Goal: Transaction & Acquisition: Obtain resource

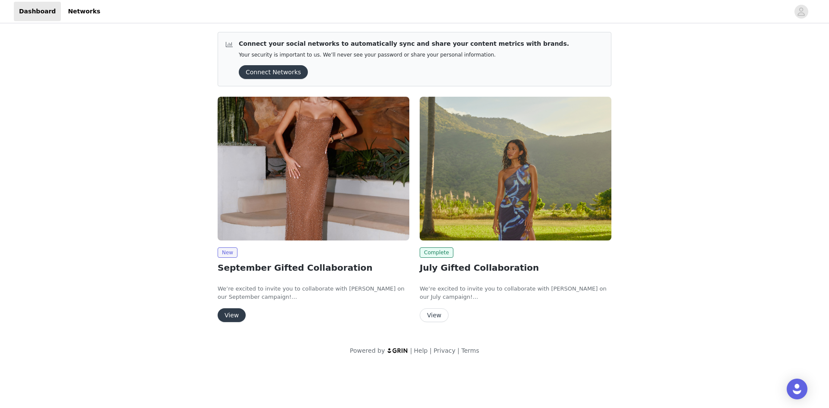
click at [235, 316] on button "View" at bounding box center [232, 315] width 28 height 14
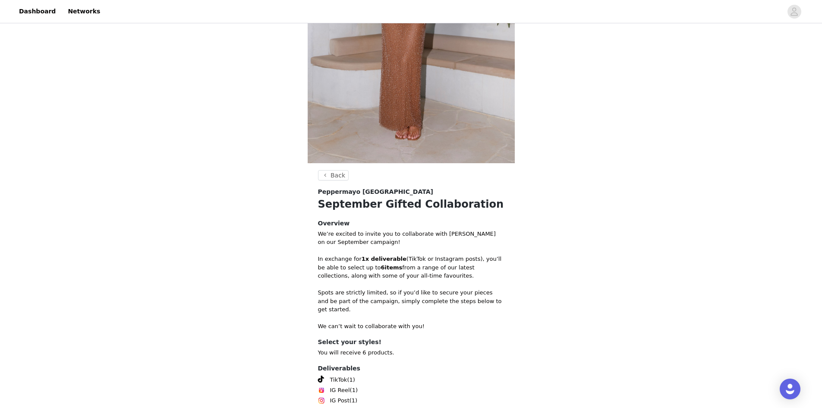
scroll to position [247, 0]
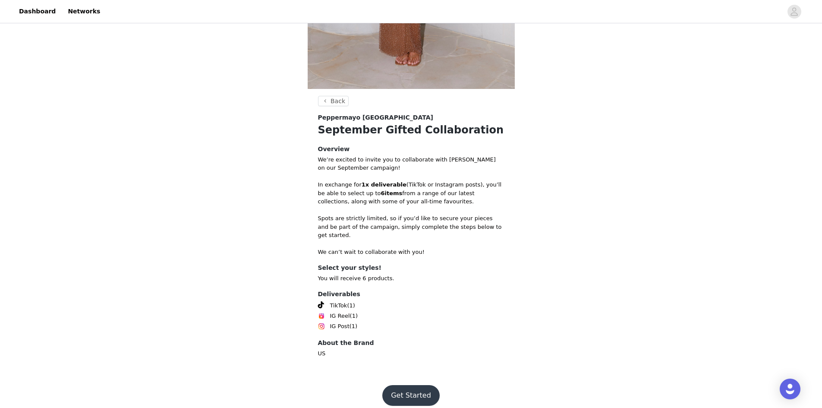
click at [419, 390] on button "Get Started" at bounding box center [410, 395] width 57 height 21
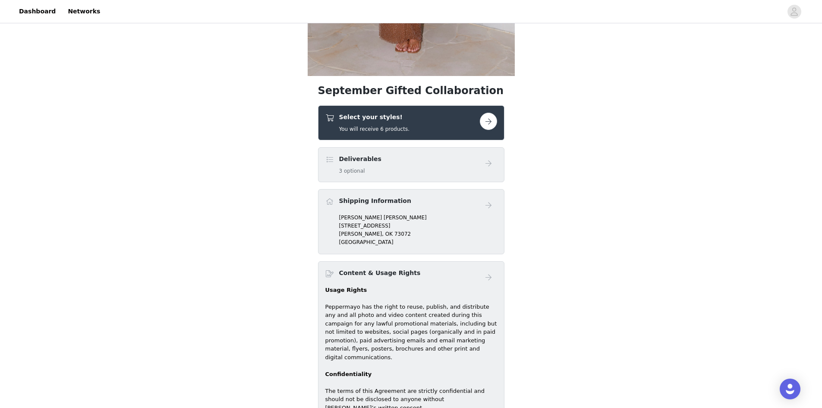
scroll to position [259, 0]
click at [478, 113] on div "Select your styles! You will receive 6 products." at bounding box center [411, 123] width 186 height 35
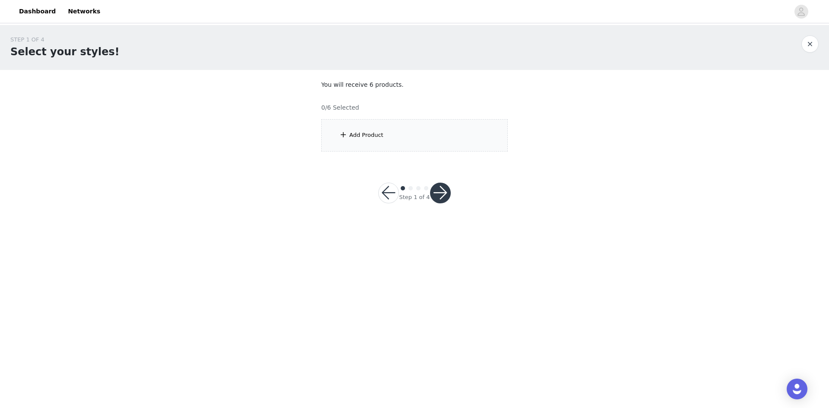
click at [432, 136] on div "Add Product" at bounding box center [414, 135] width 186 height 32
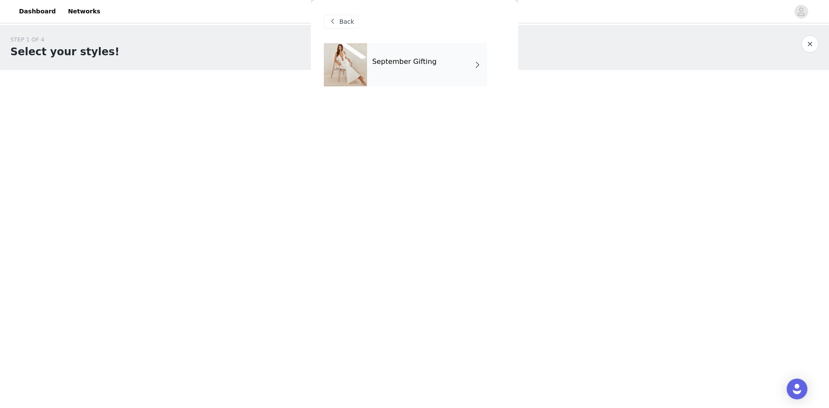
click at [394, 55] on div "September Gifting" at bounding box center [427, 64] width 120 height 43
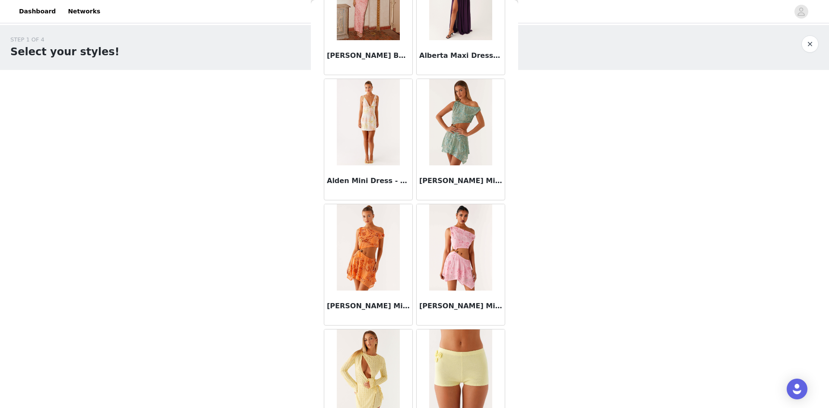
scroll to position [913, 0]
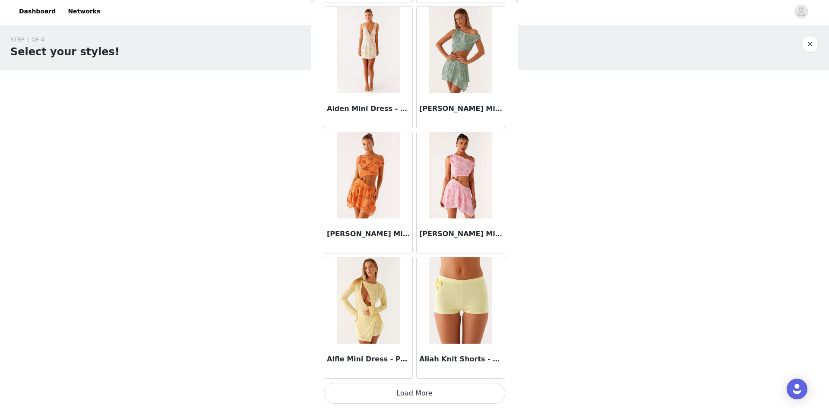
click at [356, 393] on button "Load More" at bounding box center [414, 393] width 181 height 21
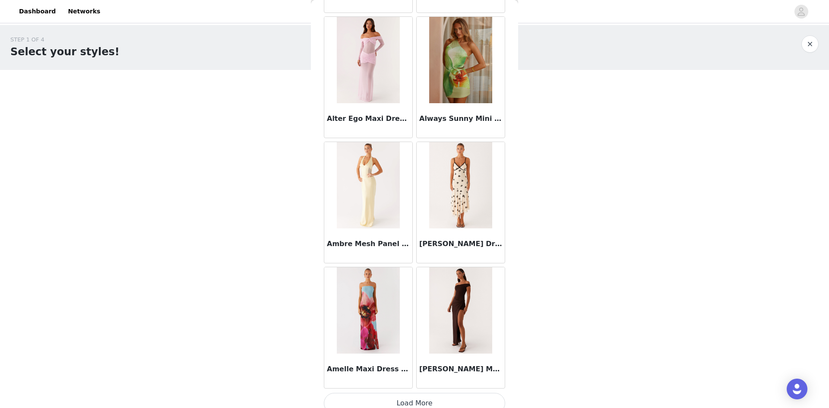
scroll to position [2164, 0]
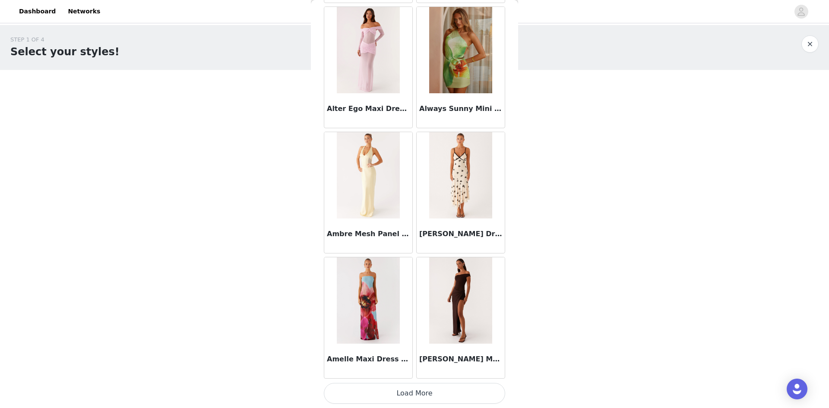
click at [398, 394] on button "Load More" at bounding box center [414, 393] width 181 height 21
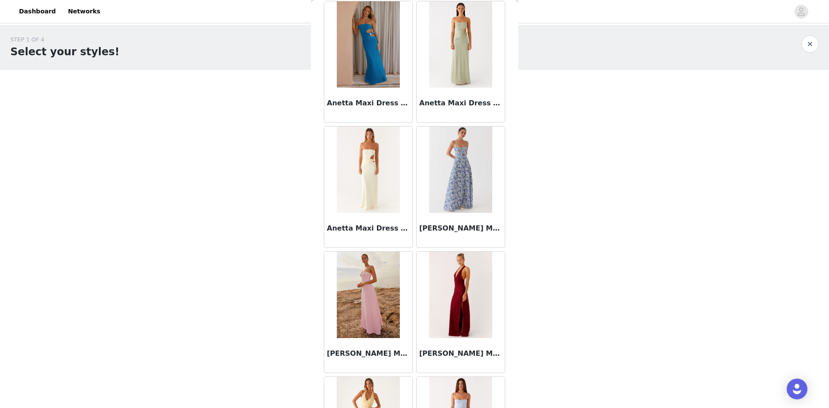
scroll to position [3416, 0]
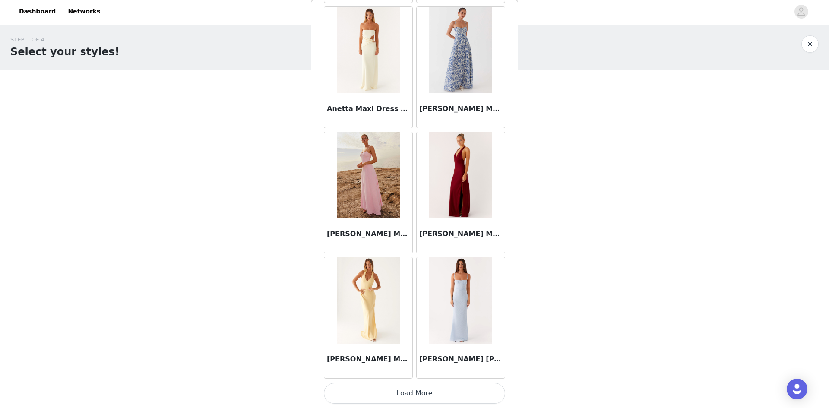
click at [433, 391] on button "Load More" at bounding box center [414, 393] width 181 height 21
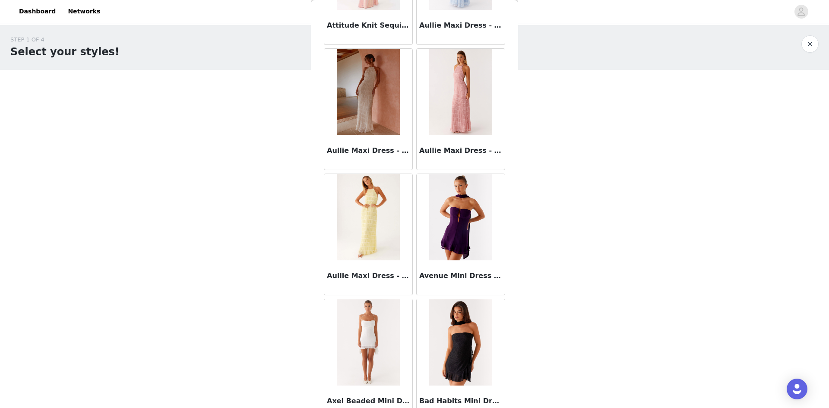
scroll to position [4667, 0]
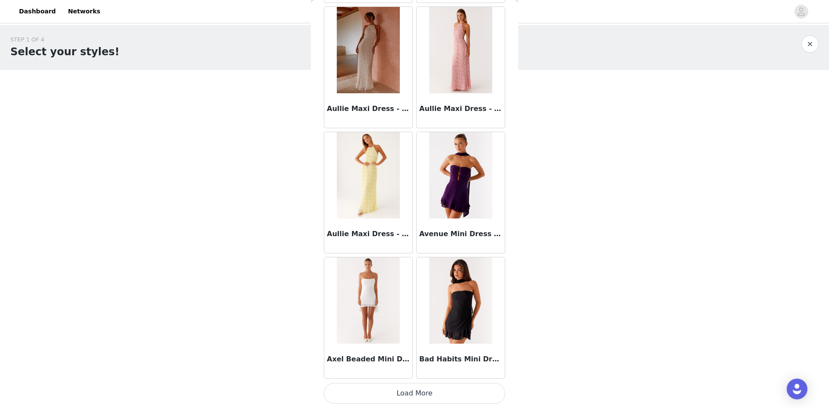
click at [403, 391] on button "Load More" at bounding box center [414, 393] width 181 height 21
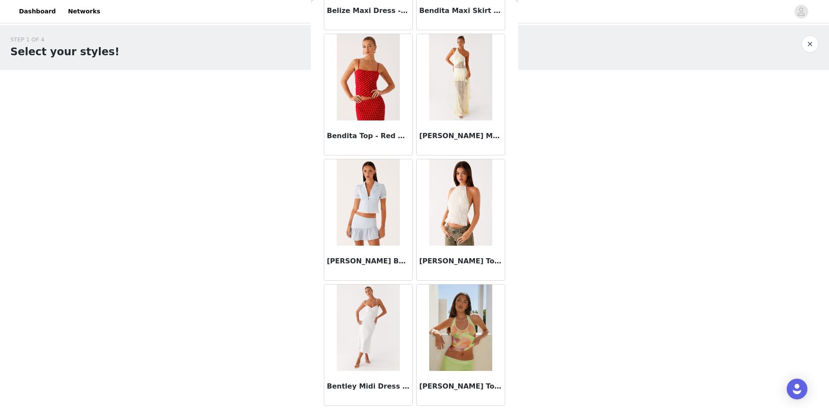
scroll to position [5919, 0]
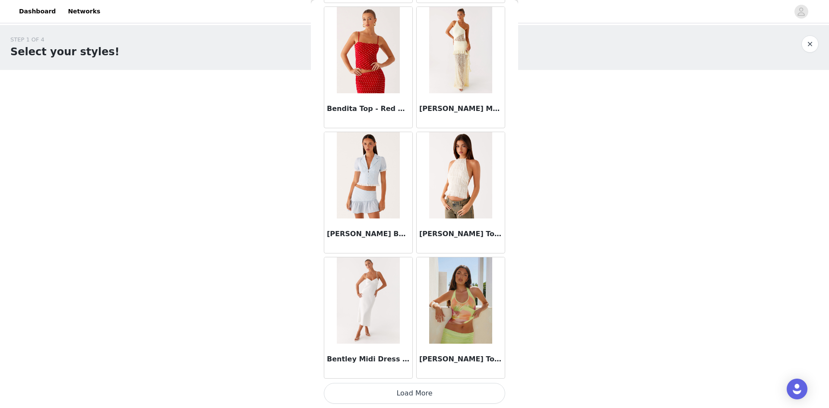
click at [428, 397] on button "Load More" at bounding box center [414, 393] width 181 height 21
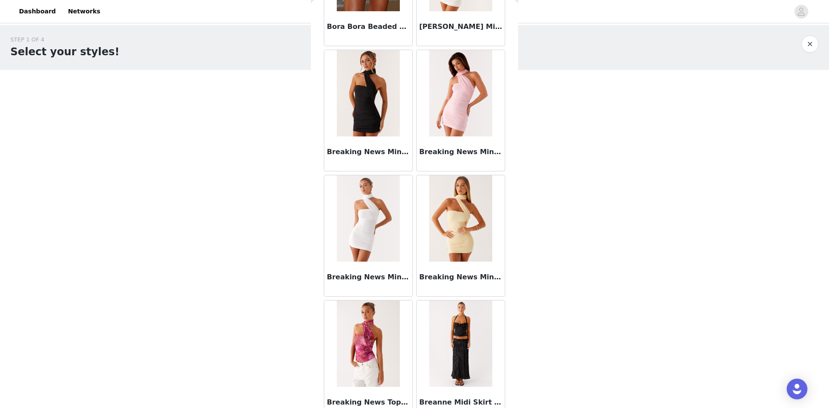
scroll to position [7171, 0]
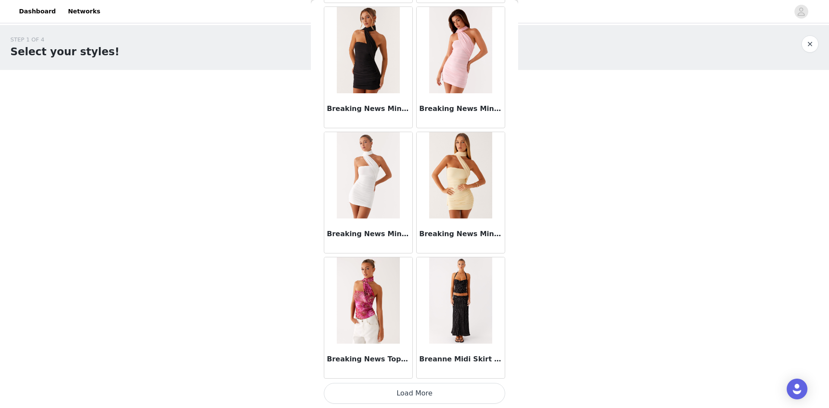
click at [414, 388] on button "Load More" at bounding box center [414, 393] width 181 height 21
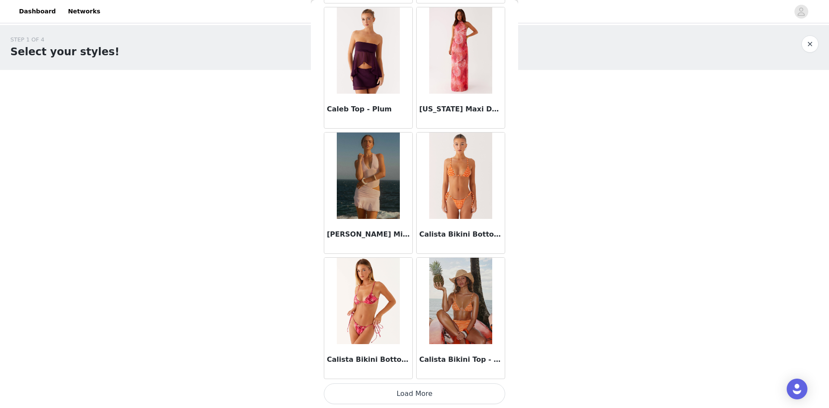
scroll to position [8422, 0]
click at [436, 399] on button "Load More" at bounding box center [414, 393] width 181 height 21
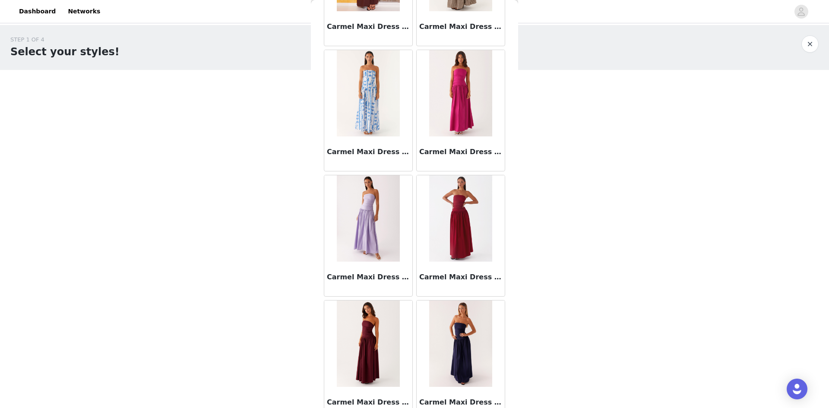
scroll to position [9674, 0]
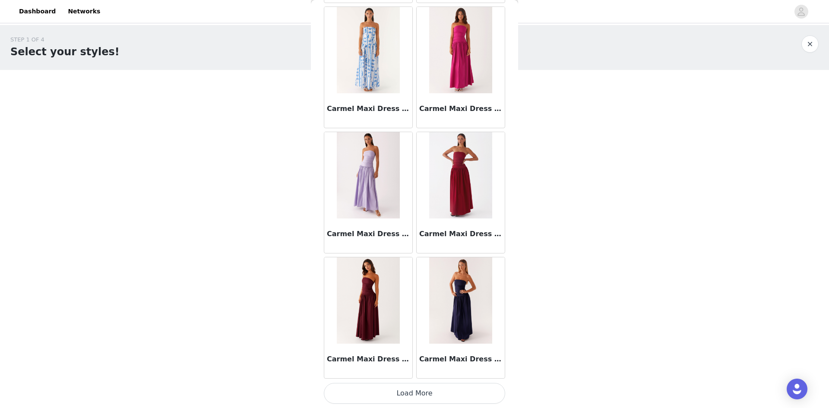
click at [425, 386] on button "Load More" at bounding box center [414, 393] width 181 height 21
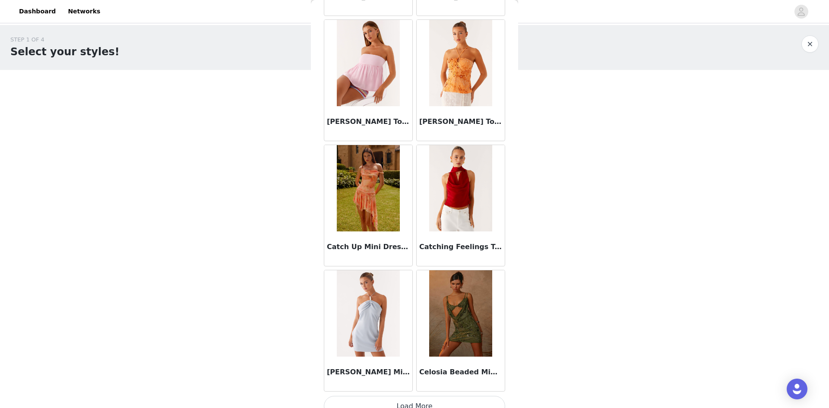
scroll to position [10925, 0]
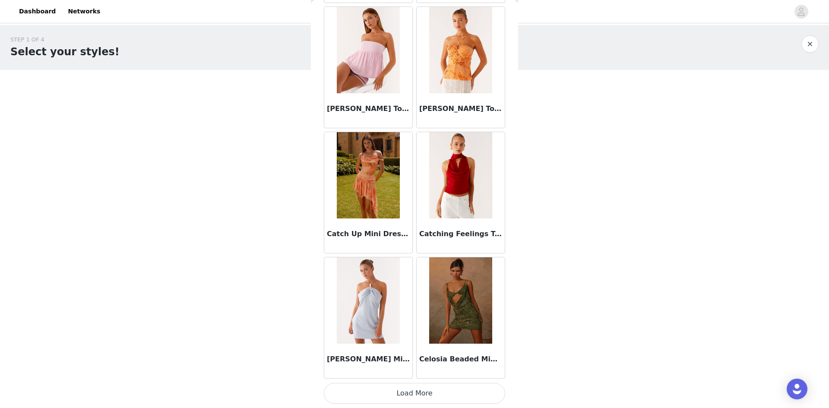
click at [418, 393] on button "Load More" at bounding box center [414, 393] width 181 height 21
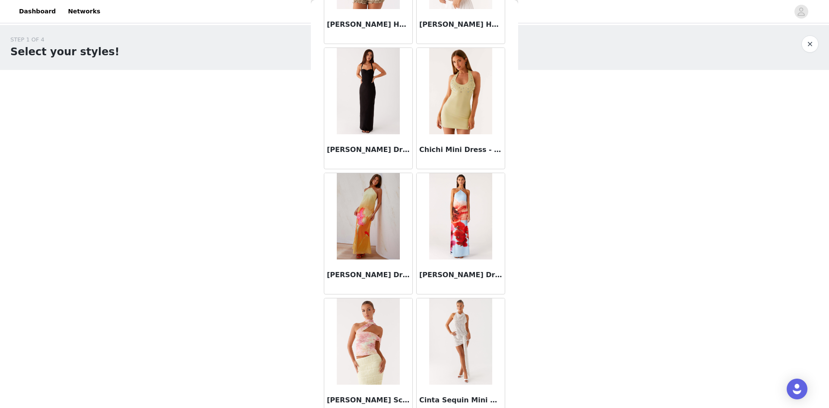
scroll to position [12177, 0]
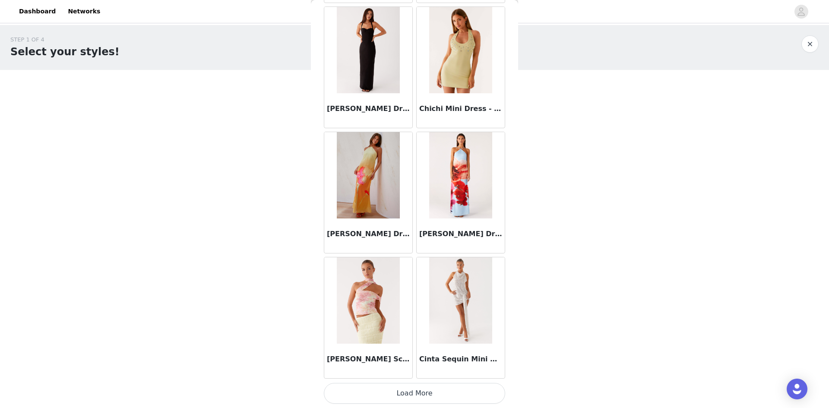
click at [426, 393] on button "Load More" at bounding box center [414, 393] width 181 height 21
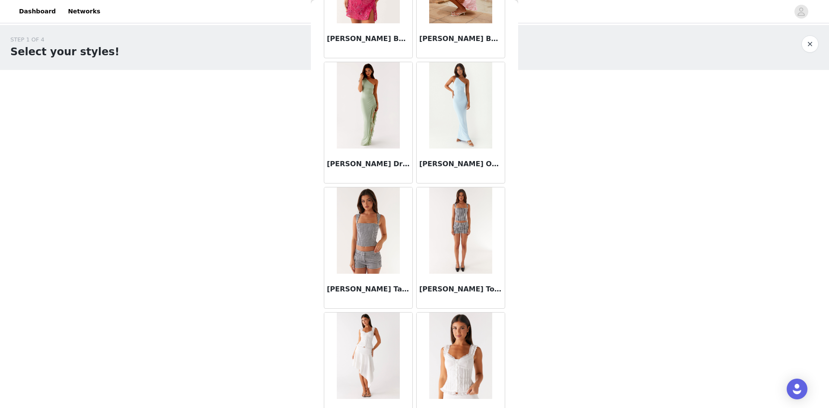
scroll to position [12695, 0]
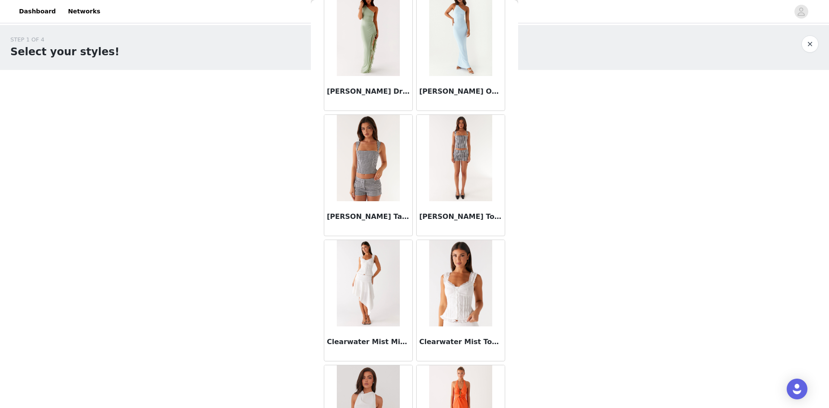
click at [467, 287] on img at bounding box center [460, 283] width 63 height 86
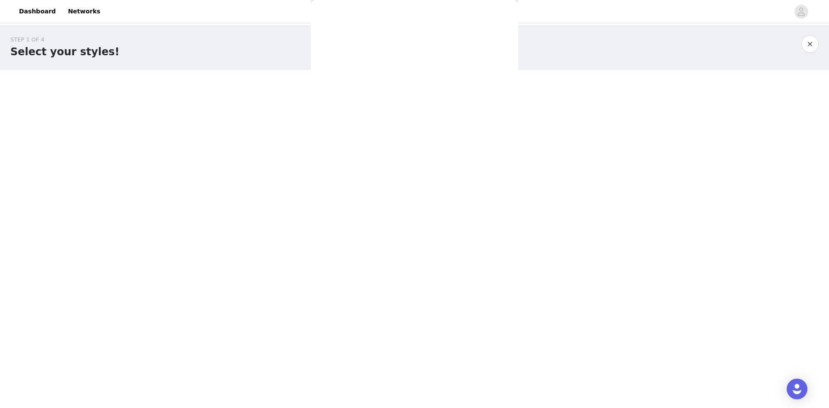
scroll to position [38, 0]
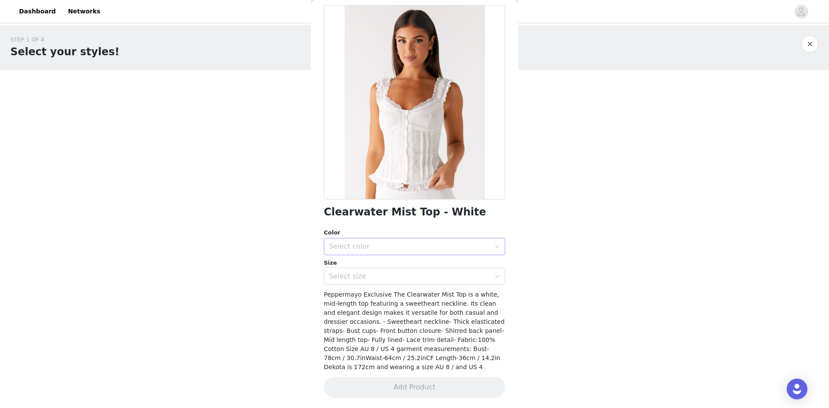
click at [388, 253] on div "Select color" at bounding box center [411, 246] width 165 height 16
click at [379, 267] on li "White" at bounding box center [411, 266] width 175 height 14
click at [380, 279] on div "Select size" at bounding box center [409, 276] width 161 height 9
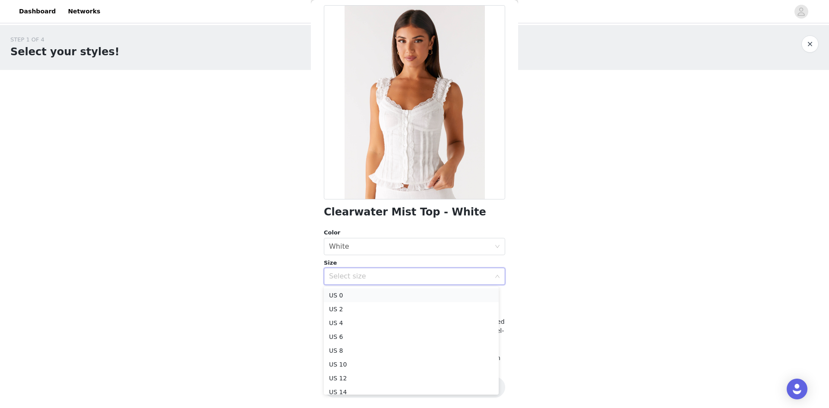
click at [375, 294] on li "US 0" at bounding box center [411, 295] width 175 height 14
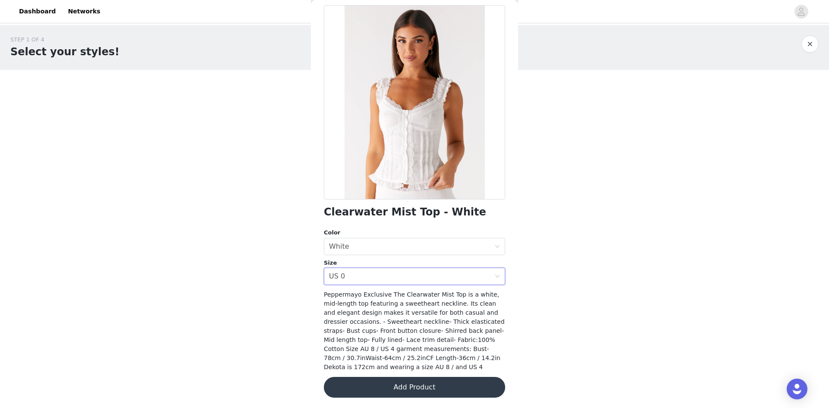
click at [407, 386] on button "Add Product" at bounding box center [414, 387] width 181 height 21
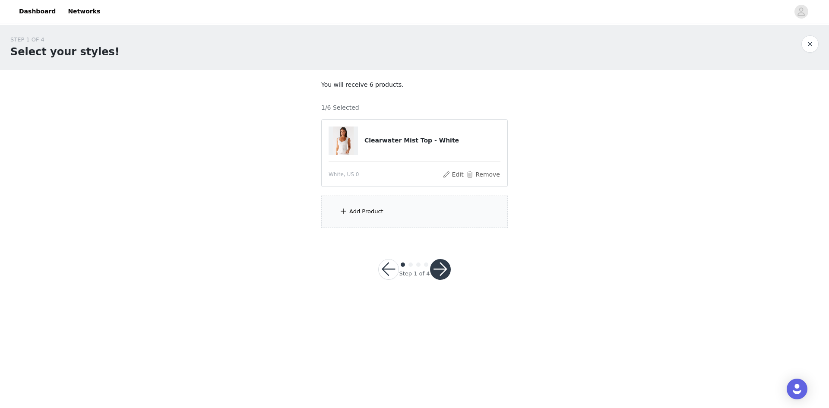
click at [360, 207] on div "Add Product" at bounding box center [366, 211] width 34 height 9
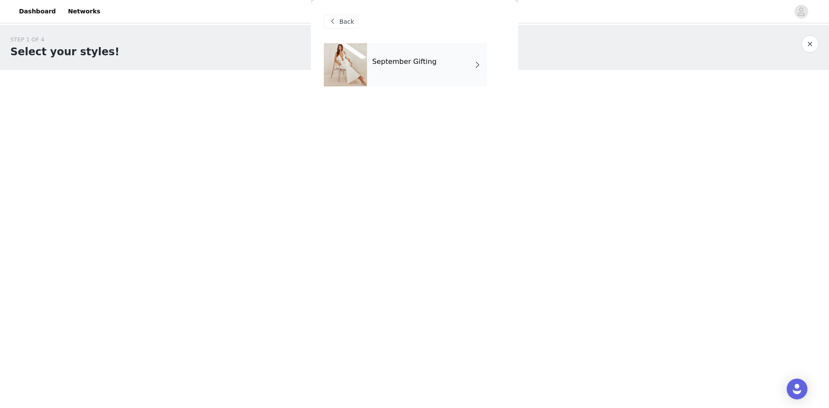
click at [412, 61] on h4 "September Gifting" at bounding box center [404, 62] width 64 height 8
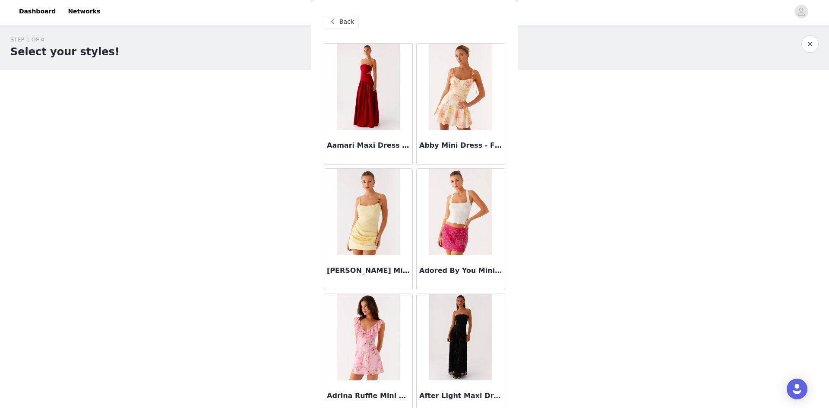
click at [331, 21] on span at bounding box center [332, 21] width 10 height 10
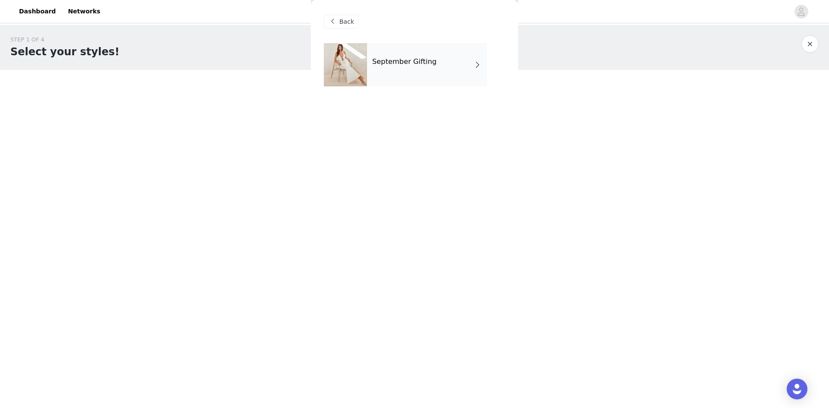
click at [382, 76] on div "September Gifting" at bounding box center [427, 64] width 120 height 43
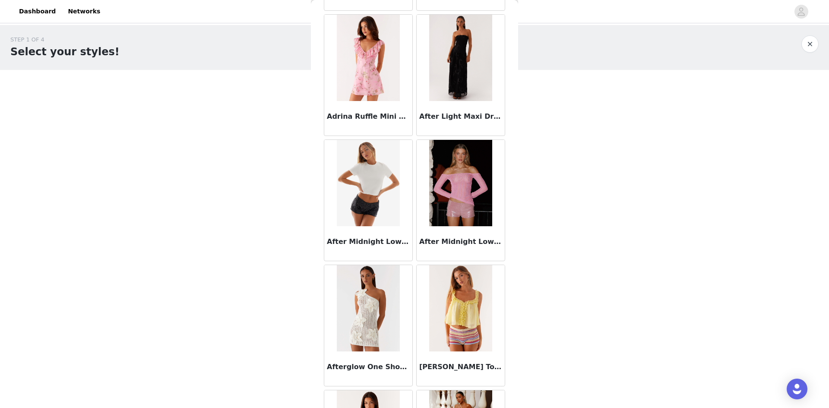
scroll to position [265, 0]
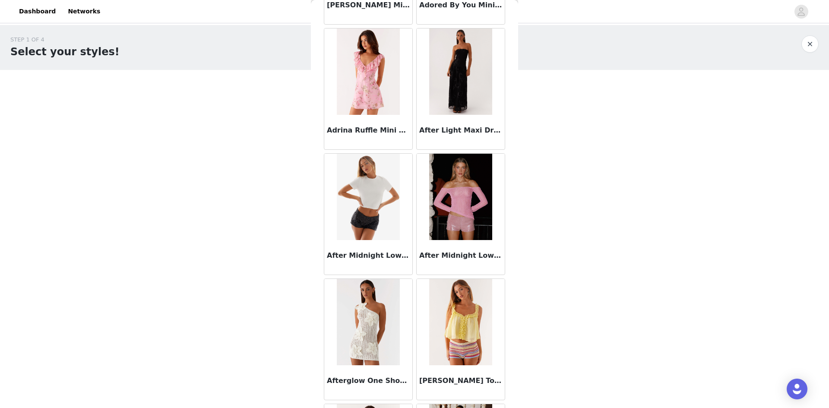
click at [370, 206] on img at bounding box center [368, 197] width 63 height 86
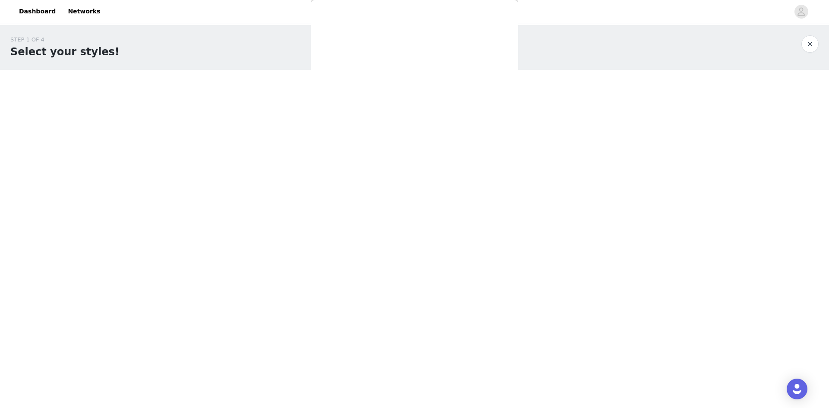
scroll to position [0, 0]
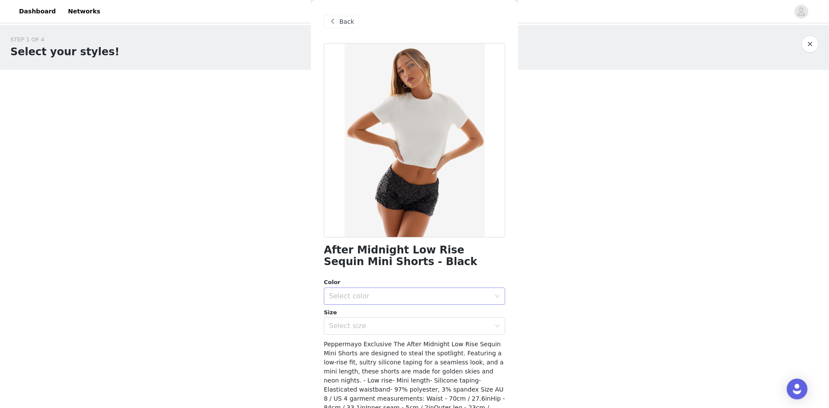
click at [401, 295] on div "Select color" at bounding box center [409, 296] width 161 height 9
click at [404, 313] on li "Black" at bounding box center [411, 315] width 175 height 14
click at [406, 328] on div "Select size" at bounding box center [409, 326] width 161 height 9
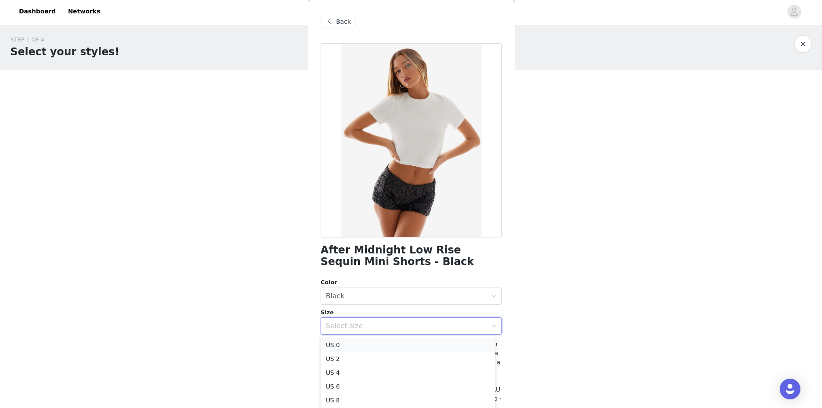
click at [397, 344] on li "US 0" at bounding box center [408, 345] width 175 height 14
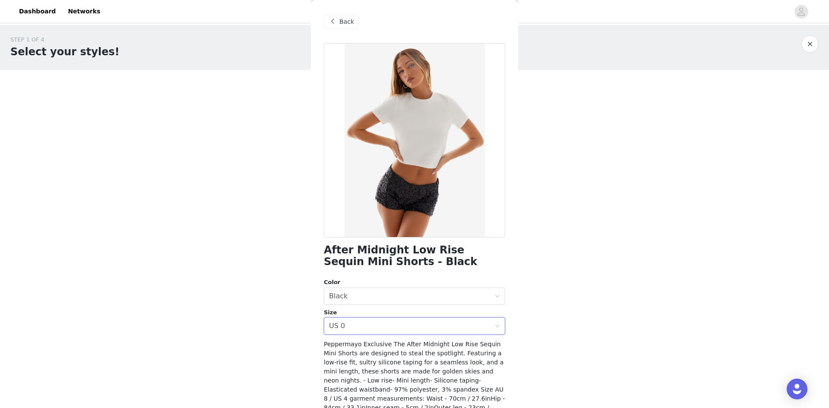
scroll to position [50, 0]
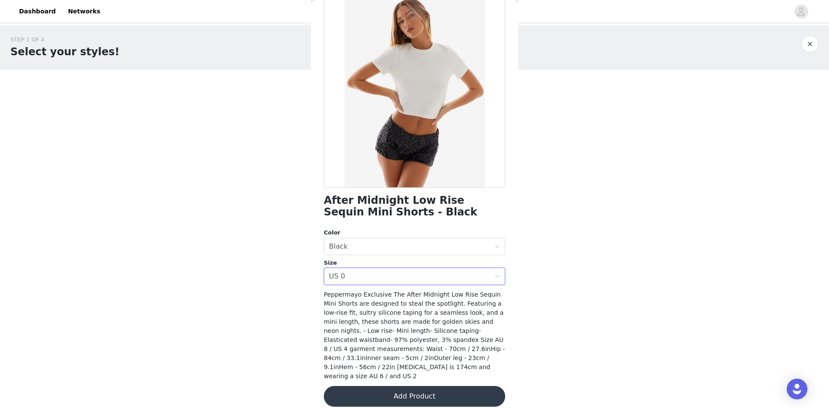
click at [433, 394] on button "Add Product" at bounding box center [414, 396] width 181 height 21
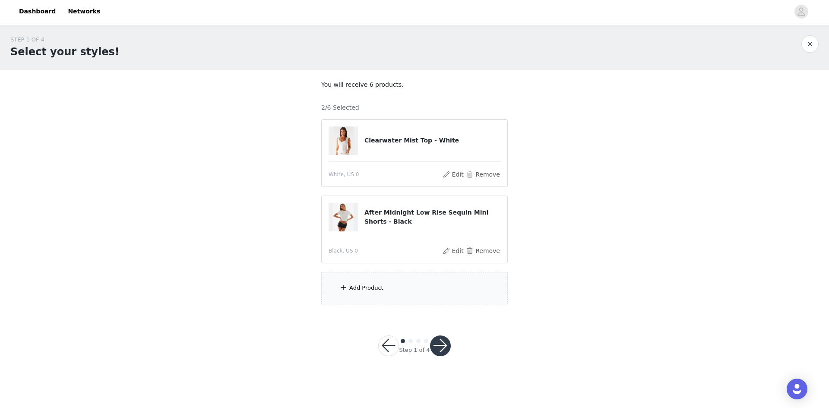
click at [394, 284] on div "Add Product" at bounding box center [414, 288] width 186 height 32
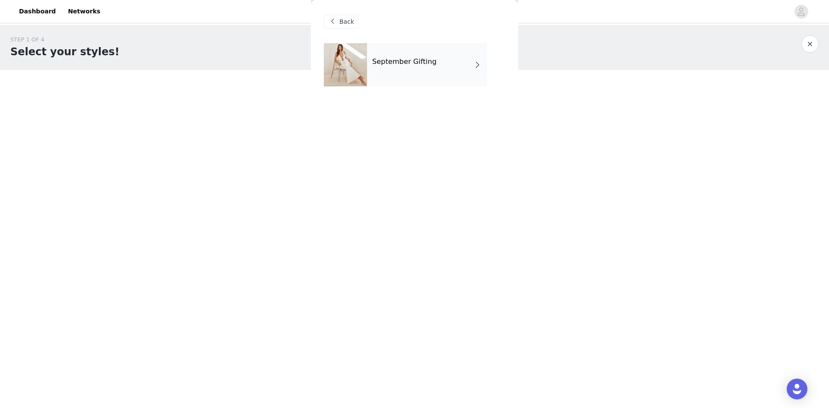
click at [401, 84] on div "September Gifting" at bounding box center [427, 64] width 120 height 43
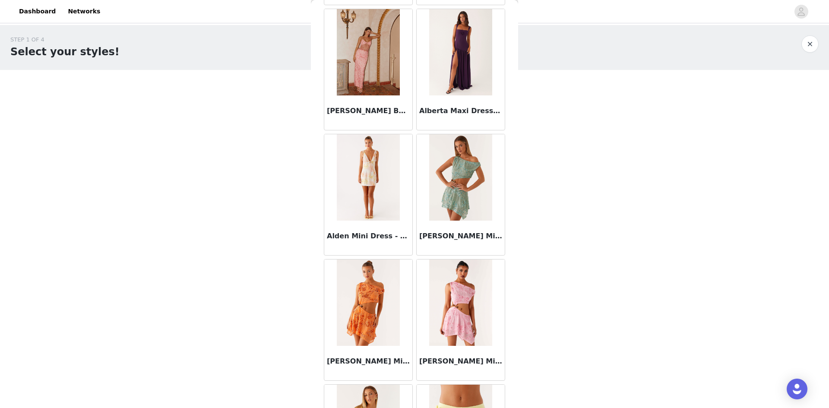
scroll to position [913, 0]
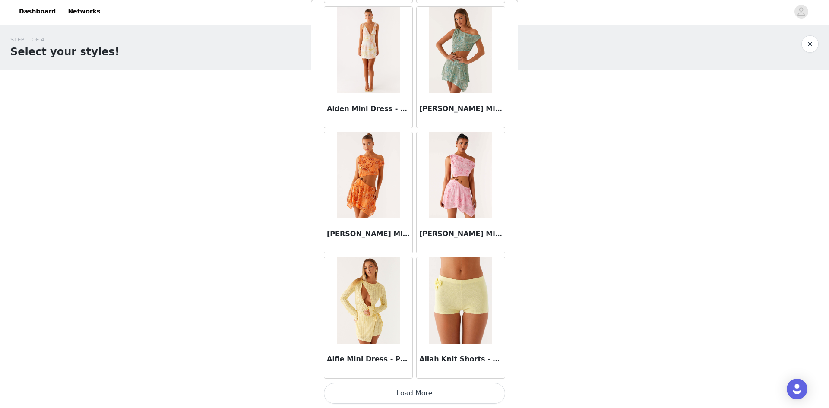
click at [392, 398] on button "Load More" at bounding box center [414, 393] width 181 height 21
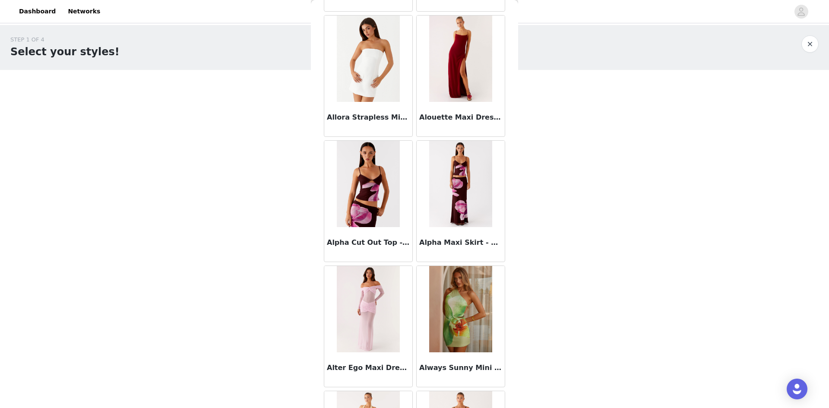
scroll to position [2164, 0]
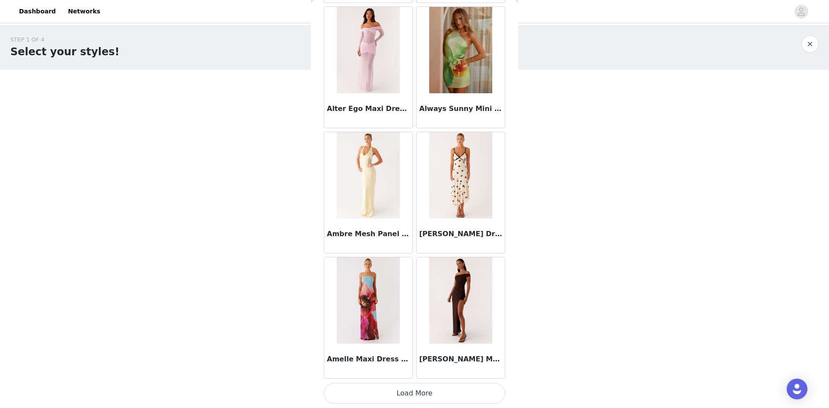
click at [409, 390] on button "Load More" at bounding box center [414, 393] width 181 height 21
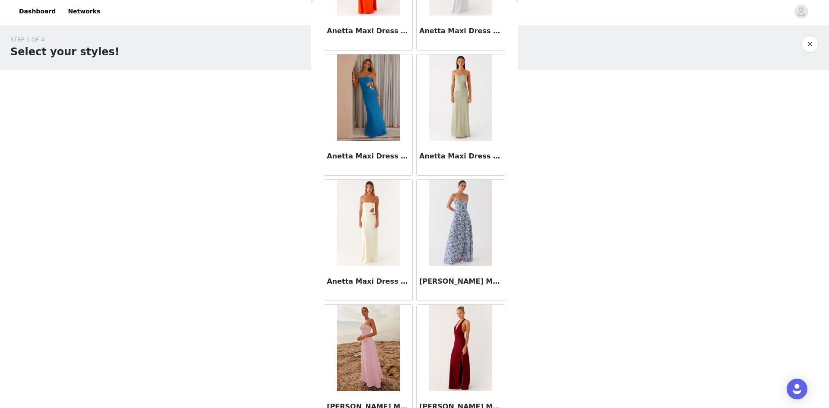
scroll to position [3416, 0]
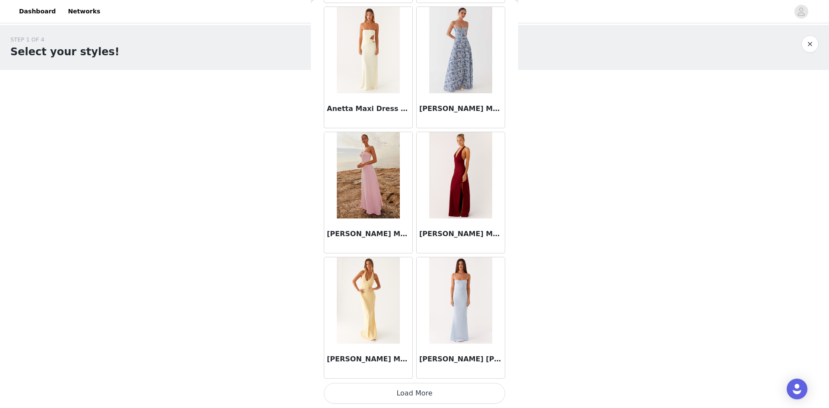
click at [402, 388] on button "Load More" at bounding box center [414, 393] width 181 height 21
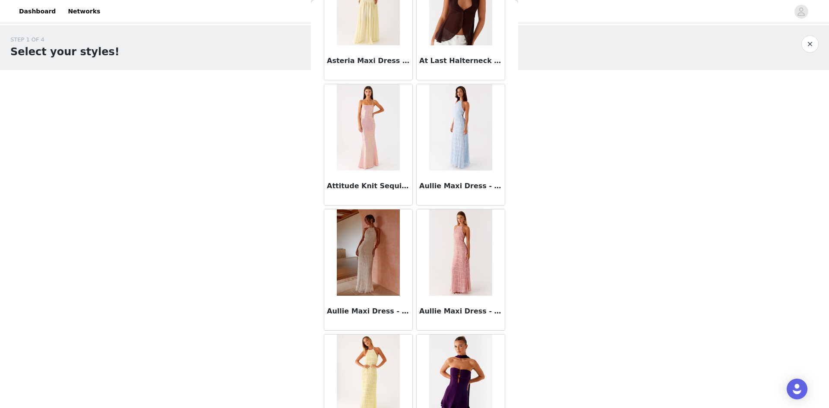
scroll to position [4667, 0]
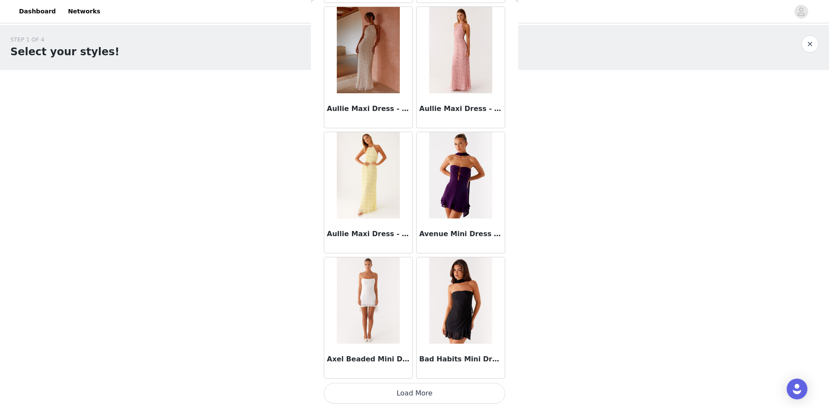
click at [448, 390] on button "Load More" at bounding box center [414, 393] width 181 height 21
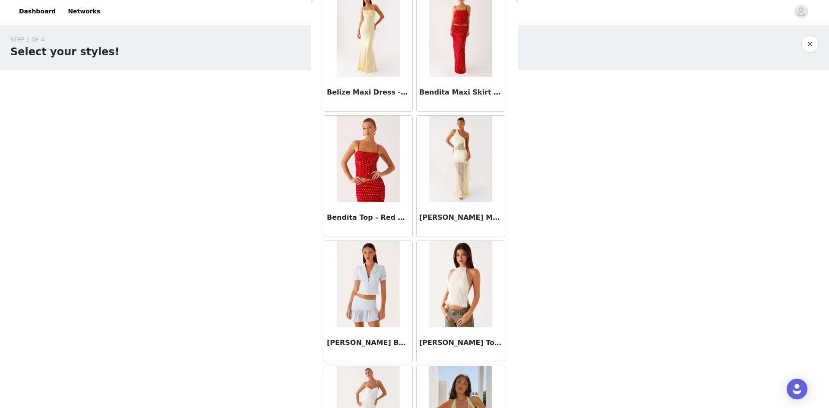
scroll to position [5919, 0]
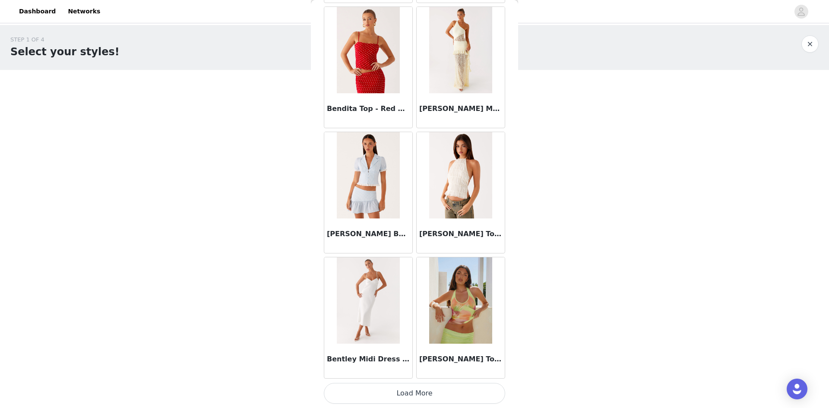
click at [433, 394] on button "Load More" at bounding box center [414, 393] width 181 height 21
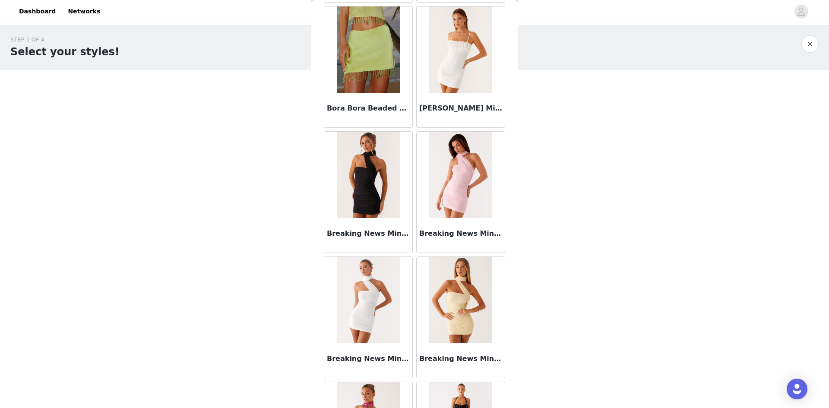
scroll to position [7171, 0]
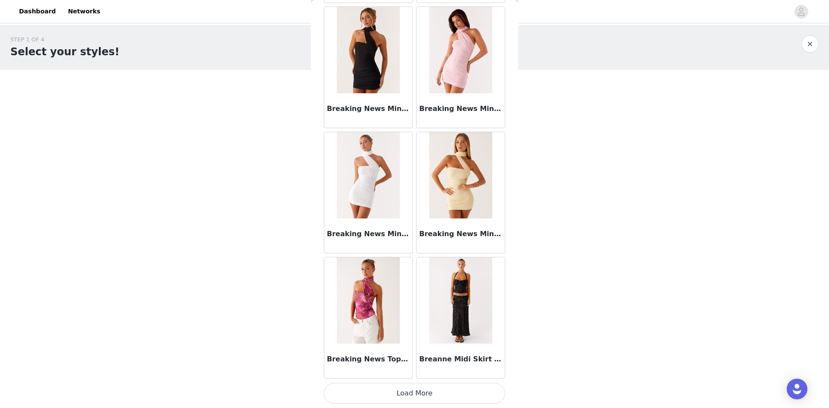
click at [454, 393] on button "Load More" at bounding box center [414, 393] width 181 height 21
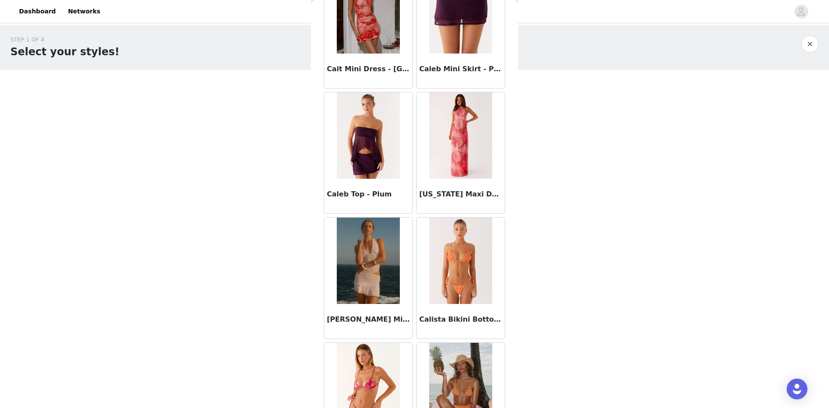
scroll to position [8422, 0]
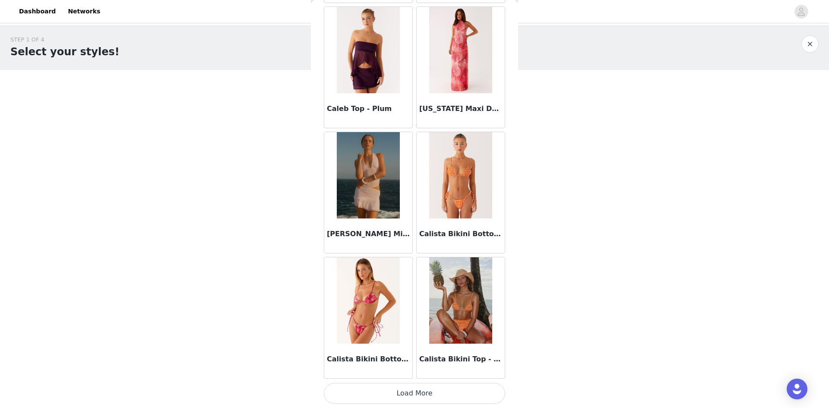
click at [436, 391] on button "Load More" at bounding box center [414, 393] width 181 height 21
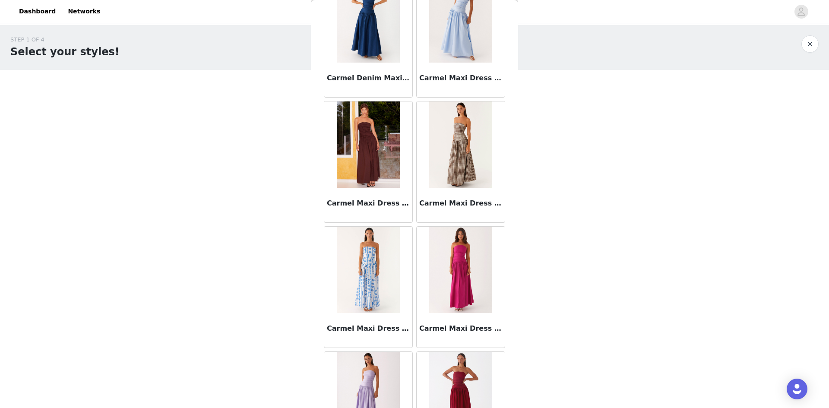
scroll to position [9674, 0]
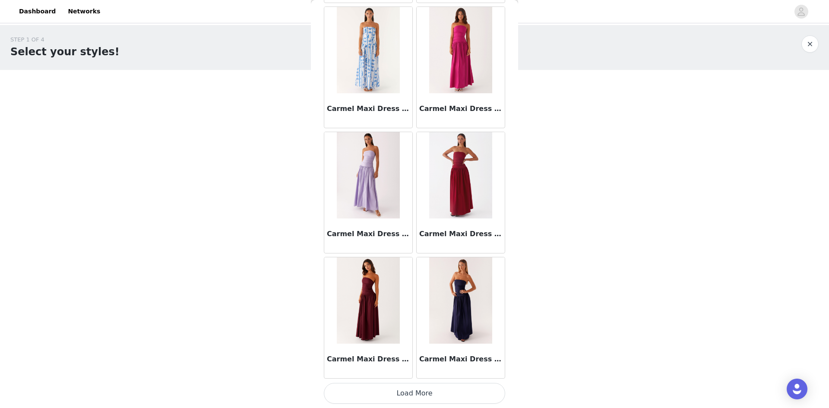
click at [381, 393] on button "Load More" at bounding box center [414, 393] width 181 height 21
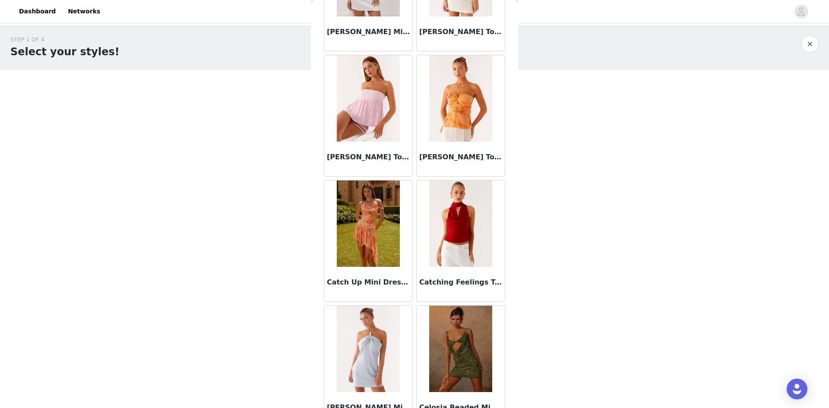
scroll to position [10925, 0]
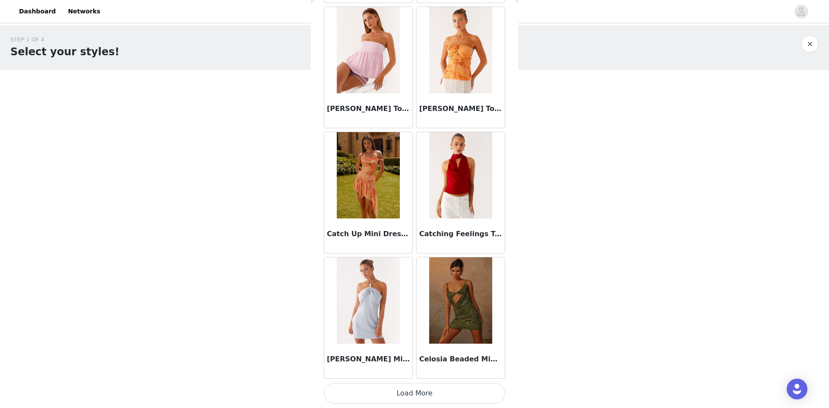
click at [389, 392] on button "Load More" at bounding box center [414, 393] width 181 height 21
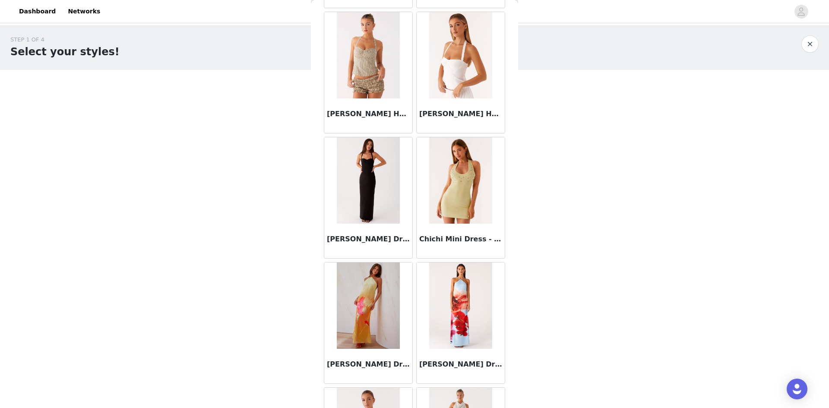
scroll to position [12177, 0]
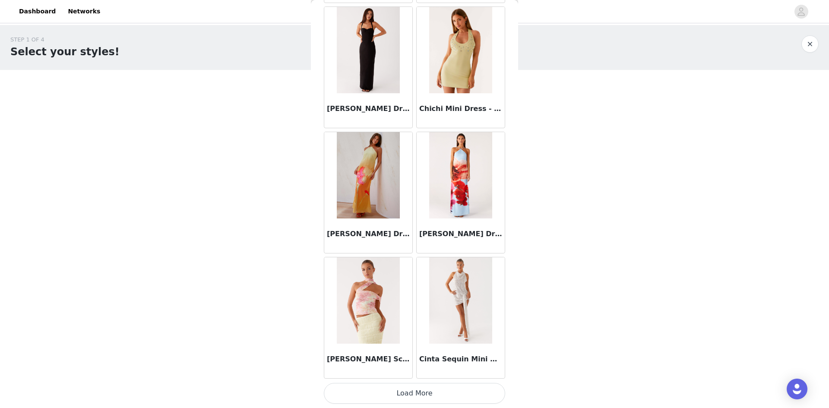
click at [394, 396] on button "Load More" at bounding box center [414, 393] width 181 height 21
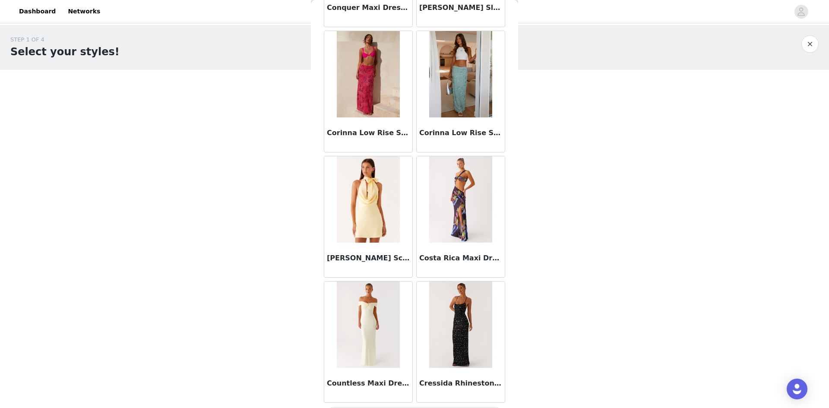
scroll to position [13428, 0]
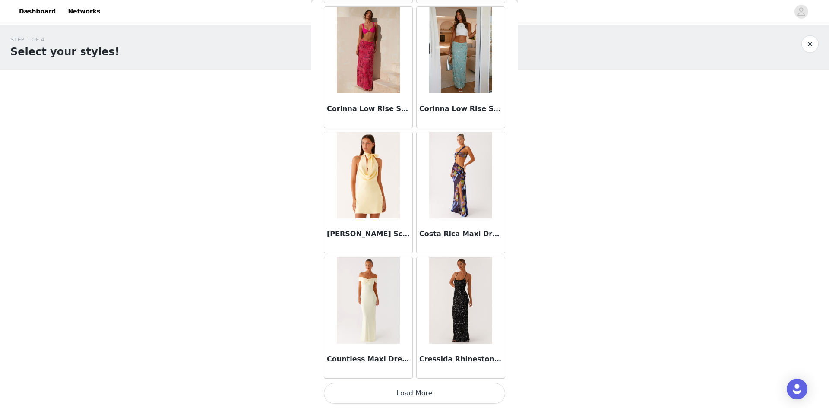
click at [387, 397] on button "Load More" at bounding box center [414, 393] width 181 height 21
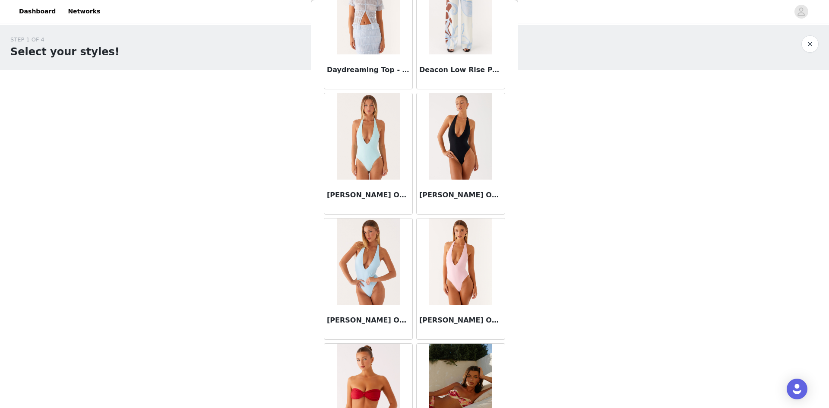
scroll to position [14680, 0]
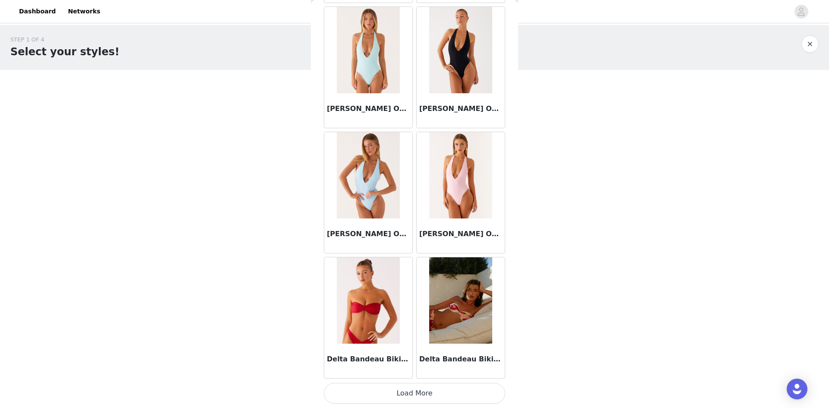
click at [401, 403] on button "Load More" at bounding box center [414, 393] width 181 height 21
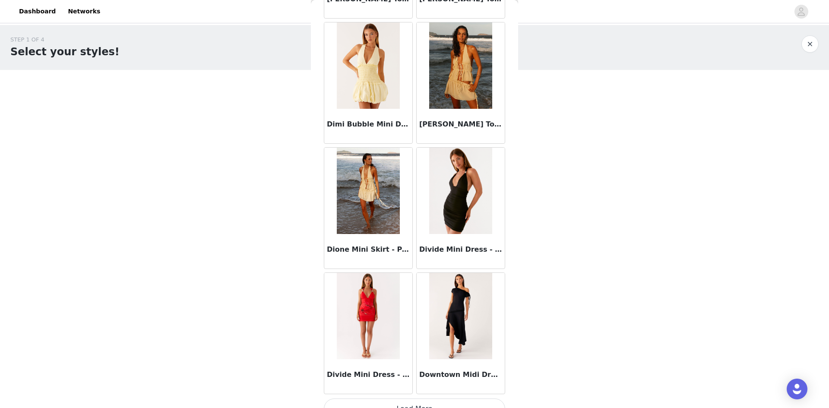
scroll to position [15932, 0]
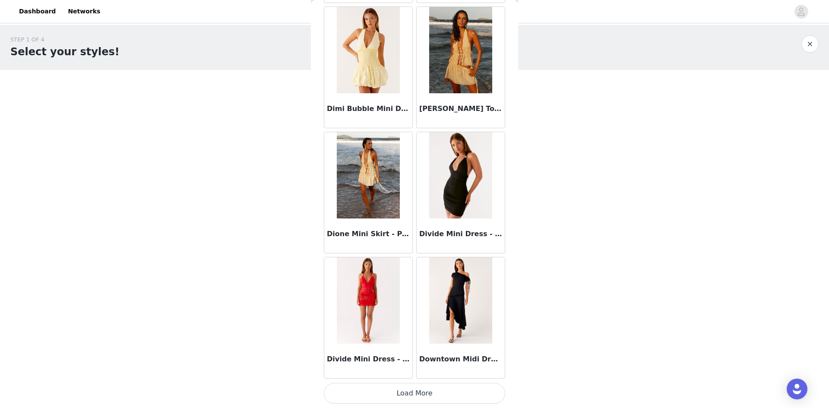
click at [400, 394] on button "Load More" at bounding box center [414, 393] width 181 height 21
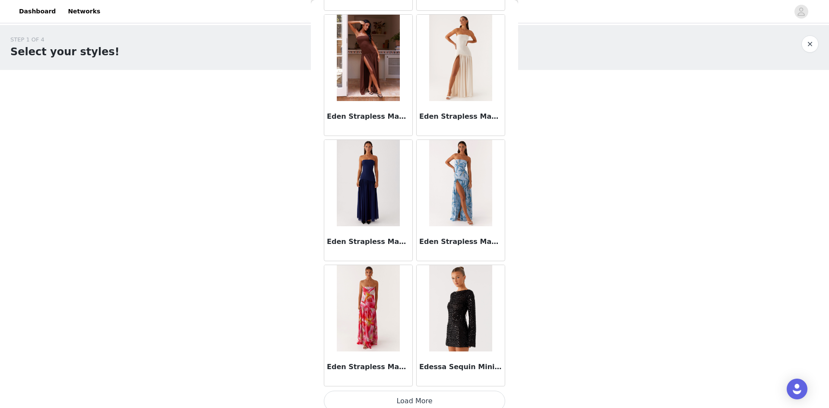
scroll to position [17183, 0]
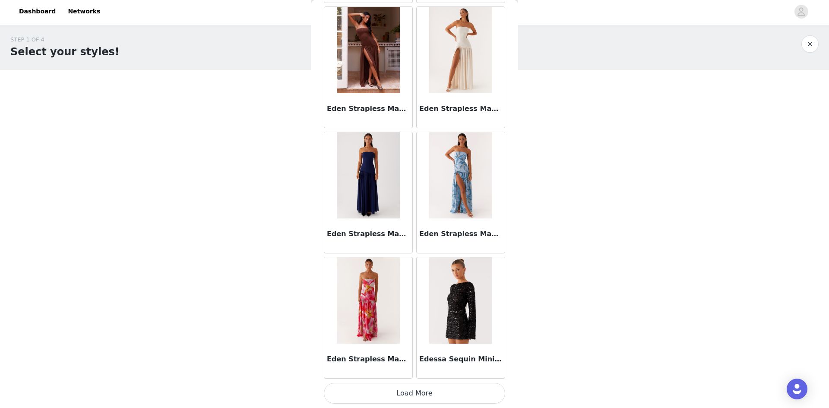
click at [399, 393] on button "Load More" at bounding box center [414, 393] width 181 height 21
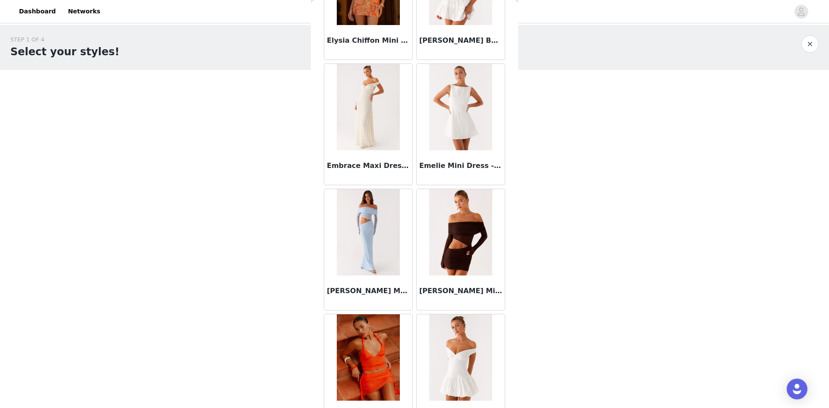
scroll to position [18435, 0]
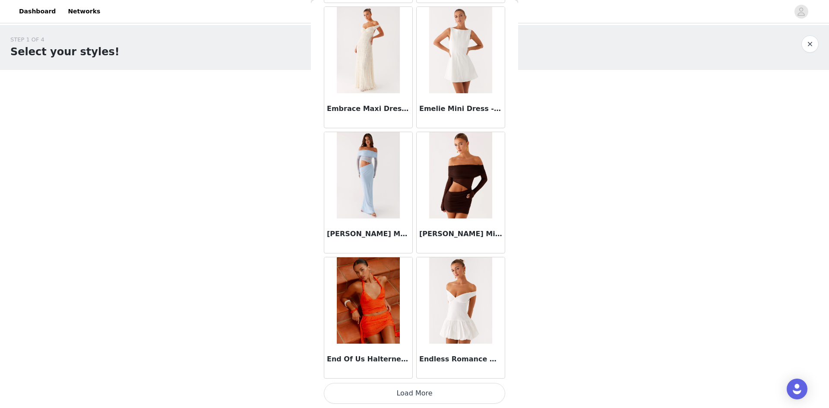
click at [386, 398] on button "Load More" at bounding box center [414, 393] width 181 height 21
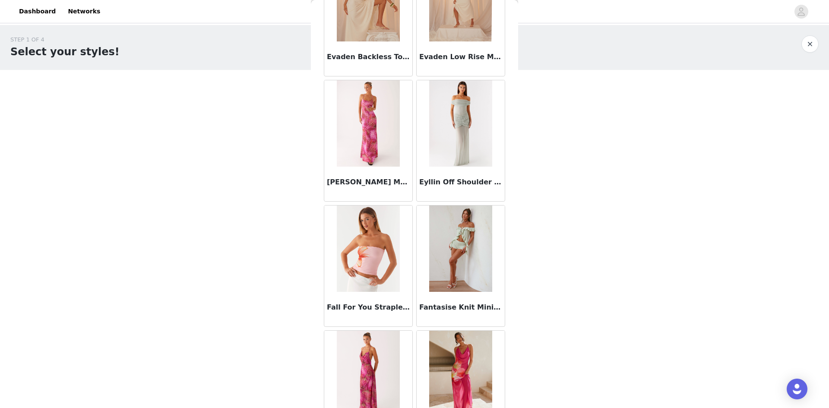
scroll to position [19686, 0]
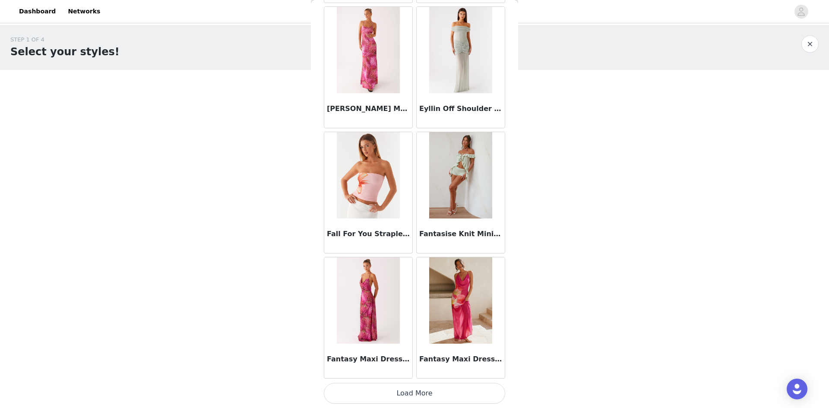
click at [423, 391] on button "Load More" at bounding box center [414, 393] width 181 height 21
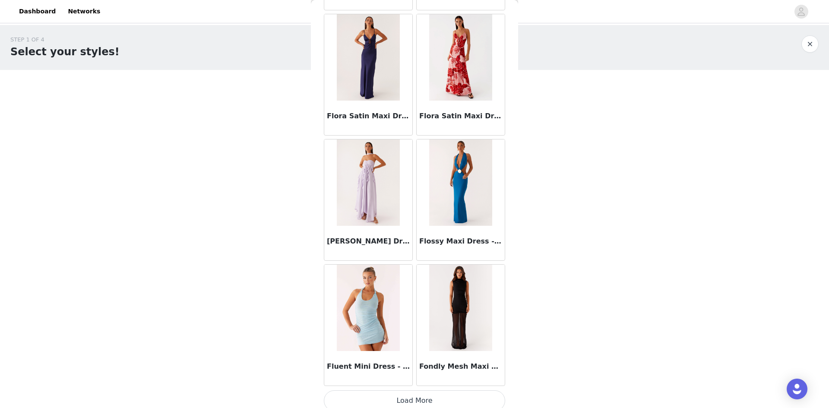
scroll to position [20938, 0]
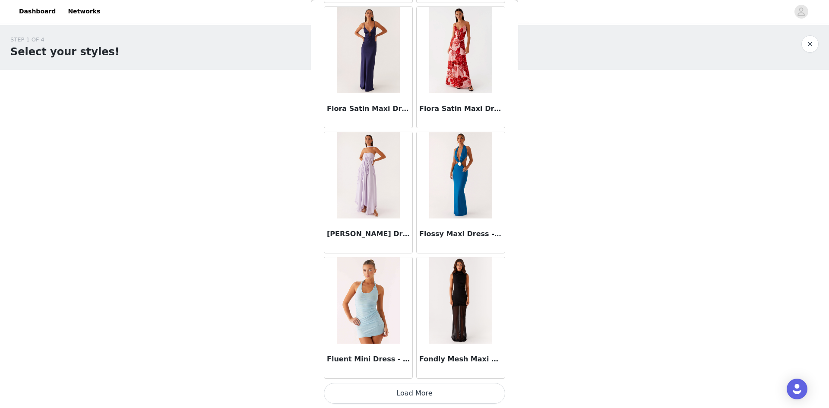
click at [363, 393] on button "Load More" at bounding box center [414, 393] width 181 height 21
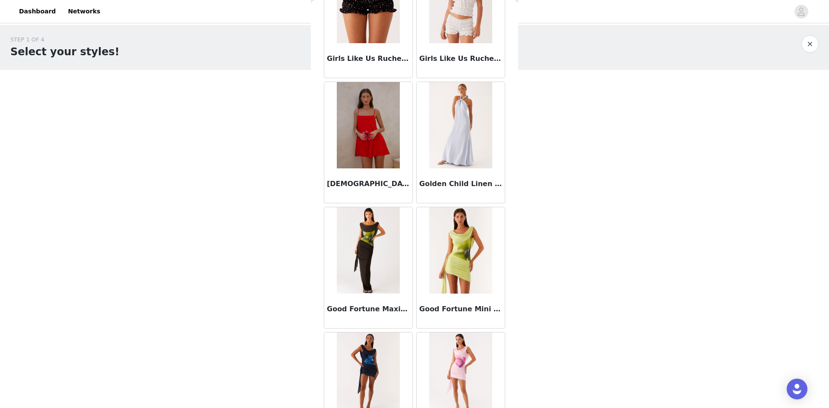
scroll to position [22189, 0]
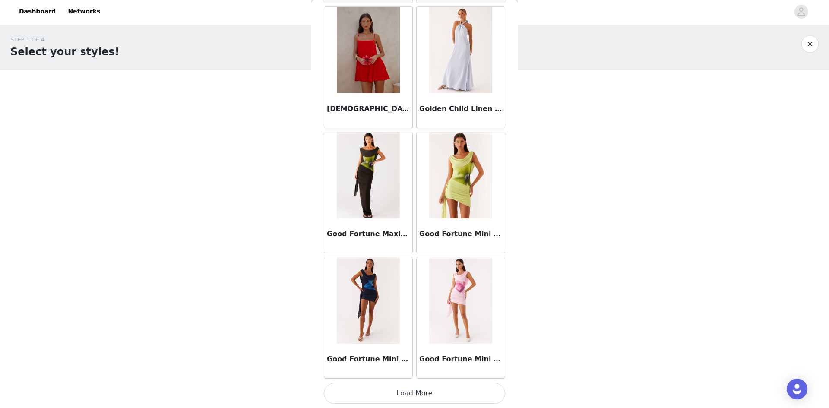
click at [423, 391] on button "Load More" at bounding box center [414, 393] width 181 height 21
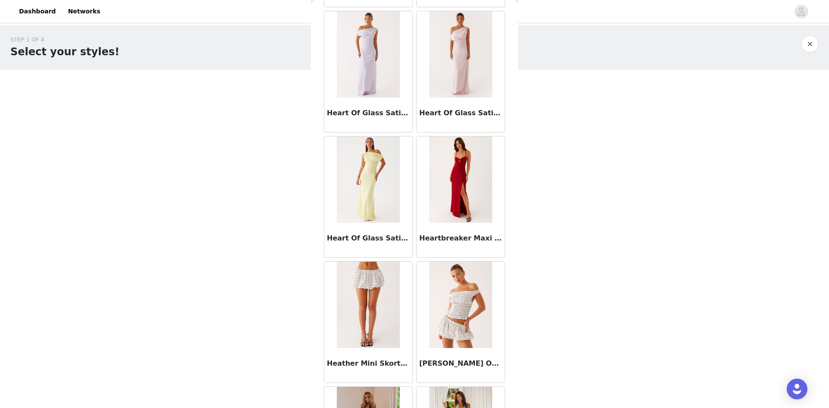
scroll to position [23441, 0]
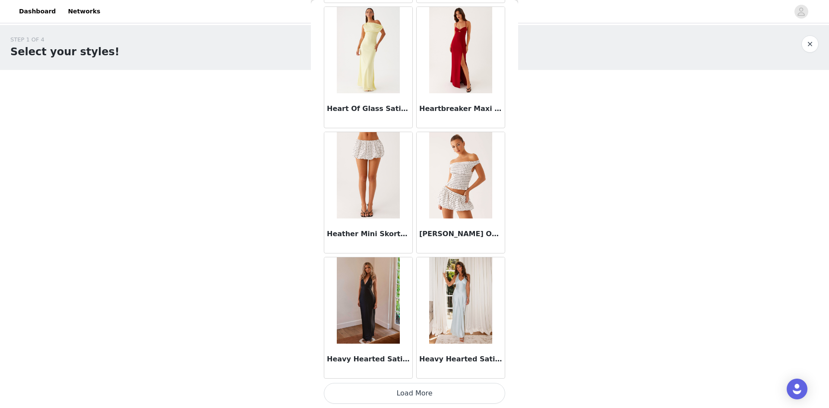
click at [457, 241] on div "[PERSON_NAME] Off Shoulder Top - White Black Polka Dot" at bounding box center [460, 235] width 88 height 35
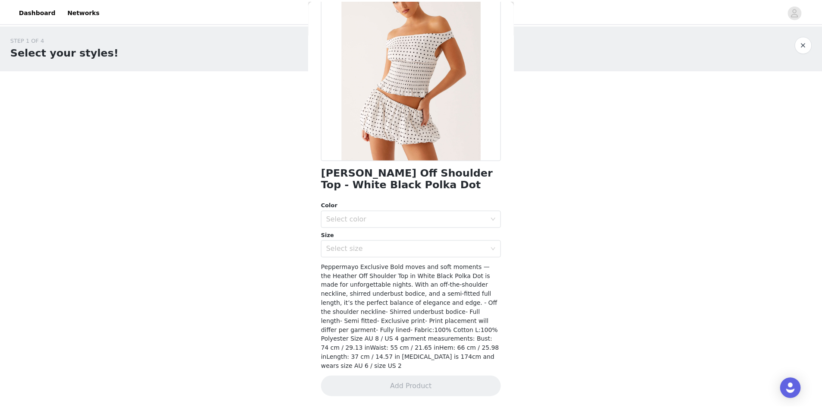
scroll to position [68, 0]
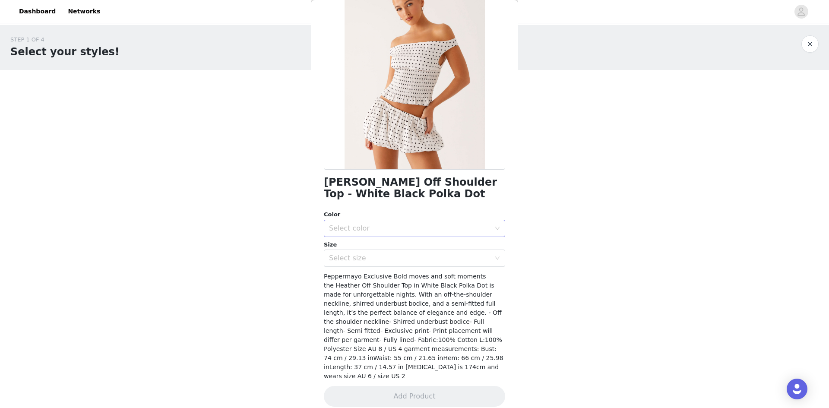
click at [390, 228] on div "Select color" at bounding box center [409, 228] width 161 height 9
click at [392, 244] on li "White Black Polka Dot" at bounding box center [411, 247] width 175 height 14
click at [406, 259] on div "Select size" at bounding box center [409, 258] width 161 height 9
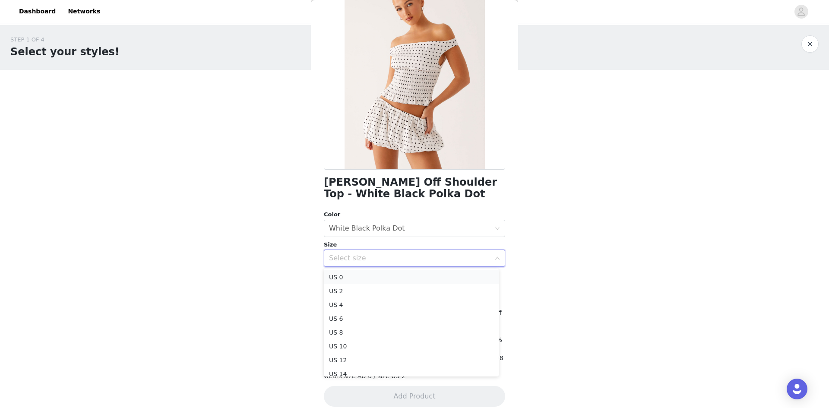
click at [406, 274] on li "US 0" at bounding box center [411, 277] width 175 height 14
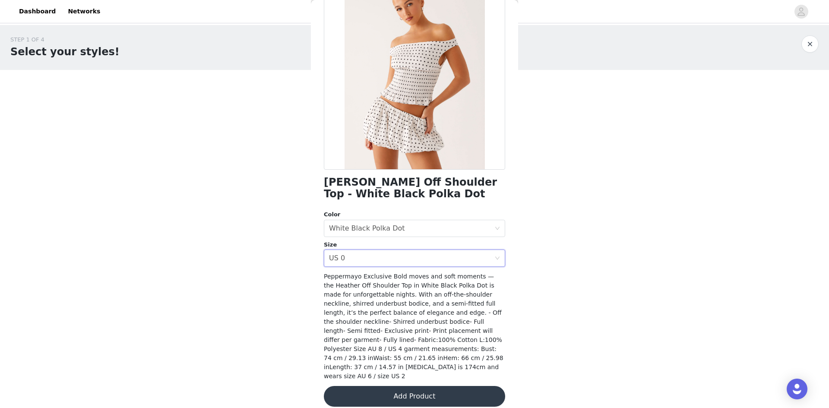
click at [413, 386] on button "Add Product" at bounding box center [414, 396] width 181 height 21
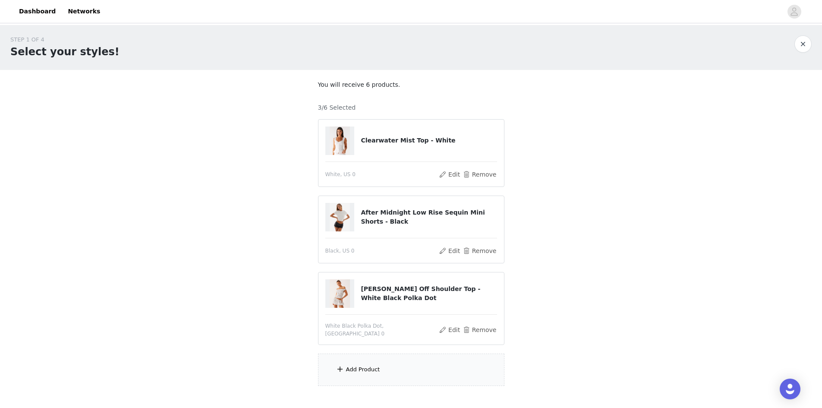
click at [419, 367] on div "Add Product" at bounding box center [411, 369] width 186 height 32
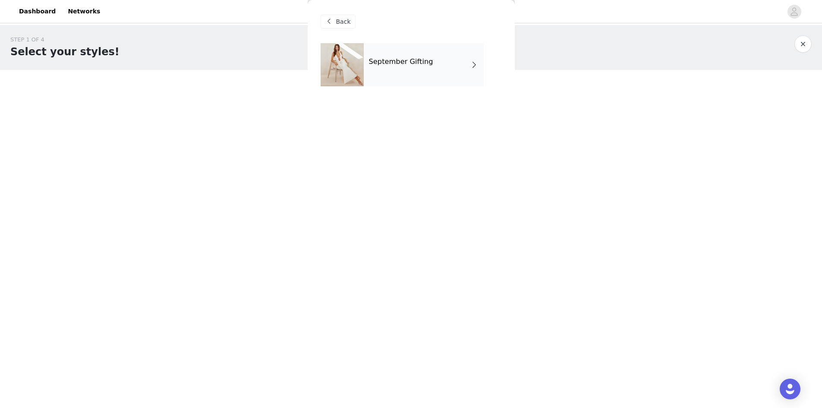
click at [405, 50] on div "September Gifting" at bounding box center [424, 64] width 120 height 43
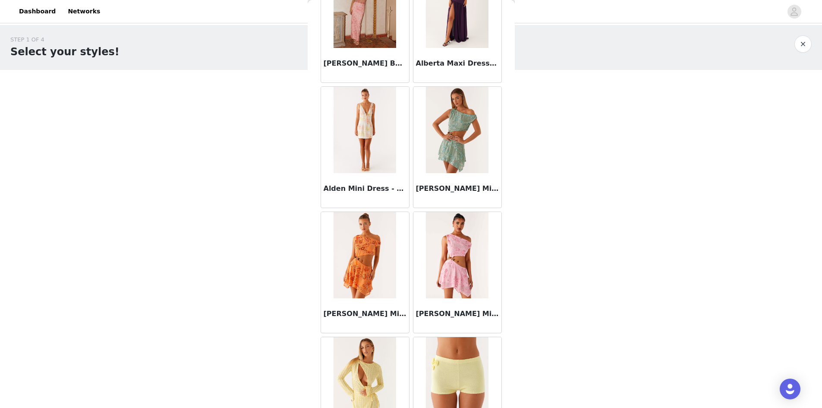
scroll to position [913, 0]
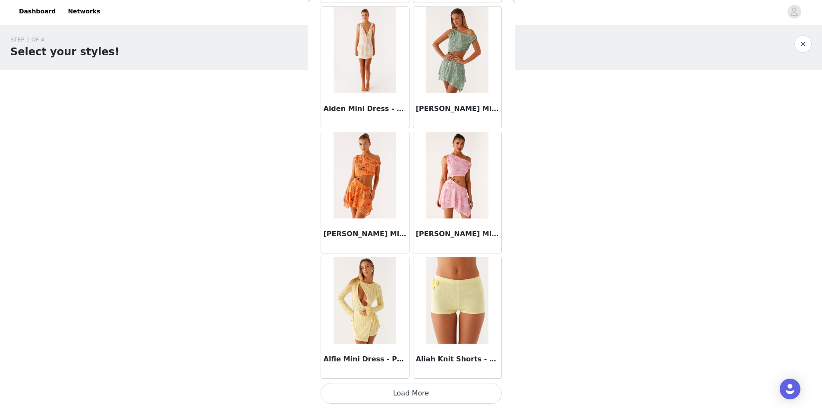
click at [372, 395] on button "Load More" at bounding box center [411, 393] width 181 height 21
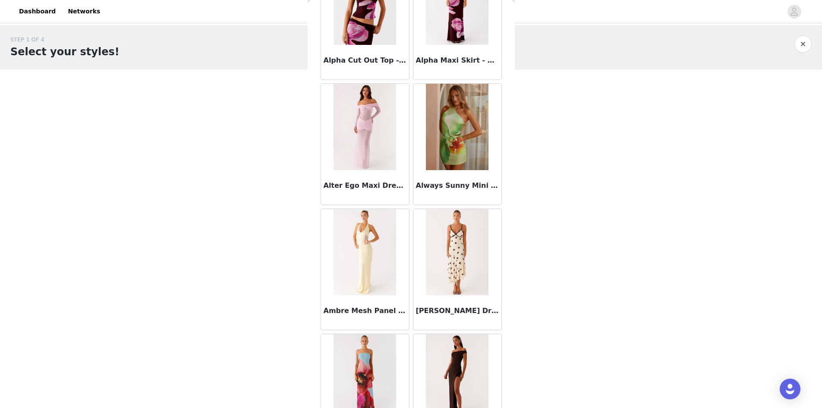
scroll to position [2164, 0]
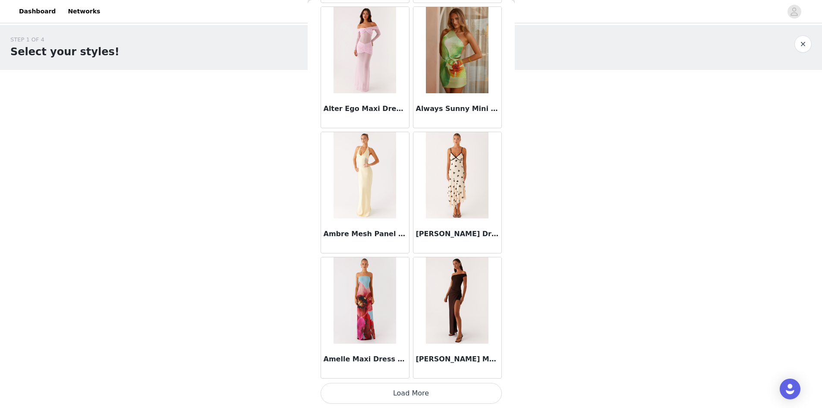
click at [397, 396] on button "Load More" at bounding box center [411, 393] width 181 height 21
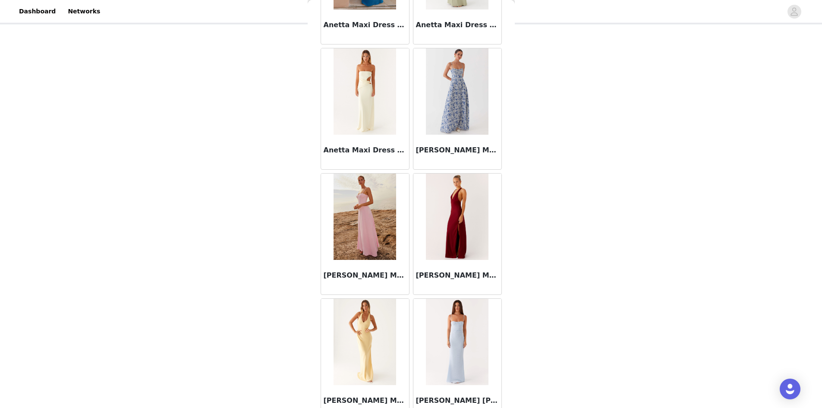
scroll to position [3416, 0]
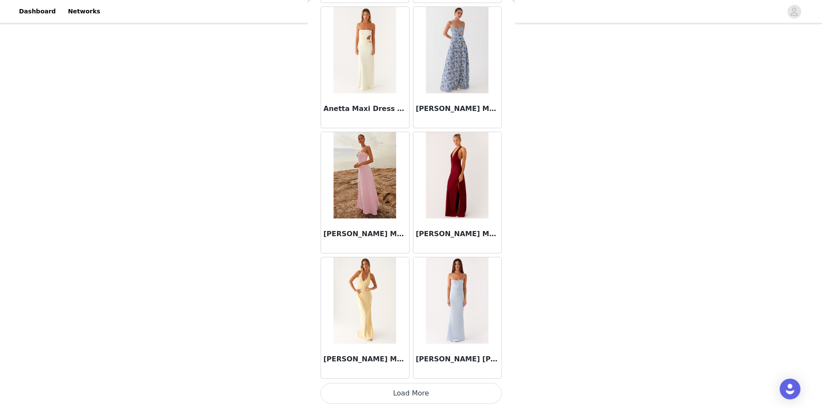
click at [368, 387] on button "Load More" at bounding box center [411, 393] width 181 height 21
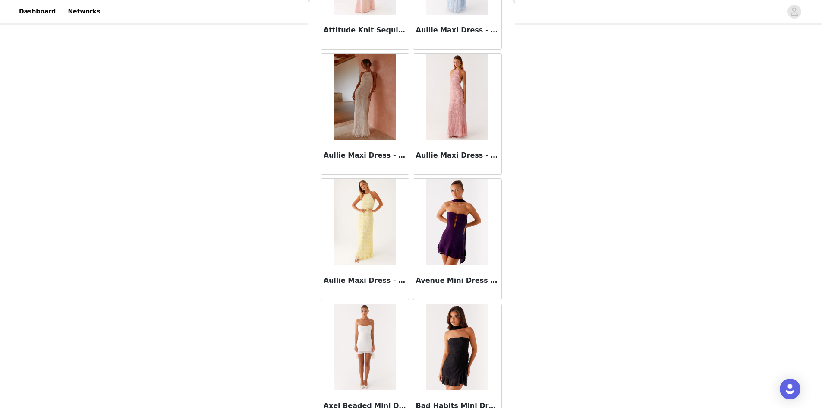
scroll to position [4667, 0]
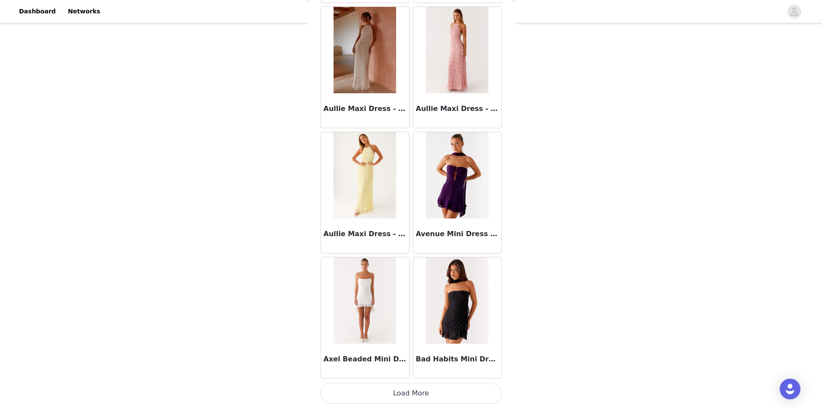
click at [405, 391] on button "Load More" at bounding box center [411, 393] width 181 height 21
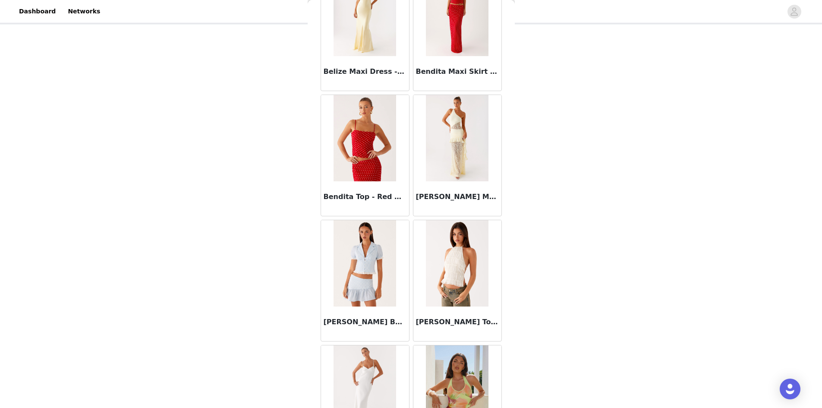
scroll to position [5919, 0]
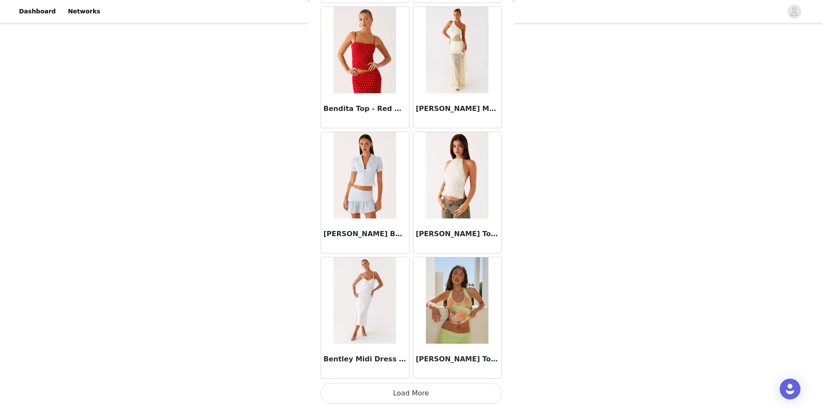
click at [362, 391] on button "Load More" at bounding box center [411, 393] width 181 height 21
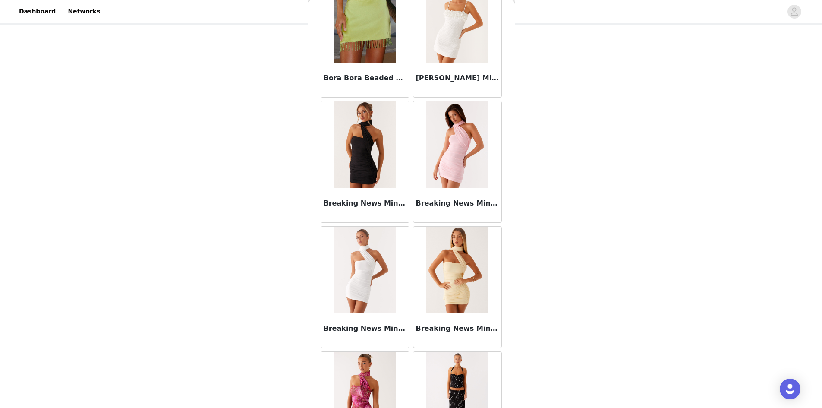
scroll to position [7171, 0]
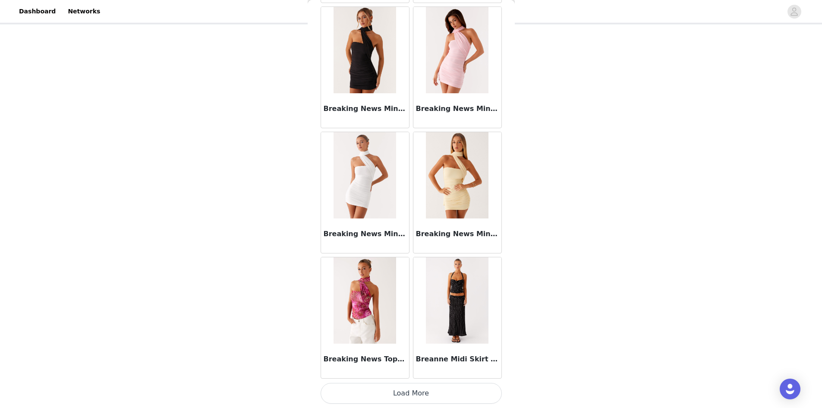
click at [422, 394] on button "Load More" at bounding box center [411, 393] width 181 height 21
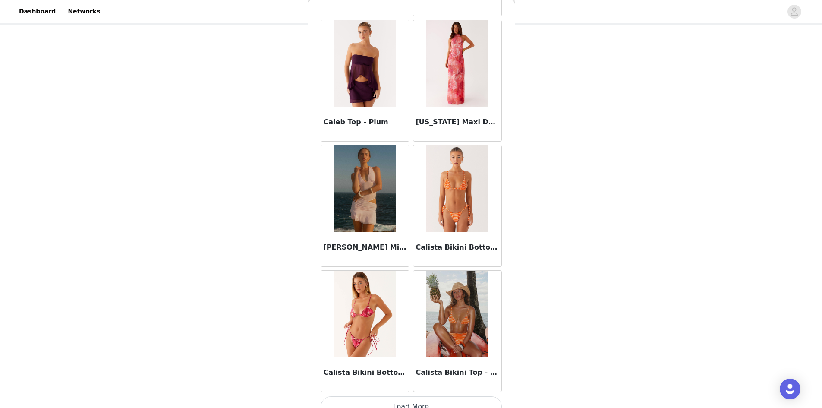
scroll to position [8422, 0]
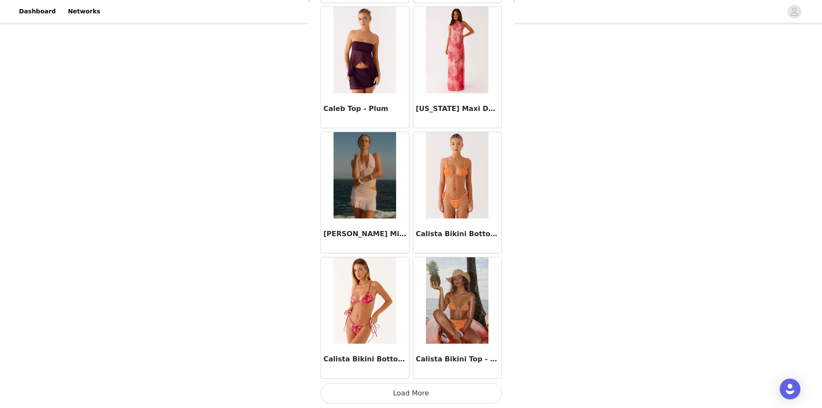
click at [416, 395] on button "Load More" at bounding box center [411, 393] width 181 height 21
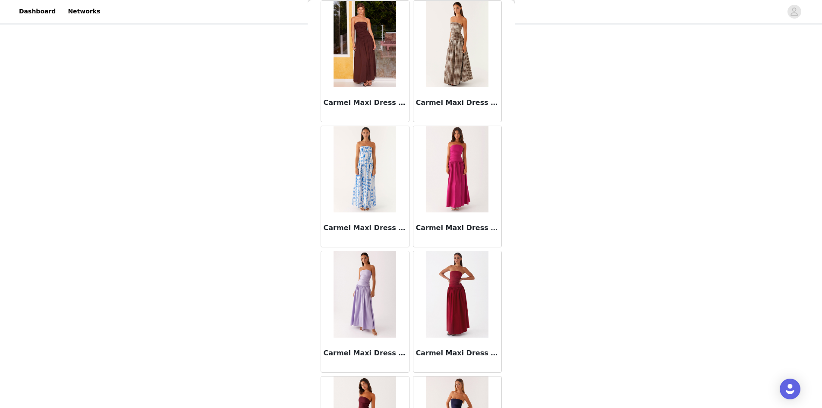
scroll to position [9674, 0]
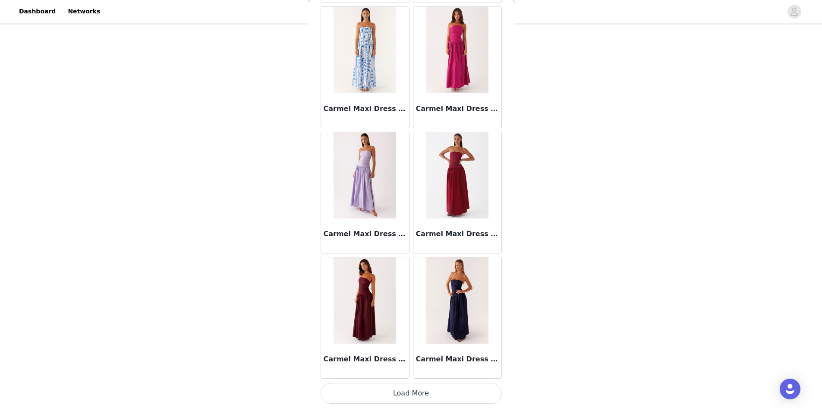
click at [382, 399] on button "Load More" at bounding box center [411, 393] width 181 height 21
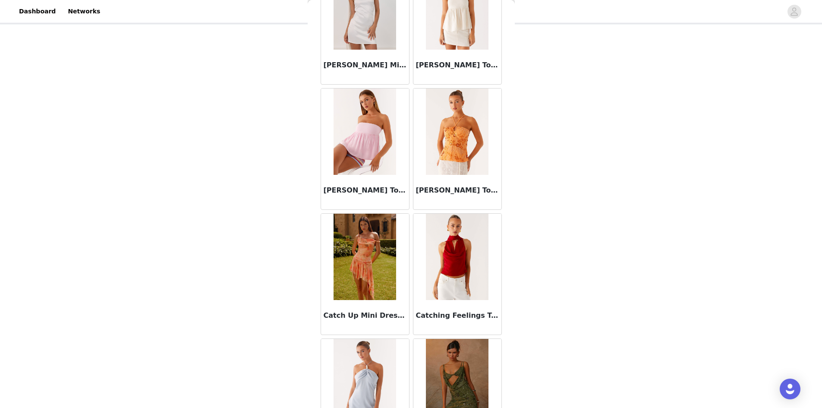
scroll to position [10925, 0]
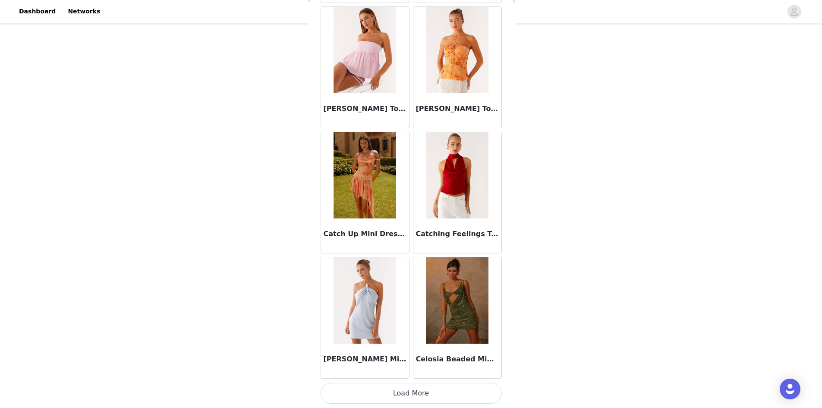
click at [394, 397] on button "Load More" at bounding box center [411, 393] width 181 height 21
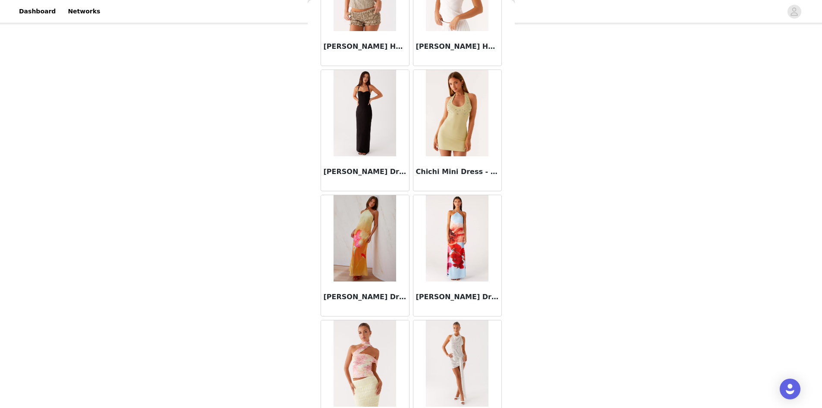
scroll to position [12177, 0]
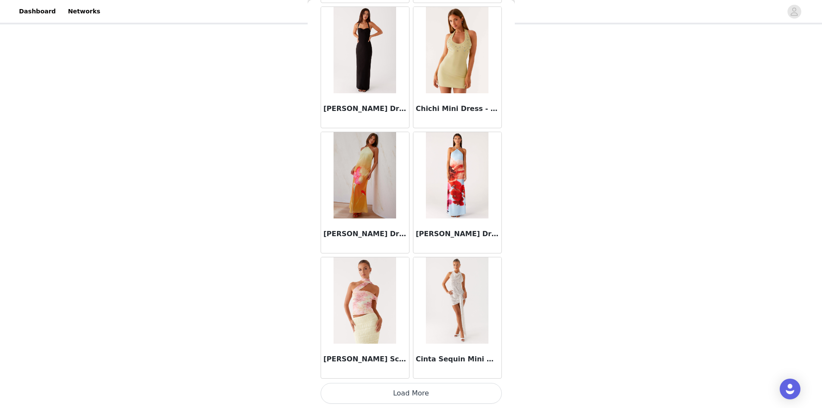
click at [390, 394] on button "Load More" at bounding box center [411, 393] width 181 height 21
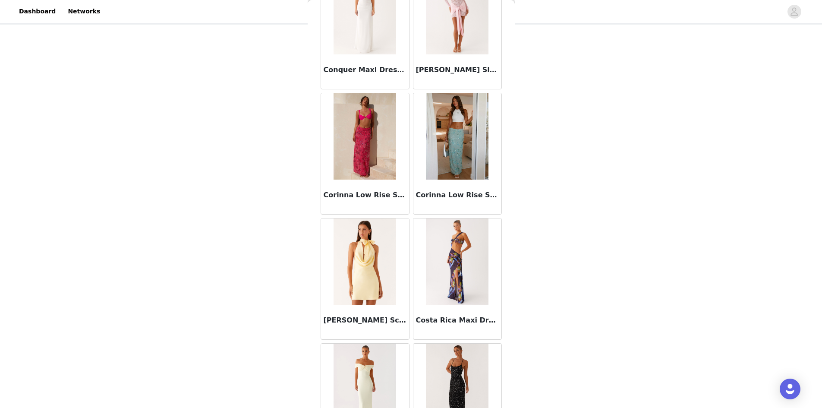
scroll to position [13428, 0]
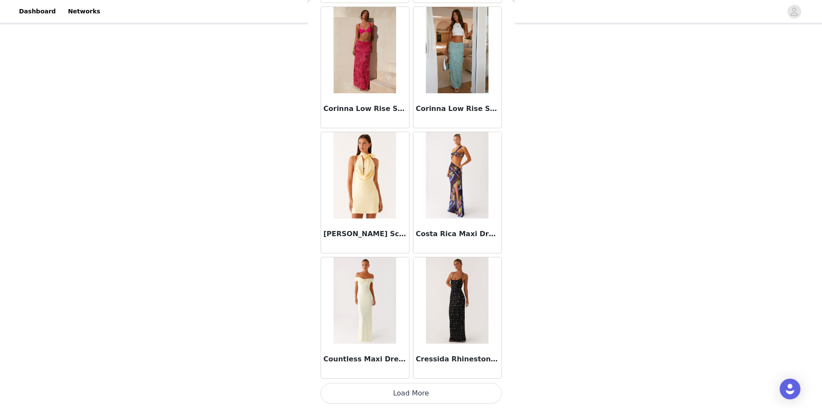
click at [386, 401] on button "Load More" at bounding box center [411, 393] width 181 height 21
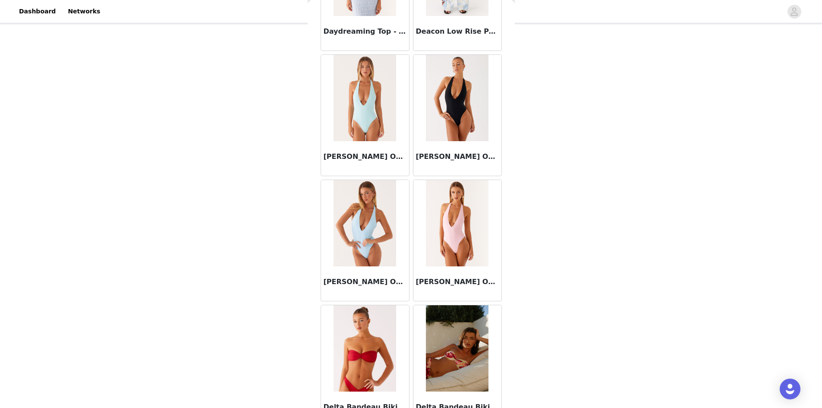
scroll to position [14680, 0]
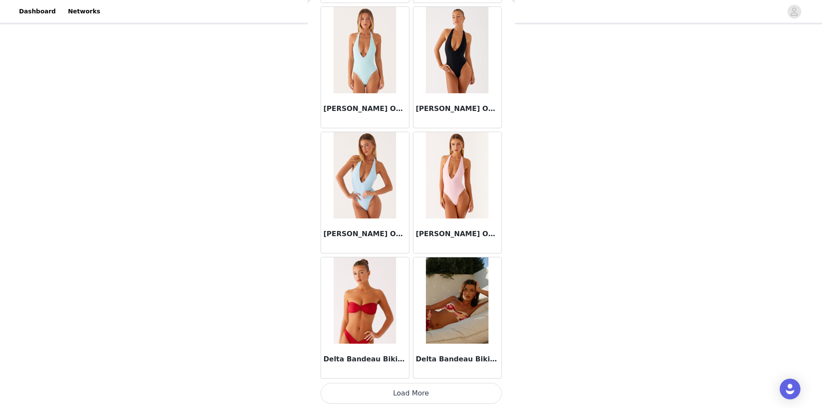
click at [388, 395] on button "Load More" at bounding box center [411, 393] width 181 height 21
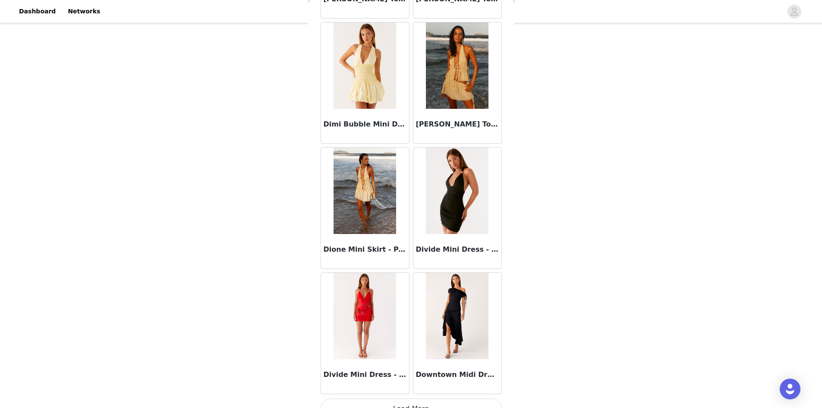
scroll to position [15932, 0]
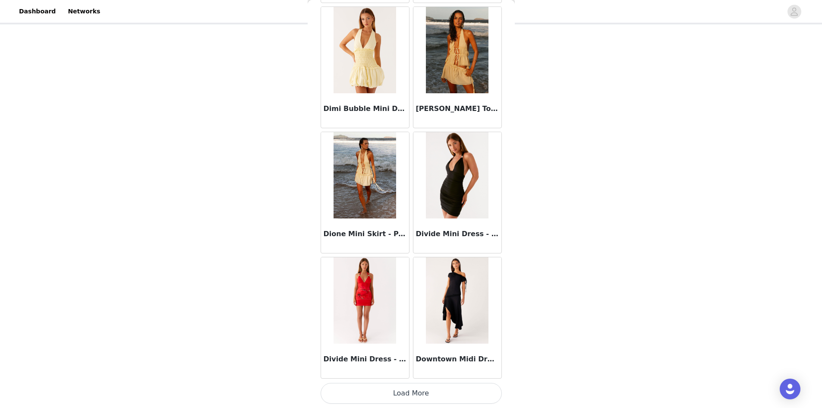
click at [442, 396] on button "Load More" at bounding box center [411, 393] width 181 height 21
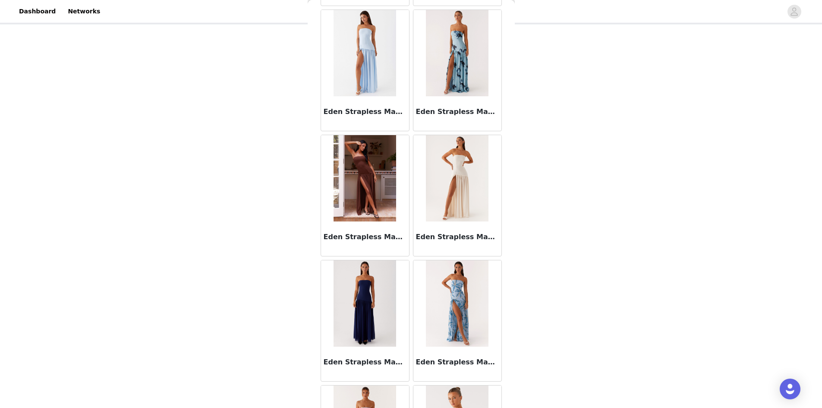
scroll to position [17183, 0]
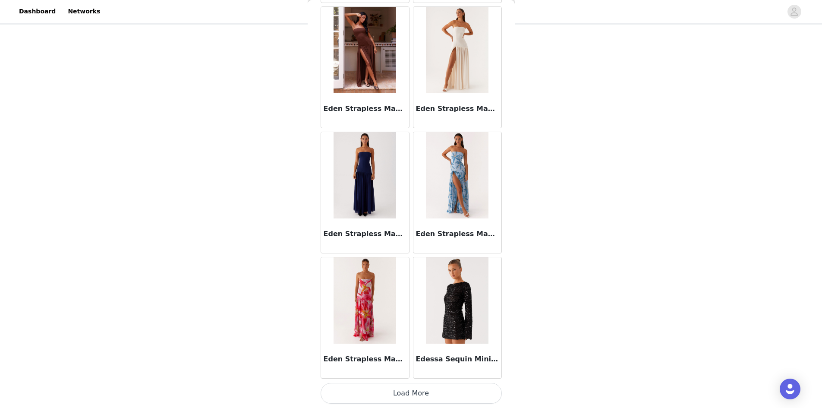
click at [416, 400] on button "Load More" at bounding box center [411, 393] width 181 height 21
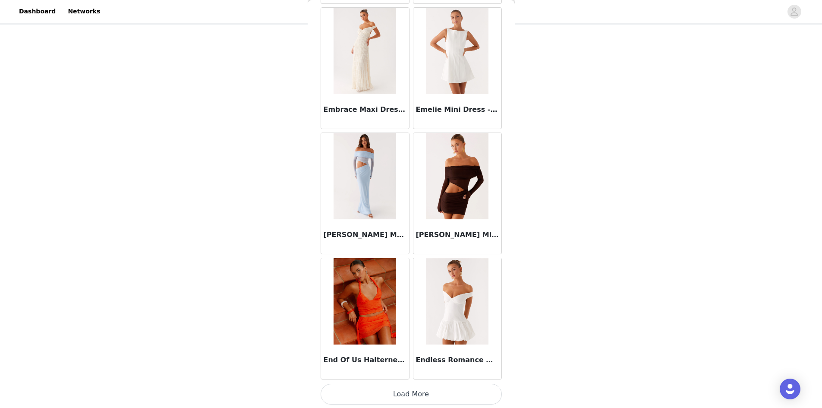
scroll to position [18435, 0]
click at [422, 398] on button "Load More" at bounding box center [411, 393] width 181 height 21
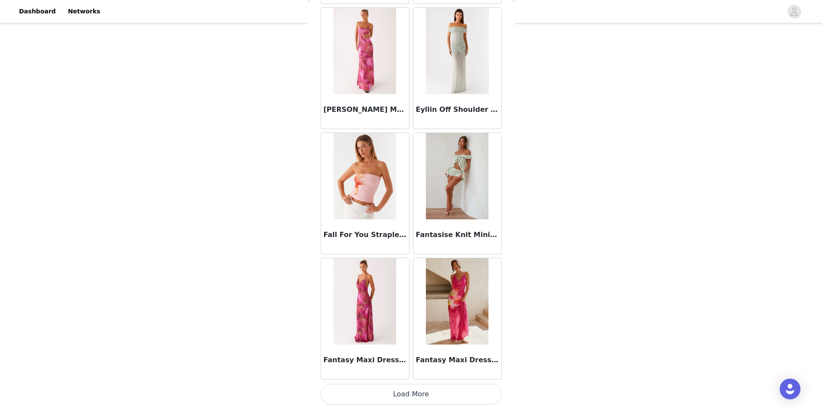
scroll to position [19686, 0]
click at [422, 388] on button "Load More" at bounding box center [411, 393] width 181 height 21
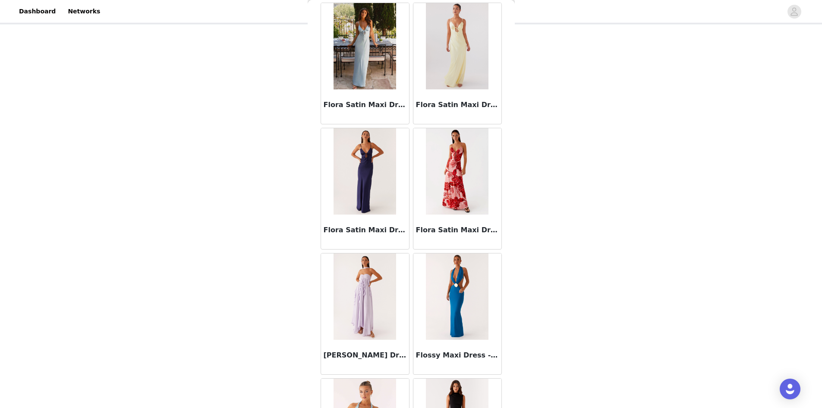
scroll to position [20938, 0]
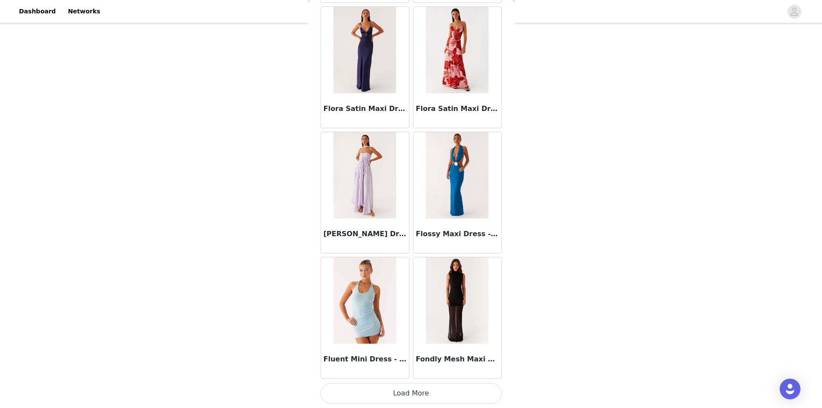
click at [425, 391] on button "Load More" at bounding box center [411, 393] width 181 height 21
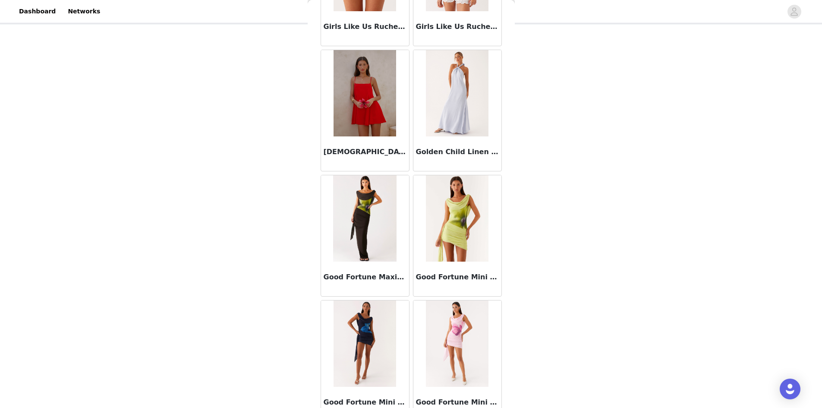
scroll to position [22189, 0]
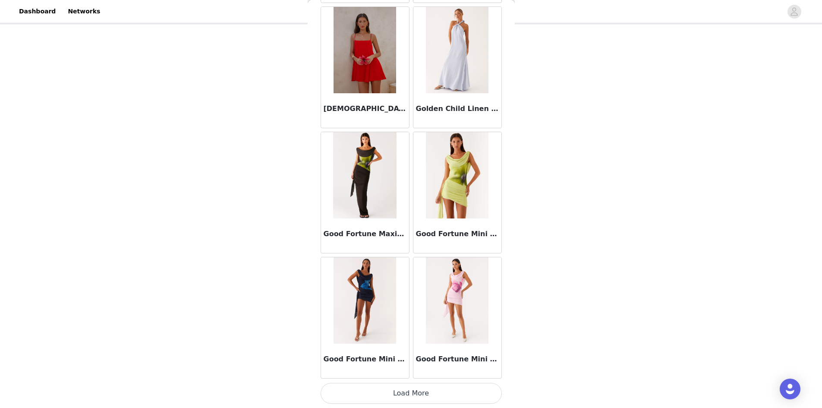
click at [426, 392] on button "Load More" at bounding box center [411, 393] width 181 height 21
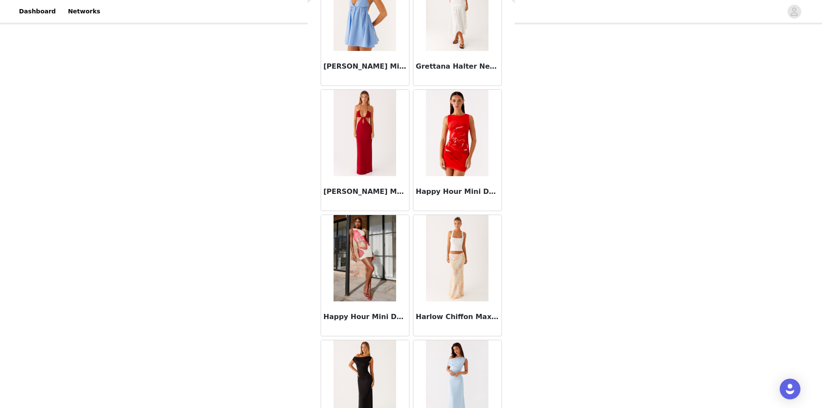
scroll to position [23441, 0]
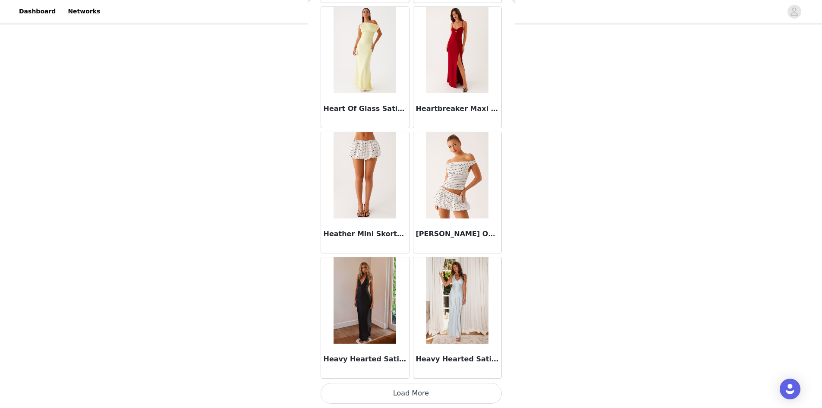
click at [486, 388] on button "Load More" at bounding box center [411, 393] width 181 height 21
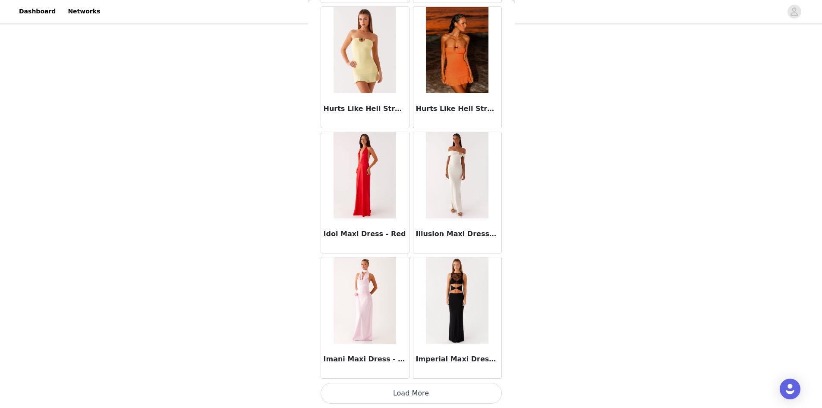
click at [429, 387] on button "Load More" at bounding box center [411, 393] width 181 height 21
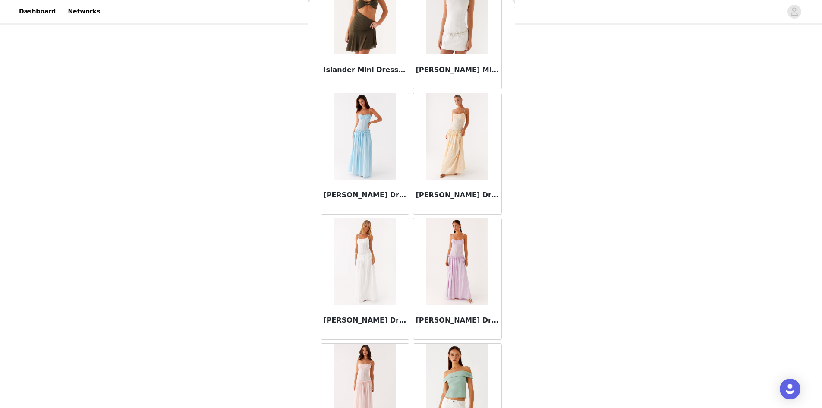
scroll to position [25944, 0]
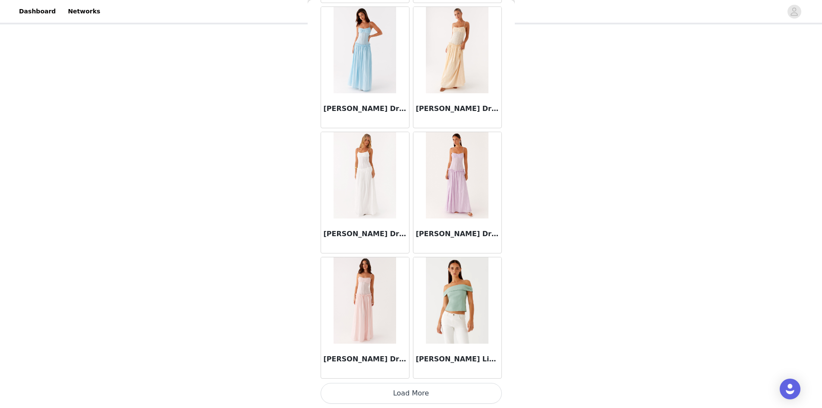
click at [431, 391] on button "Load More" at bounding box center [411, 393] width 181 height 21
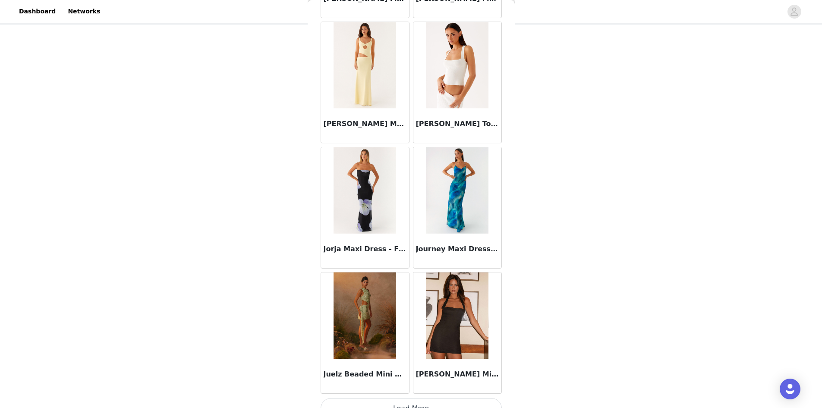
scroll to position [27196, 0]
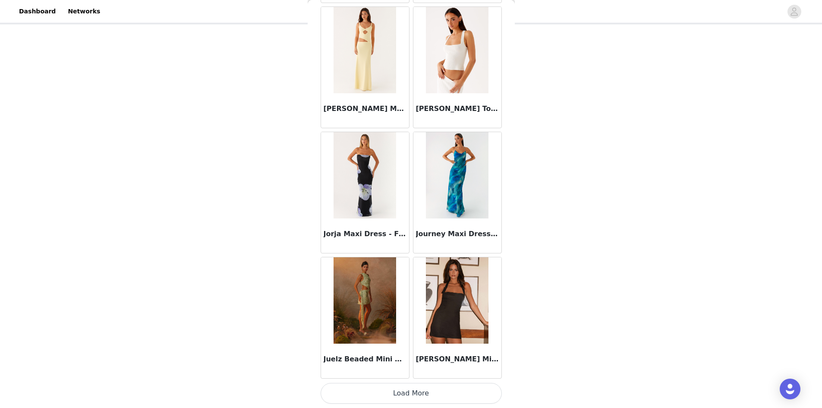
click at [406, 398] on button "Load More" at bounding box center [411, 393] width 181 height 21
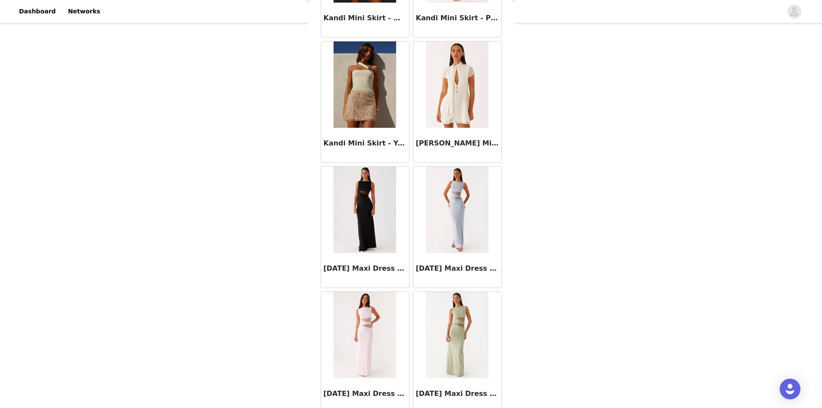
scroll to position [28447, 0]
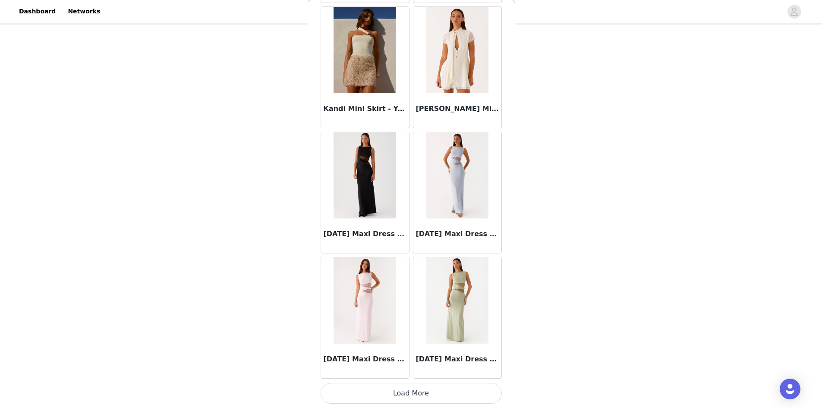
click at [429, 389] on button "Load More" at bounding box center [411, 393] width 181 height 21
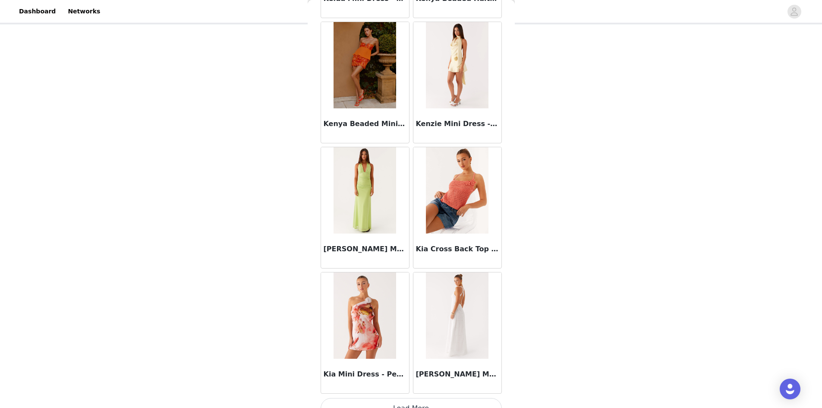
scroll to position [29699, 0]
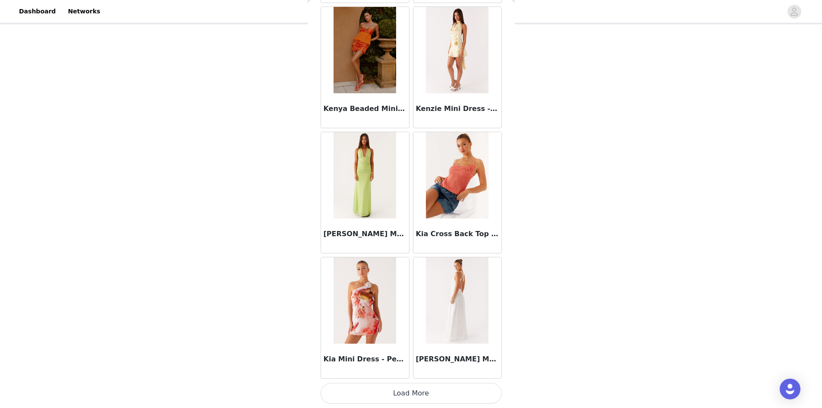
click at [382, 397] on button "Load More" at bounding box center [411, 393] width 181 height 21
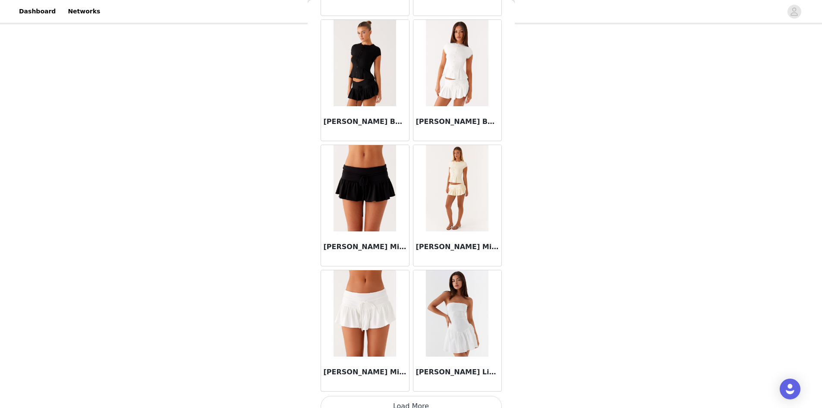
scroll to position [30950, 0]
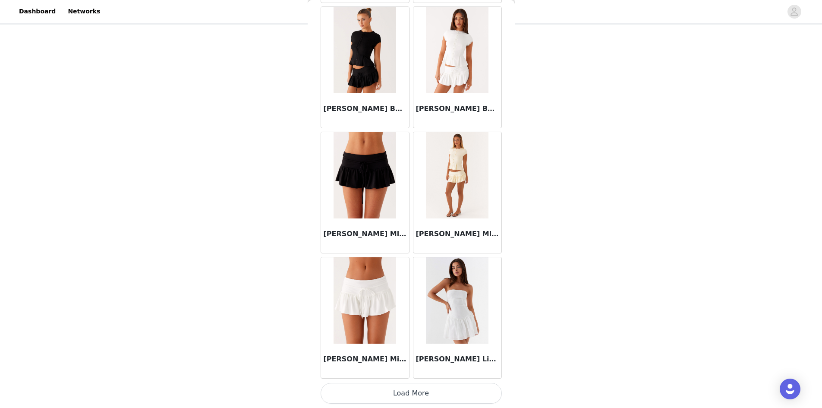
click at [421, 391] on button "Load More" at bounding box center [411, 393] width 181 height 21
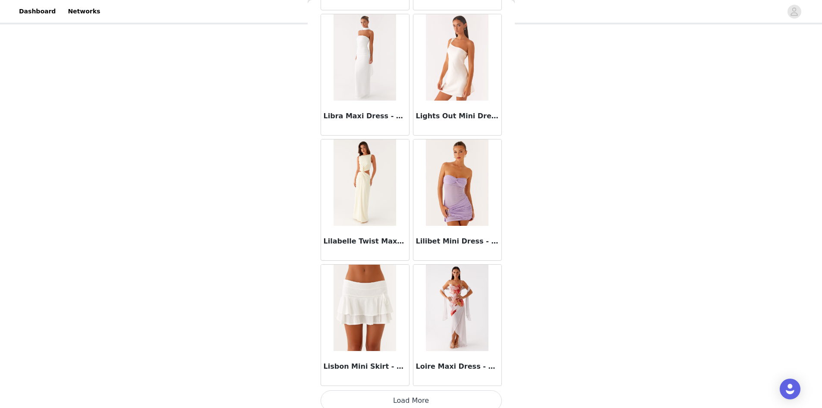
scroll to position [32202, 0]
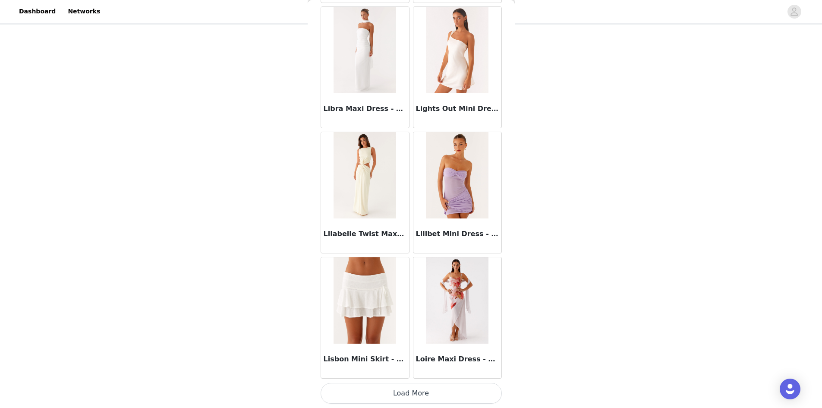
click at [405, 391] on button "Load More" at bounding box center [411, 393] width 181 height 21
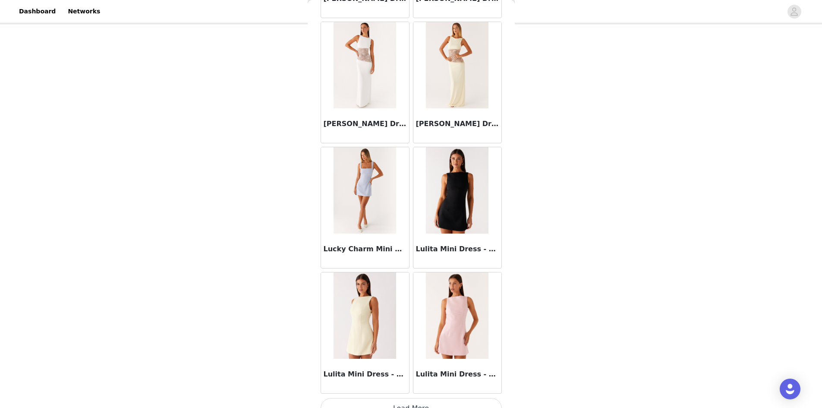
scroll to position [33454, 0]
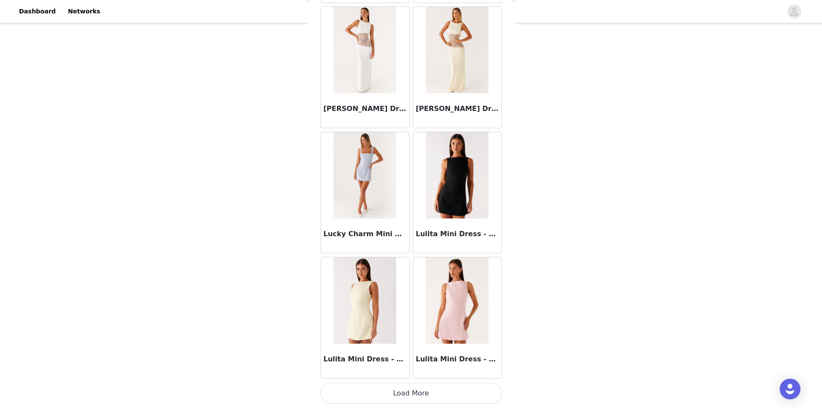
click at [437, 392] on button "Load More" at bounding box center [411, 393] width 181 height 21
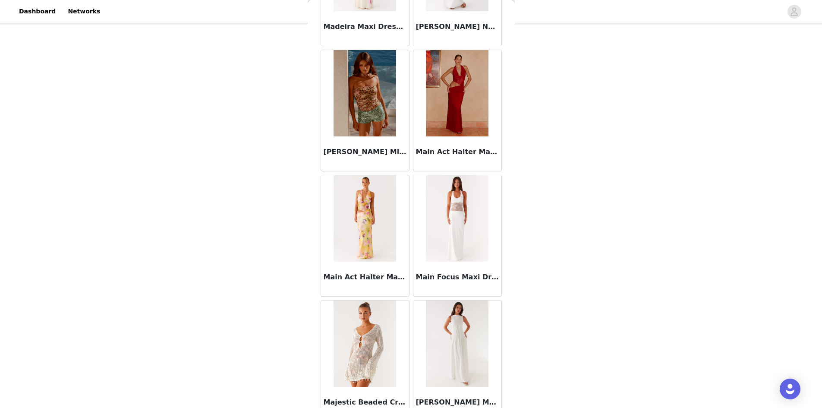
scroll to position [34705, 0]
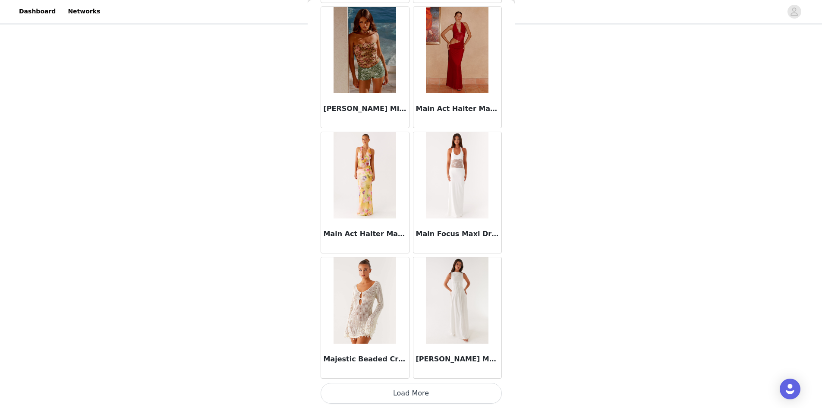
click at [412, 394] on button "Load More" at bounding box center [411, 393] width 181 height 21
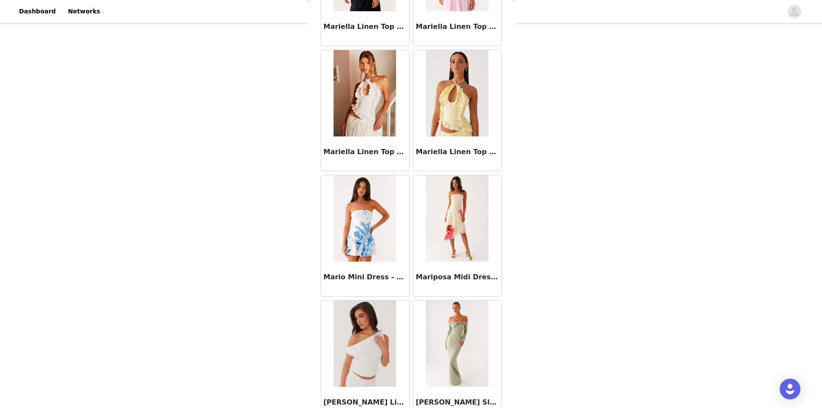
scroll to position [35957, 0]
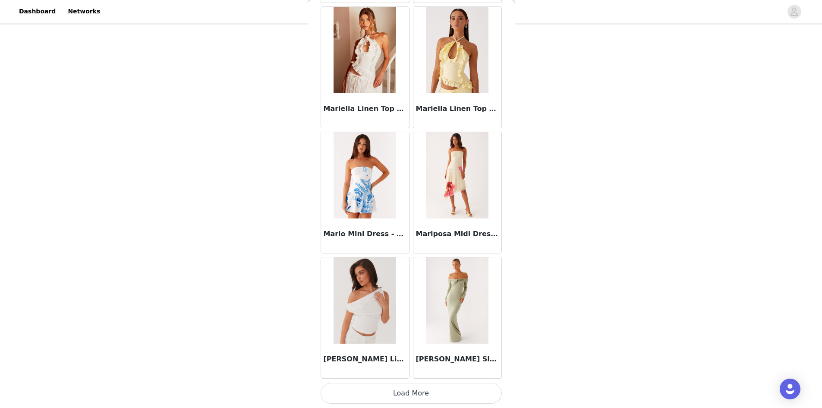
click at [401, 397] on button "Load More" at bounding box center [411, 393] width 181 height 21
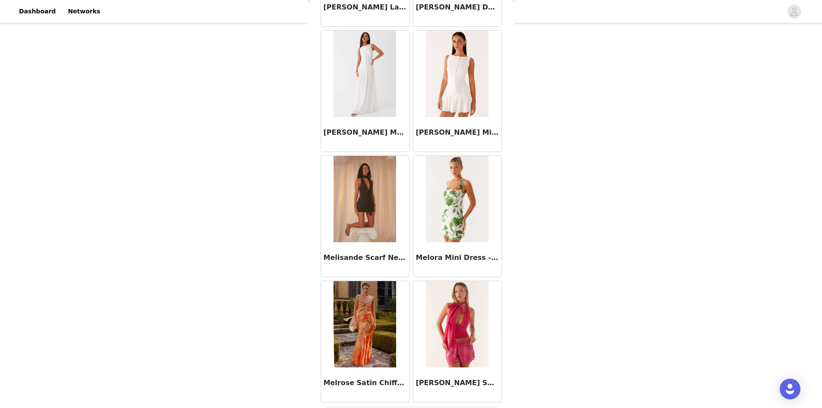
scroll to position [37208, 0]
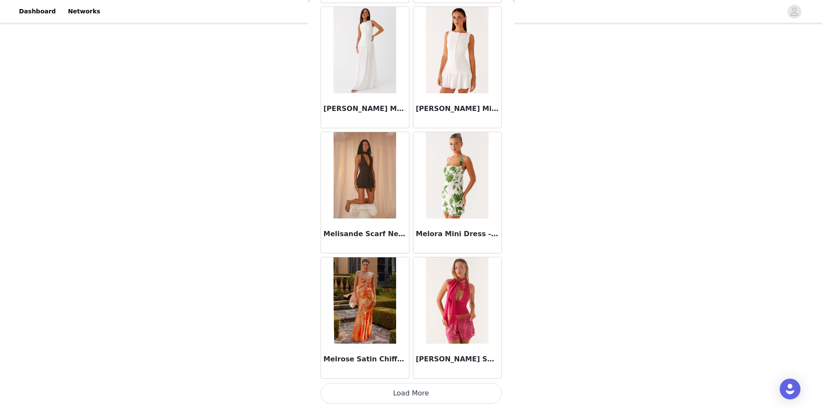
click at [460, 394] on button "Load More" at bounding box center [411, 393] width 181 height 21
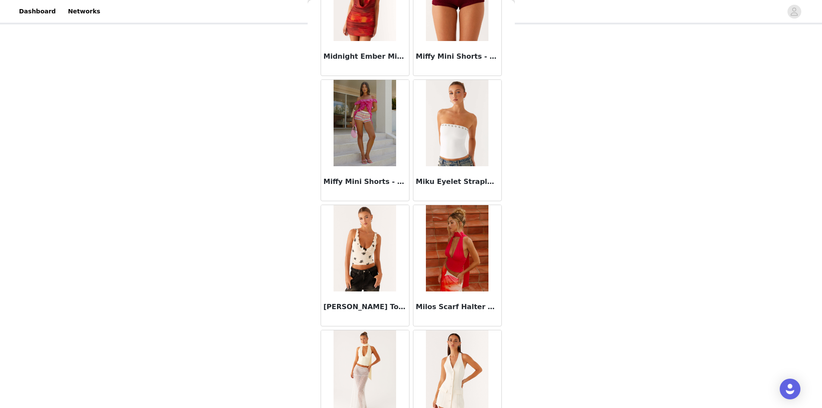
scroll to position [37899, 0]
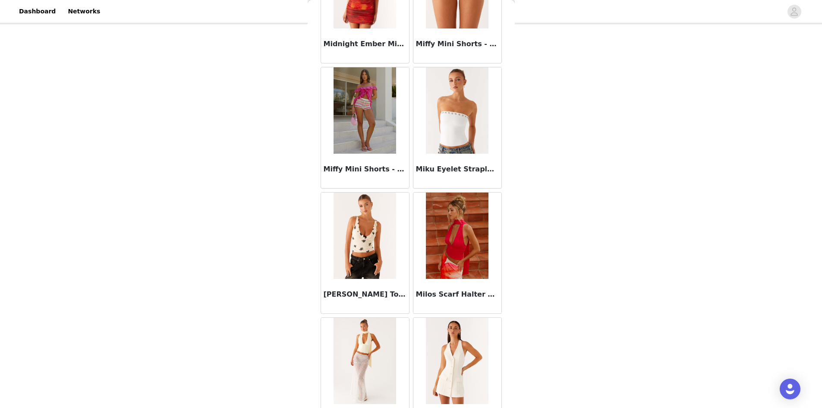
click at [359, 257] on img at bounding box center [365, 235] width 63 height 86
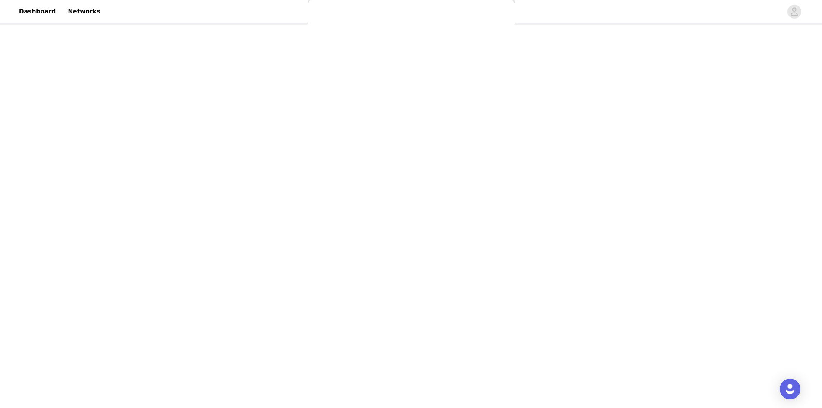
scroll to position [47, 0]
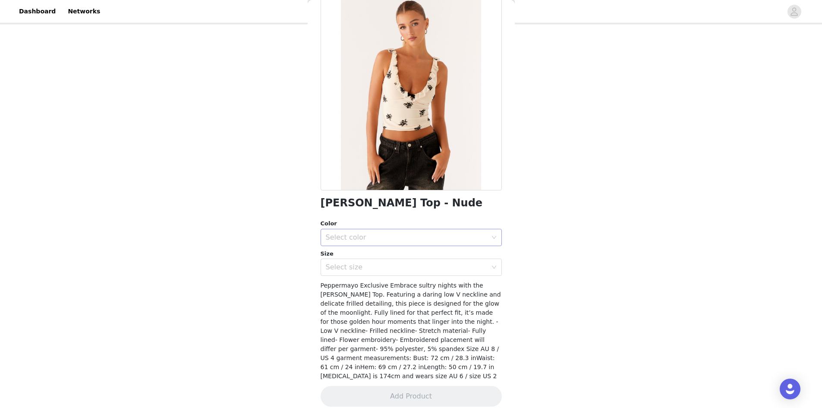
click at [383, 237] on div "Select color" at bounding box center [406, 237] width 161 height 9
click at [402, 252] on li "Nude" at bounding box center [408, 256] width 175 height 14
click at [415, 265] on div "Select size" at bounding box center [406, 267] width 161 height 9
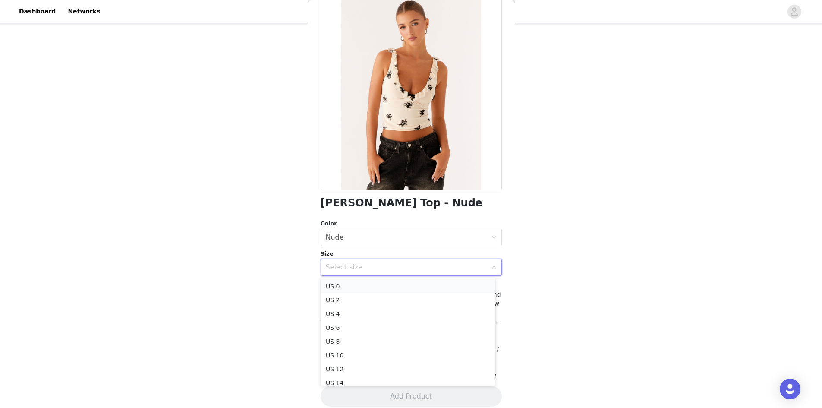
click at [432, 283] on li "US 0" at bounding box center [408, 286] width 175 height 14
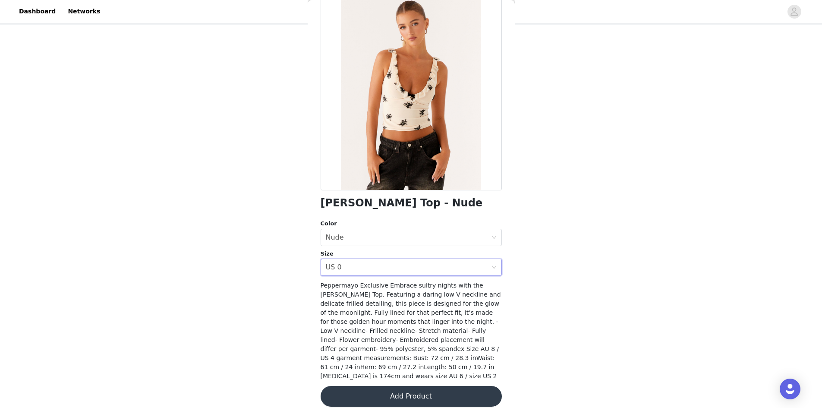
click at [435, 389] on button "Add Product" at bounding box center [411, 396] width 181 height 21
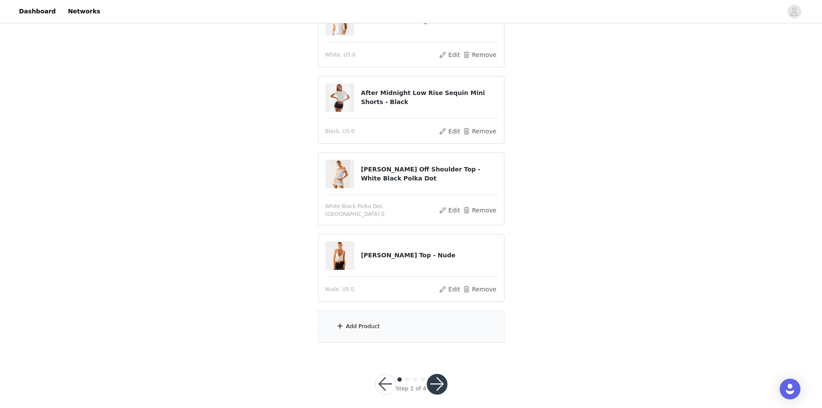
scroll to position [122, 0]
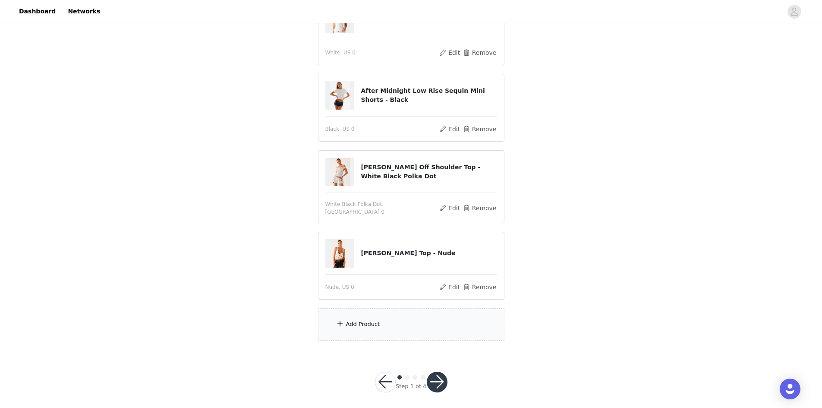
click at [363, 325] on div "Add Product" at bounding box center [411, 324] width 186 height 32
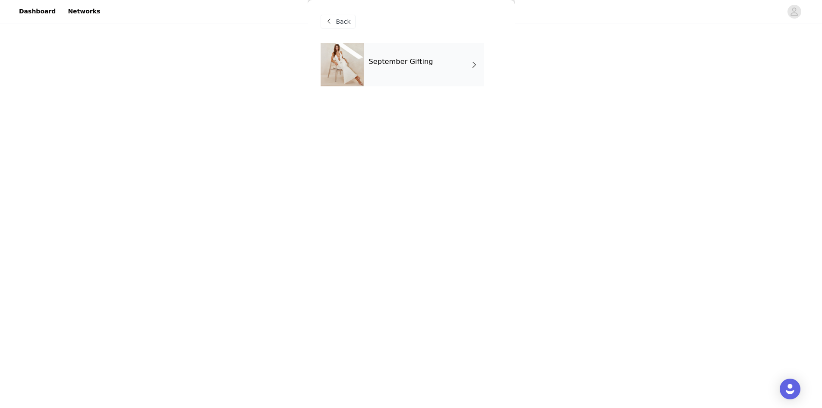
click at [401, 71] on div "September Gifting" at bounding box center [424, 64] width 120 height 43
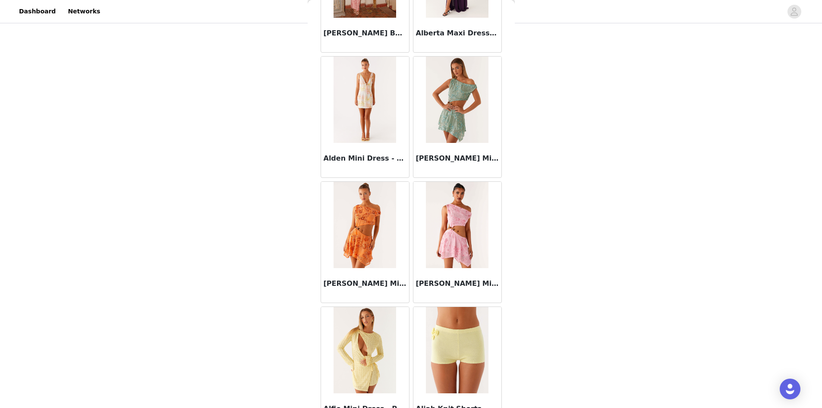
scroll to position [913, 0]
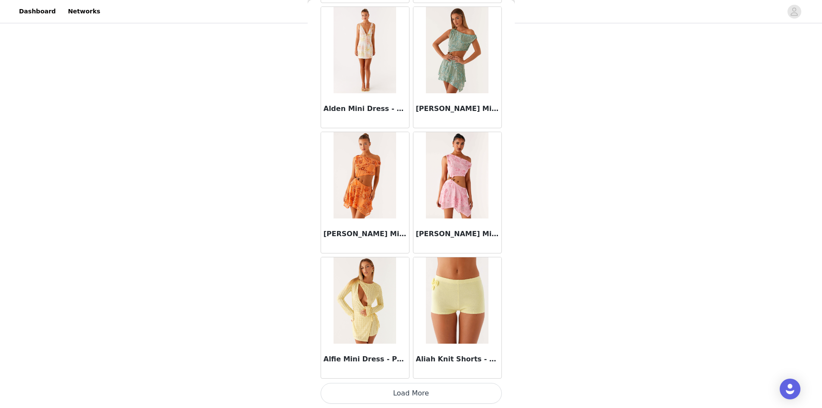
click at [395, 386] on button "Load More" at bounding box center [411, 393] width 181 height 21
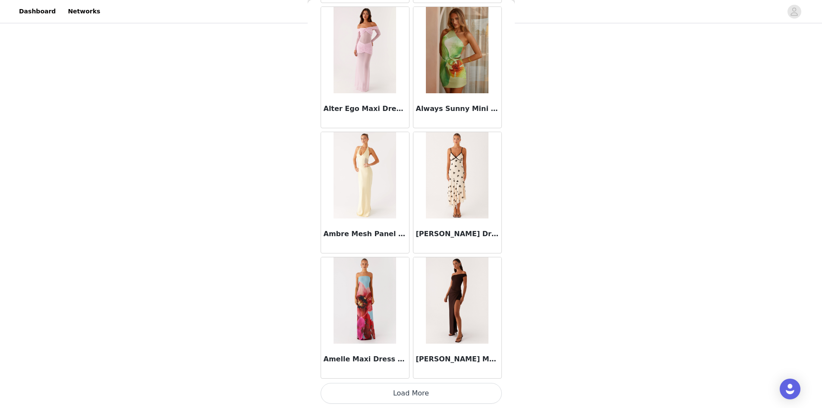
click at [448, 396] on button "Load More" at bounding box center [411, 393] width 181 height 21
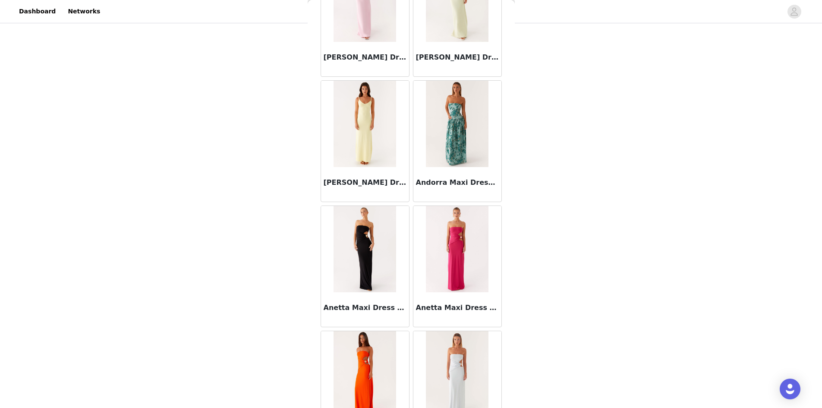
scroll to position [3416, 0]
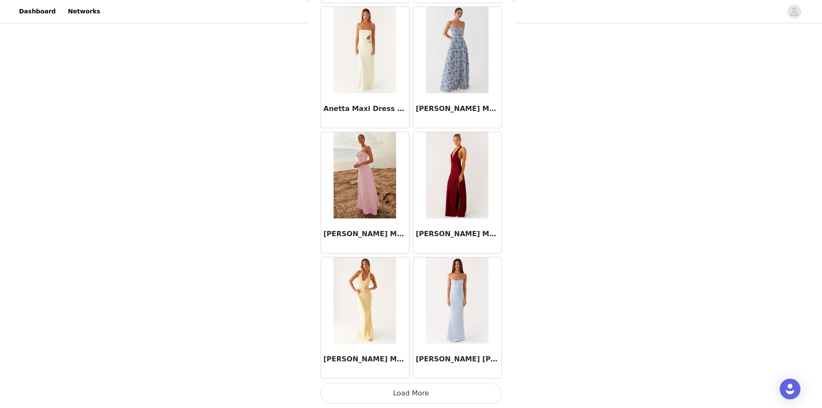
click at [464, 386] on button "Load More" at bounding box center [411, 393] width 181 height 21
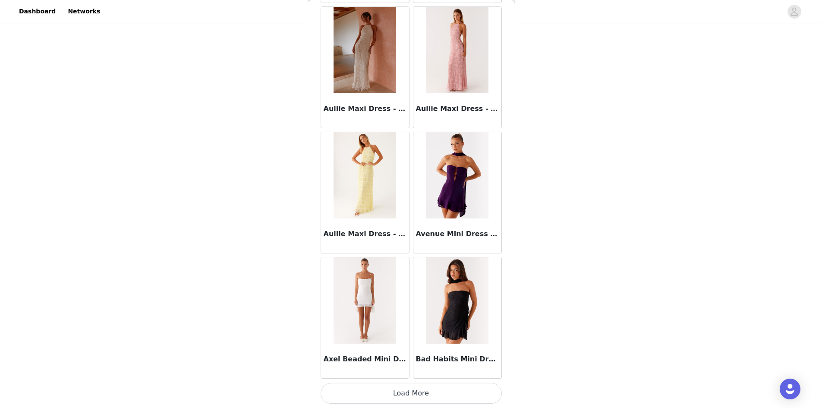
click at [473, 393] on button "Load More" at bounding box center [411, 393] width 181 height 21
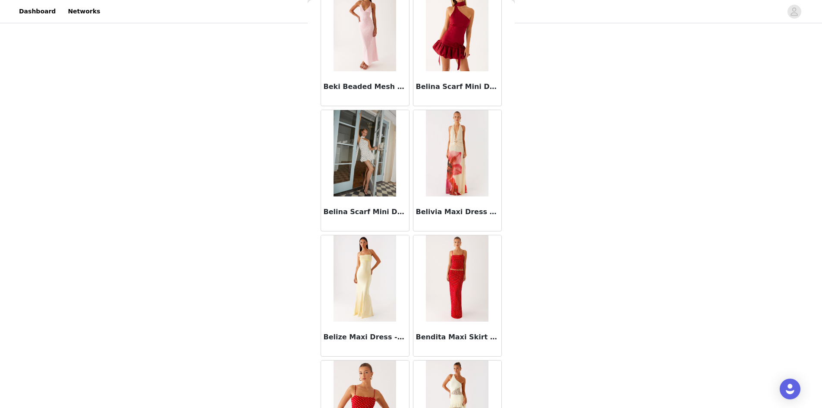
scroll to position [5919, 0]
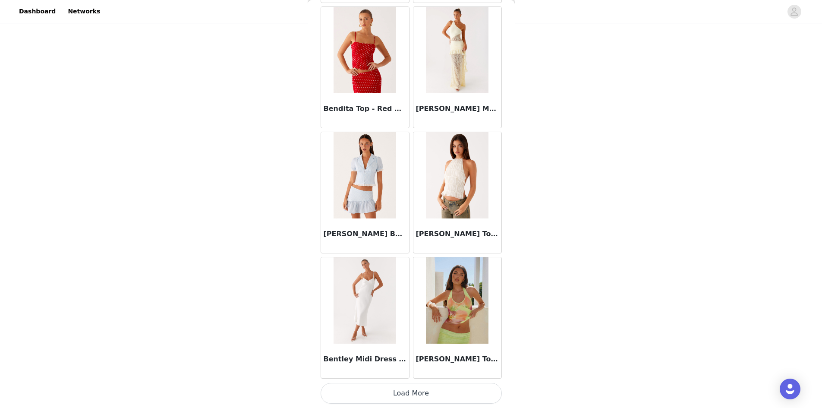
click at [476, 393] on button "Load More" at bounding box center [411, 393] width 181 height 21
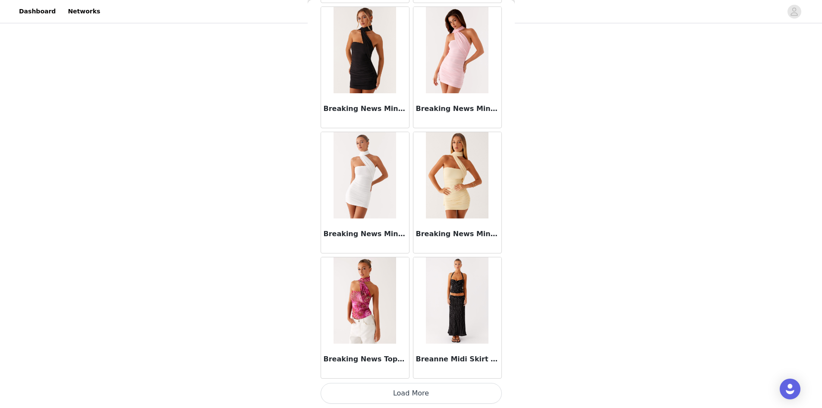
click at [452, 385] on button "Load More" at bounding box center [411, 393] width 181 height 21
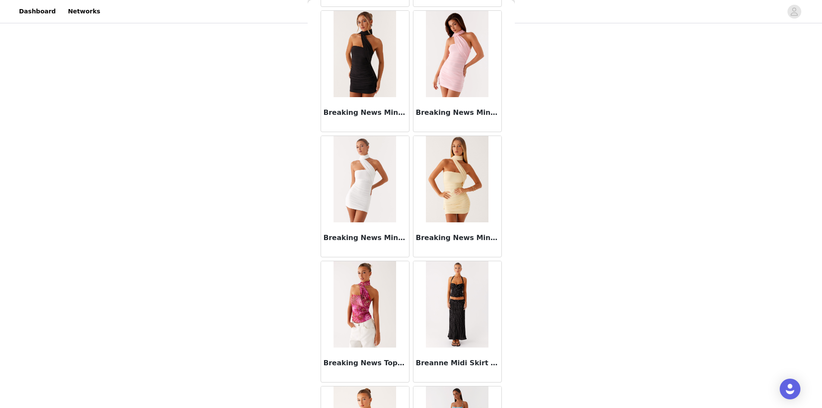
scroll to position [7171, 0]
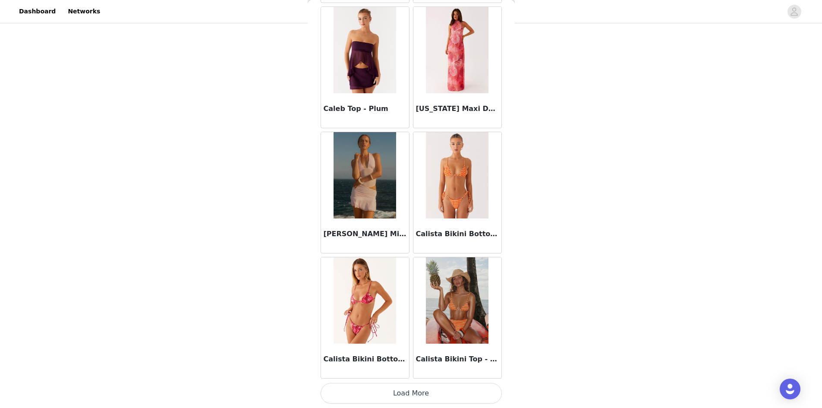
click at [480, 389] on button "Load More" at bounding box center [411, 393] width 181 height 21
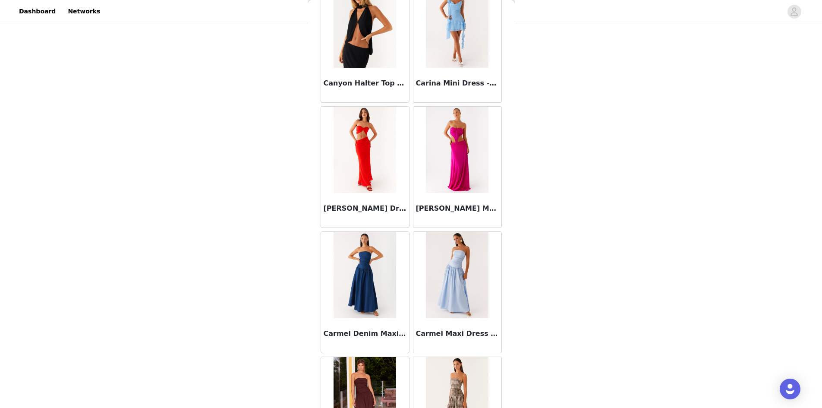
scroll to position [9674, 0]
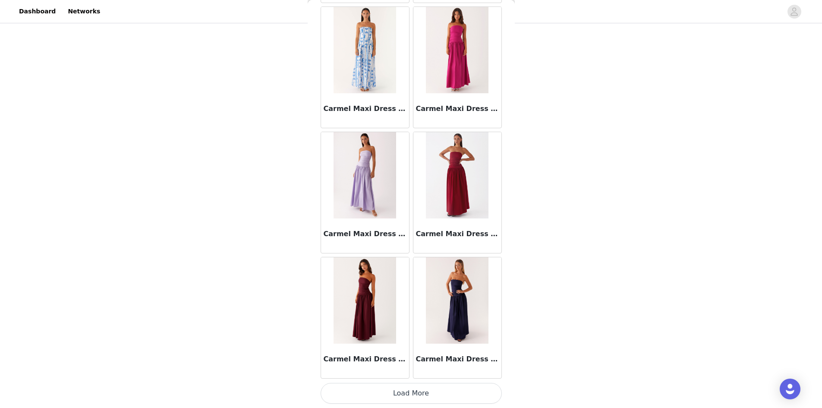
click at [476, 392] on button "Load More" at bounding box center [411, 393] width 181 height 21
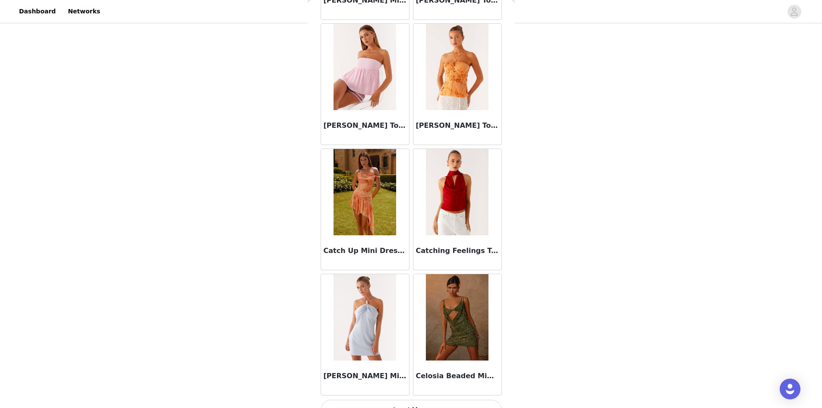
scroll to position [10925, 0]
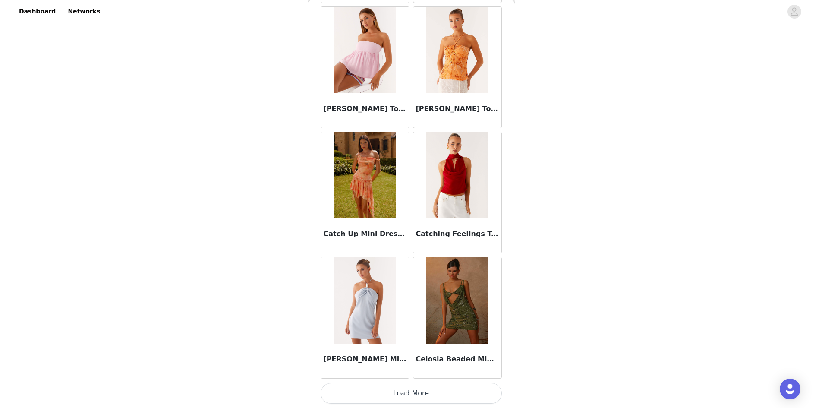
click at [472, 390] on button "Load More" at bounding box center [411, 393] width 181 height 21
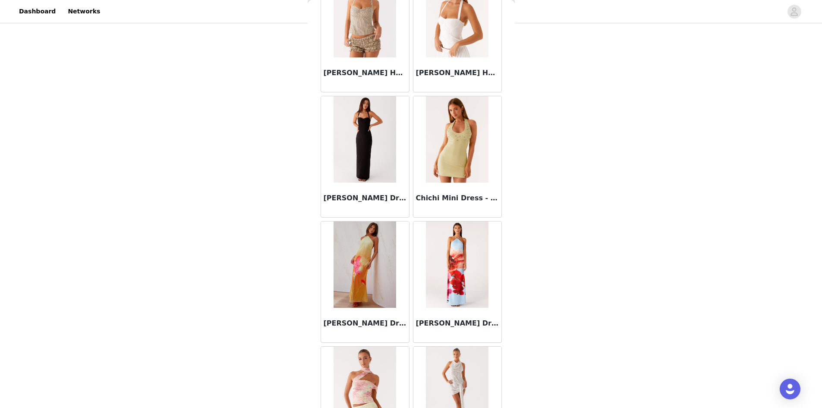
scroll to position [12177, 0]
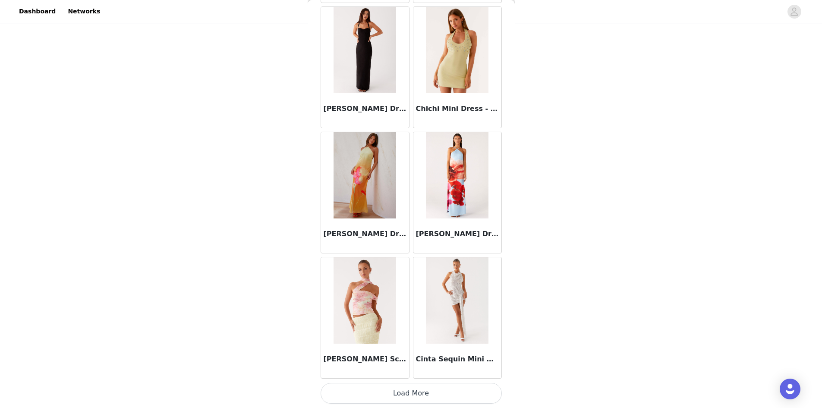
click at [407, 391] on button "Load More" at bounding box center [411, 393] width 181 height 21
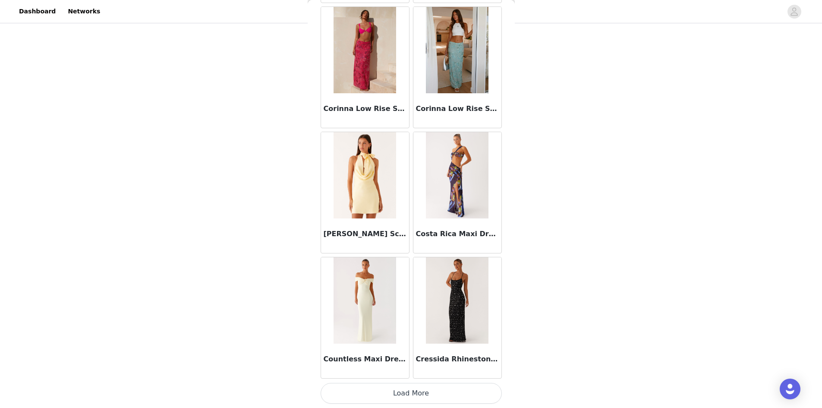
click at [477, 392] on button "Load More" at bounding box center [411, 393] width 181 height 21
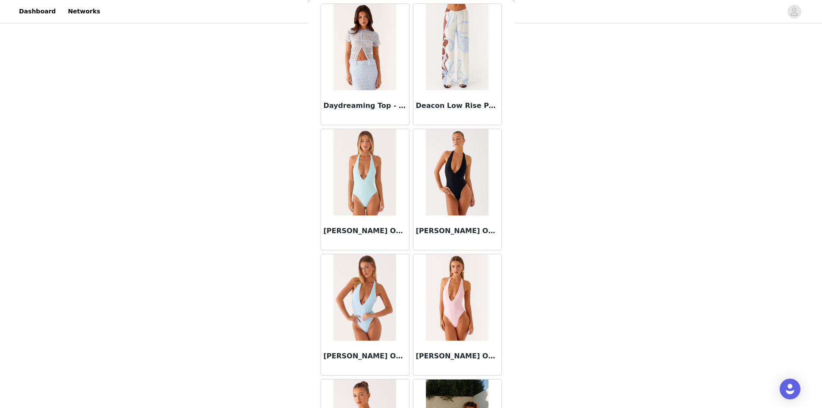
scroll to position [14680, 0]
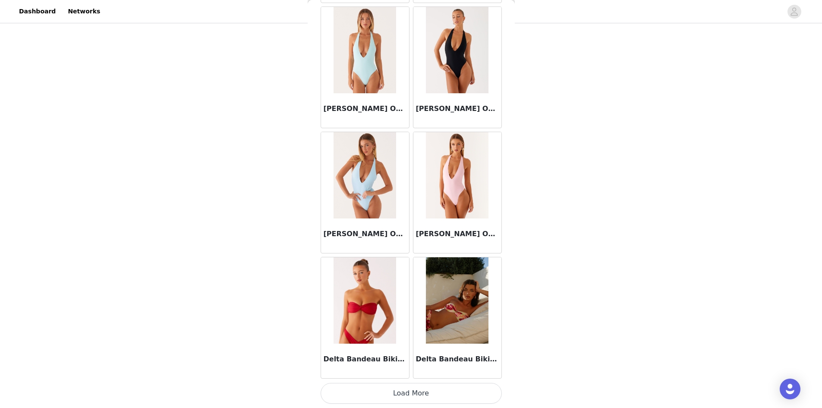
click at [431, 388] on button "Load More" at bounding box center [411, 393] width 181 height 21
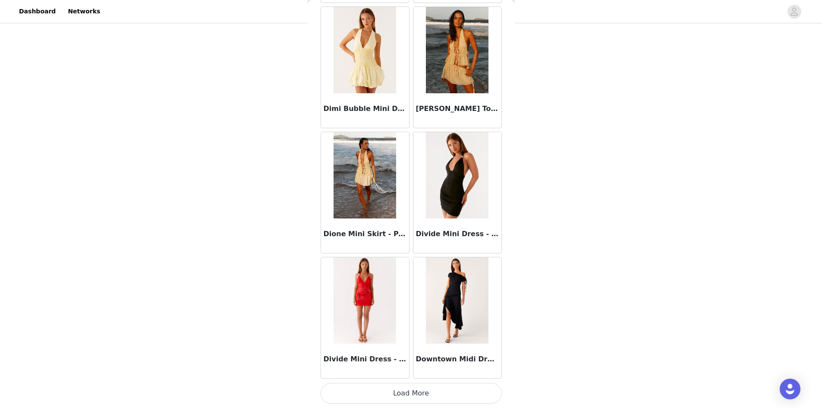
click at [464, 391] on button "Load More" at bounding box center [411, 393] width 181 height 21
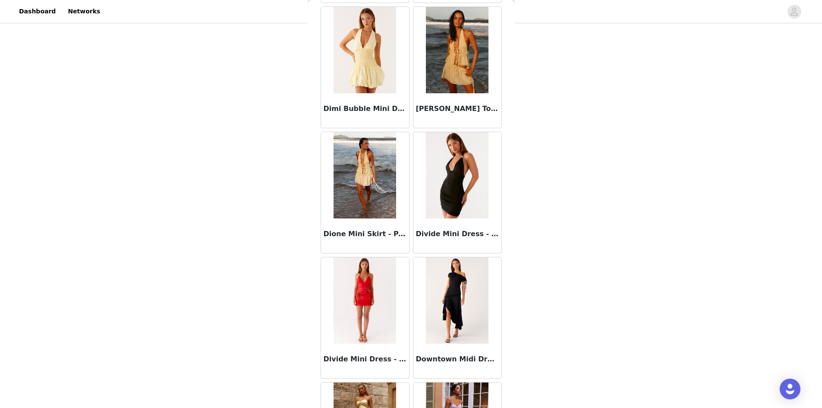
scroll to position [0, 0]
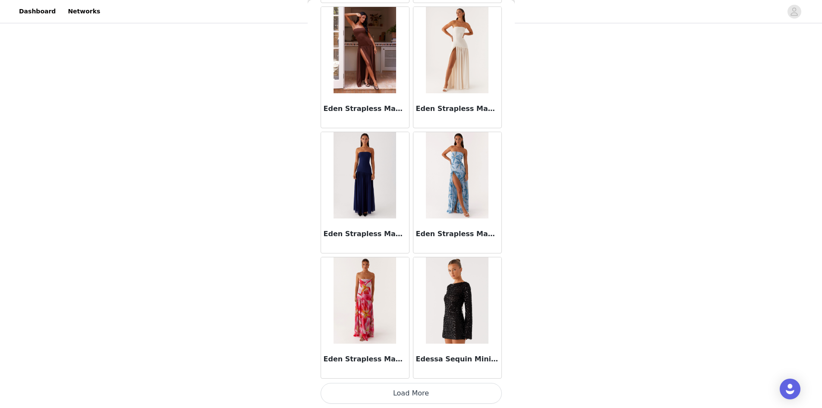
click at [476, 391] on button "Load More" at bounding box center [411, 393] width 181 height 21
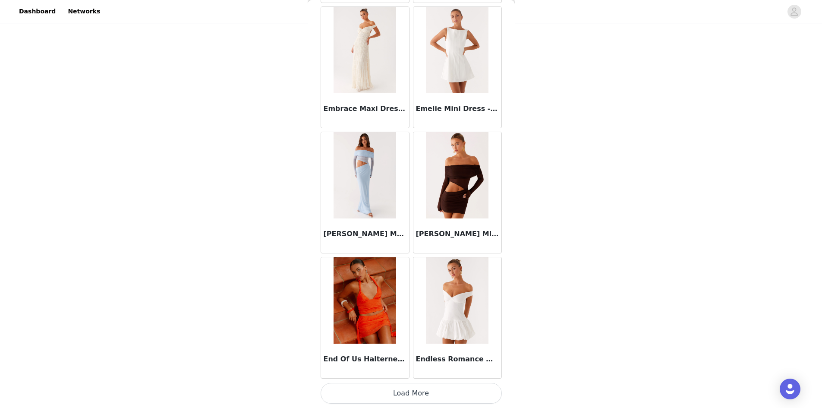
click at [482, 389] on button "Load More" at bounding box center [411, 393] width 181 height 21
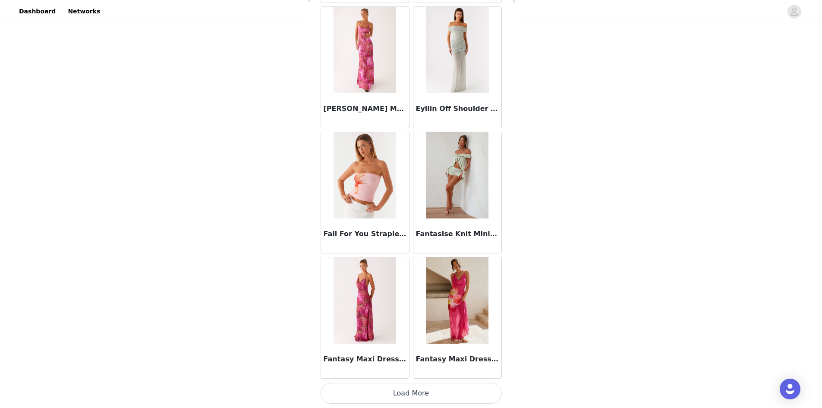
click at [483, 390] on button "Load More" at bounding box center [411, 393] width 181 height 21
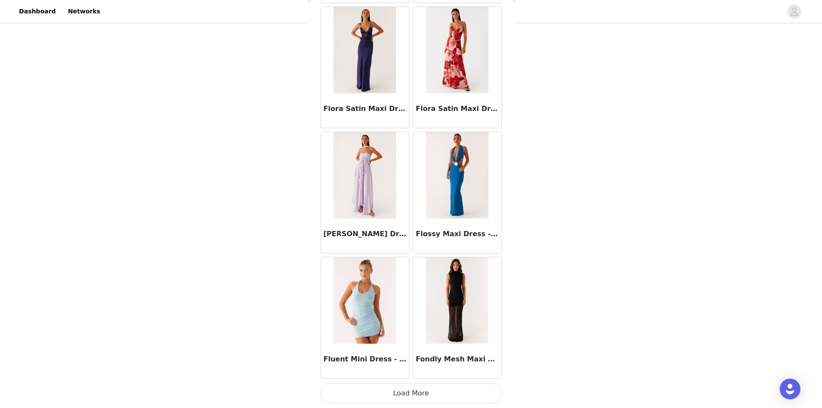
click at [469, 392] on button "Load More" at bounding box center [411, 393] width 181 height 21
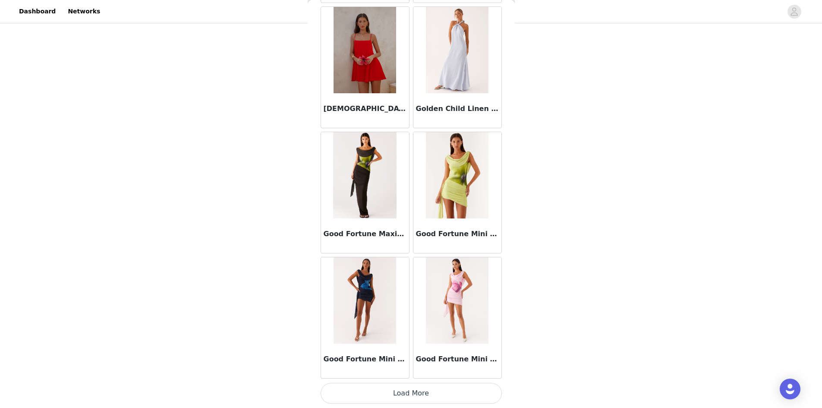
click at [460, 388] on button "Load More" at bounding box center [411, 393] width 181 height 21
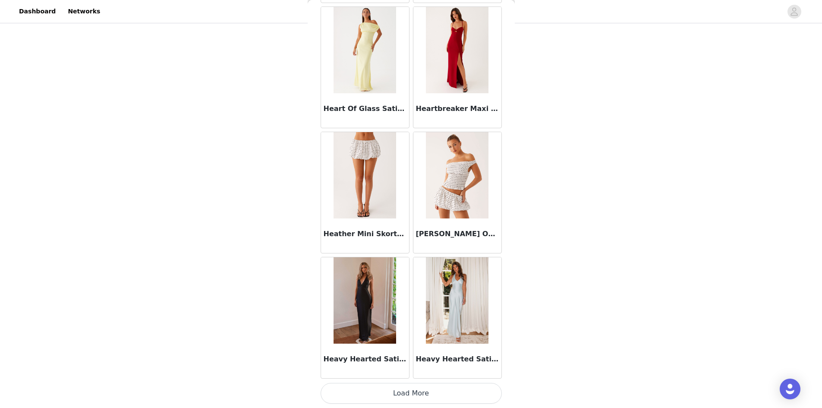
click at [475, 392] on button "Load More" at bounding box center [411, 393] width 181 height 21
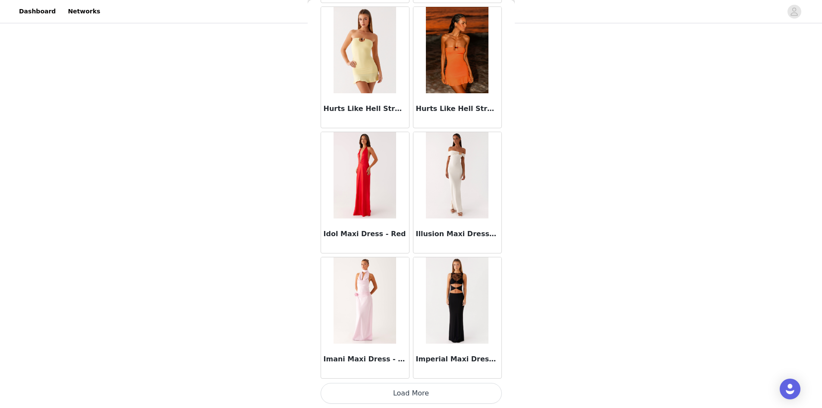
click at [478, 388] on button "Load More" at bounding box center [411, 393] width 181 height 21
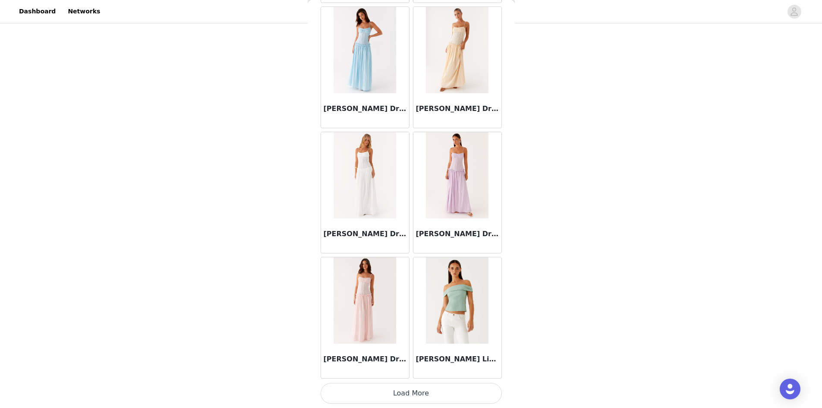
click at [479, 399] on button "Load More" at bounding box center [411, 393] width 181 height 21
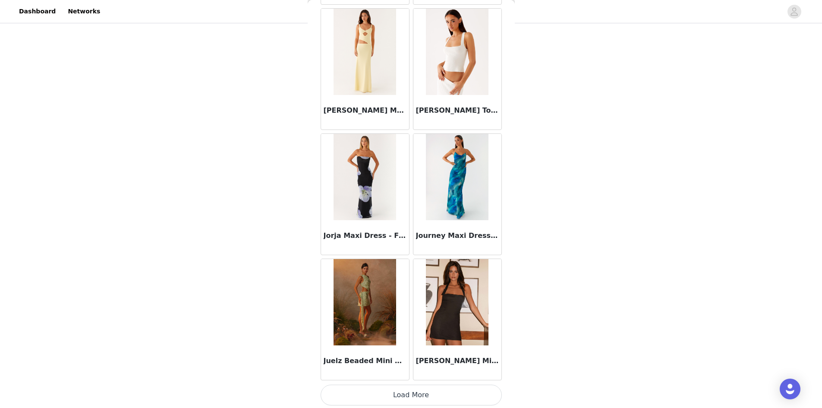
click at [477, 395] on button "Load More" at bounding box center [411, 395] width 181 height 21
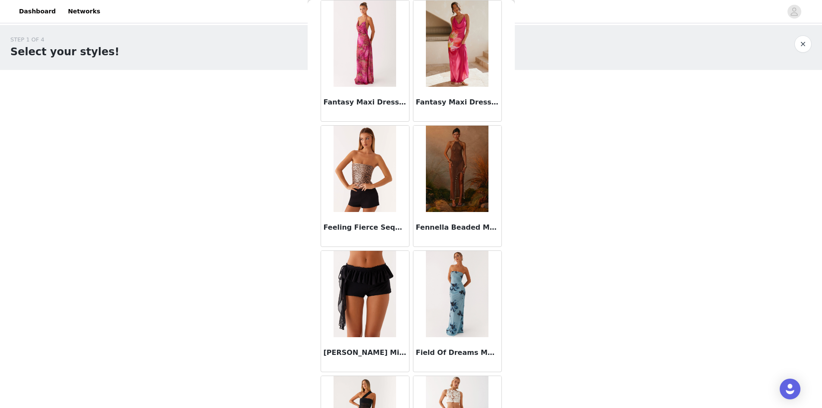
scroll to position [25556, 0]
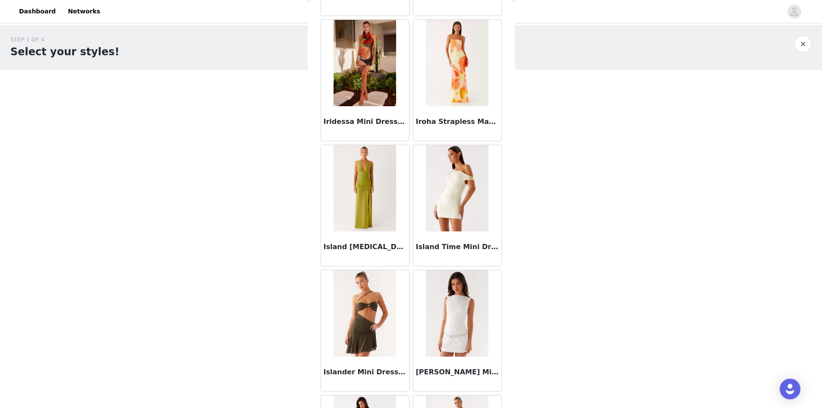
drag, startPoint x: 520, startPoint y: 381, endPoint x: 593, endPoint y: 372, distance: 74.0
click at [529, 367] on div "STEP 1 OF 4 Select your styles! You will receive 6 products. 4/6 Selected Clear…" at bounding box center [411, 249] width 822 height 448
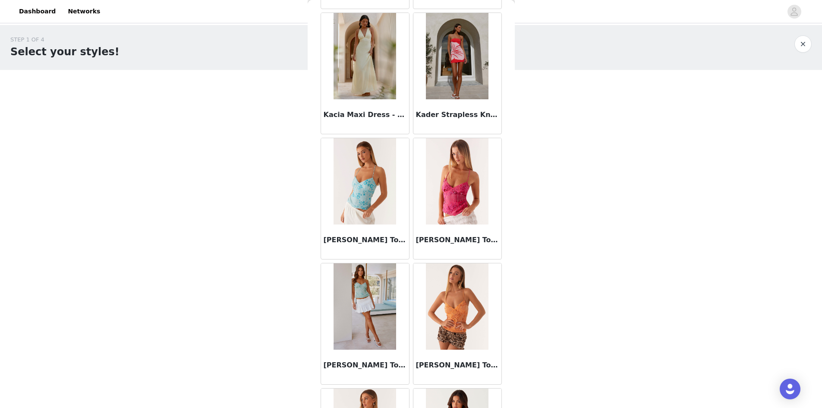
scroll to position [28447, 0]
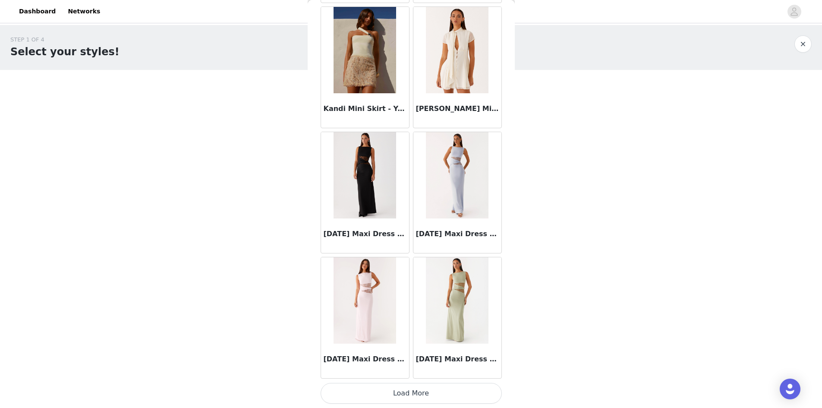
click at [416, 395] on button "Load More" at bounding box center [411, 393] width 181 height 21
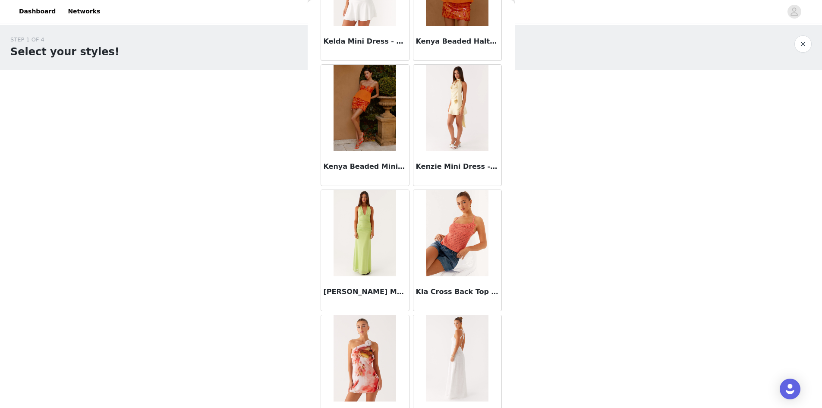
scroll to position [29699, 0]
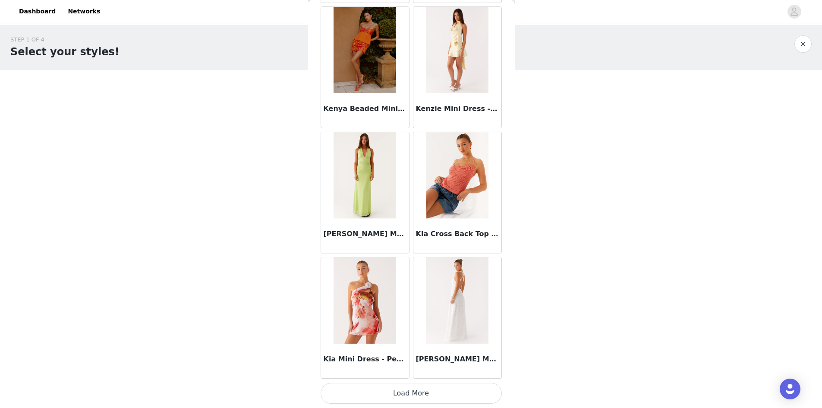
click at [424, 390] on button "Load More" at bounding box center [411, 393] width 181 height 21
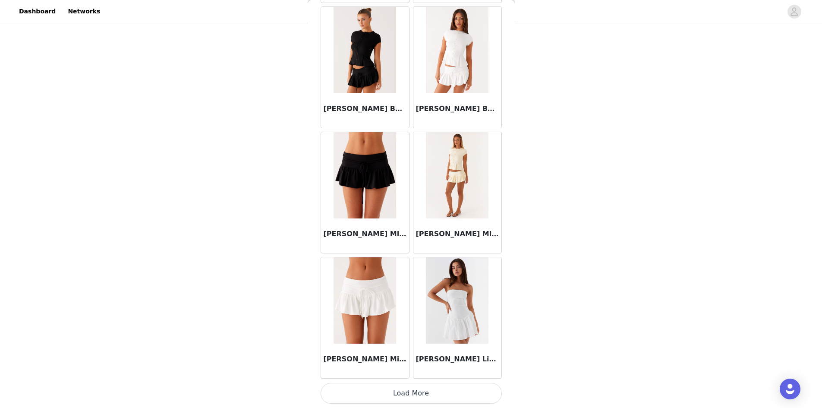
scroll to position [122, 0]
click at [411, 388] on button "Load More" at bounding box center [411, 393] width 181 height 21
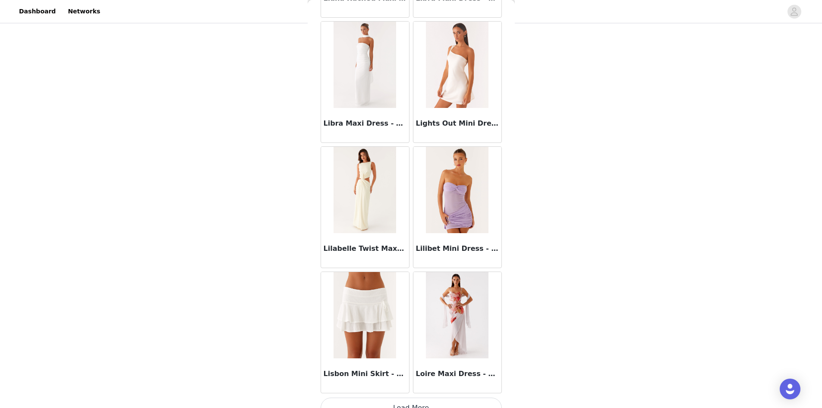
scroll to position [32202, 0]
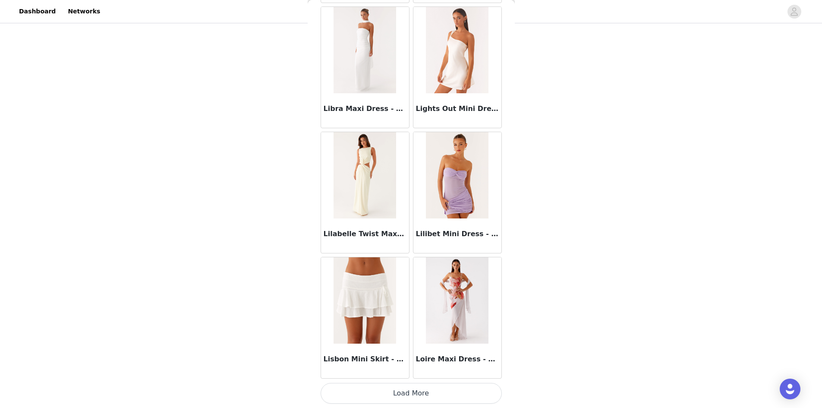
click at [414, 395] on button "Load More" at bounding box center [411, 393] width 181 height 21
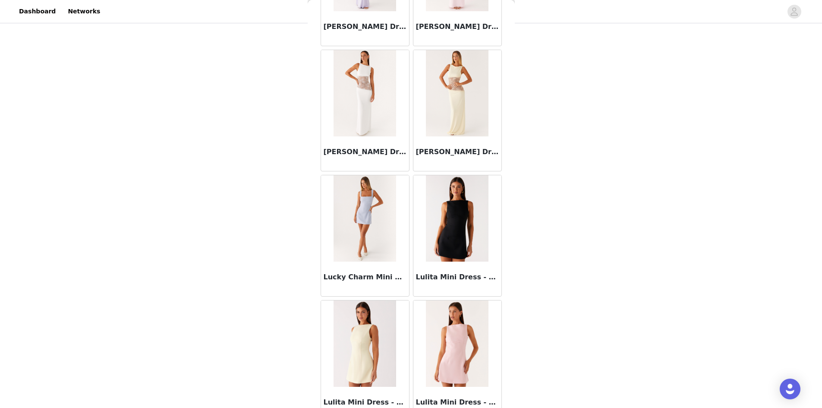
scroll to position [33454, 0]
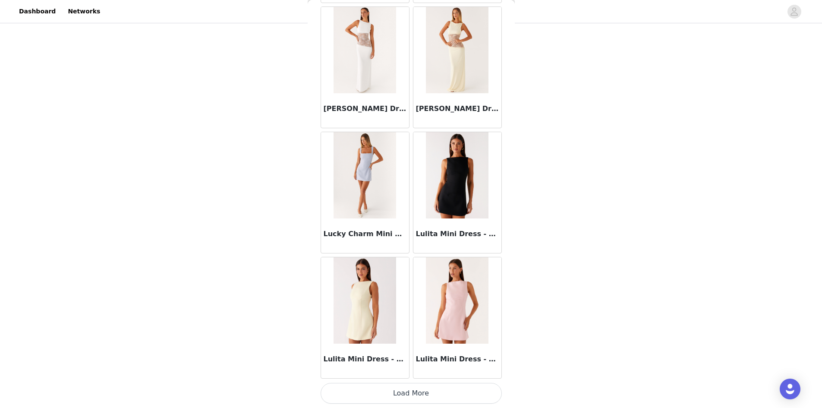
click at [256, 86] on div "STEP 1 OF 4 Select your styles! You will receive 6 products. 4/6 Selected Clear…" at bounding box center [411, 127] width 822 height 448
click at [425, 389] on button "Load More" at bounding box center [411, 393] width 181 height 21
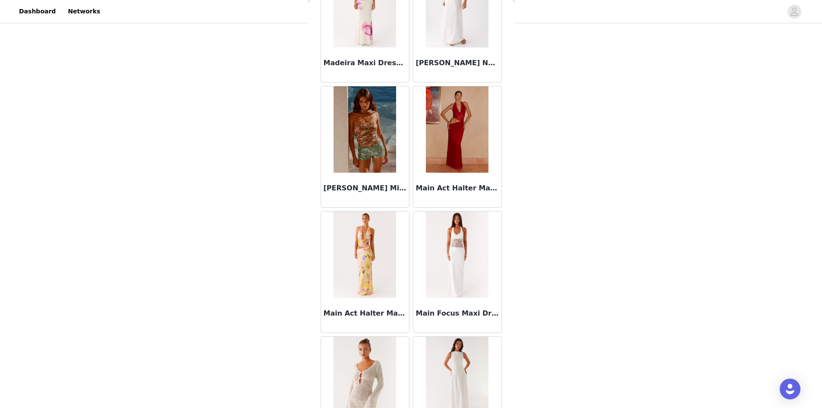
scroll to position [34705, 0]
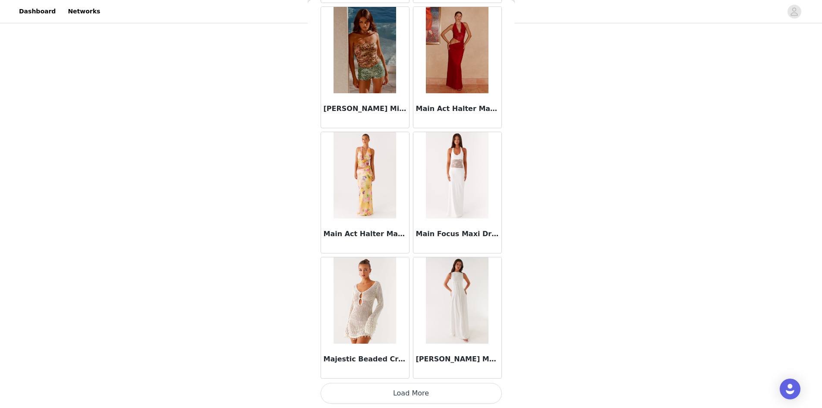
click at [448, 391] on button "Load More" at bounding box center [411, 393] width 181 height 21
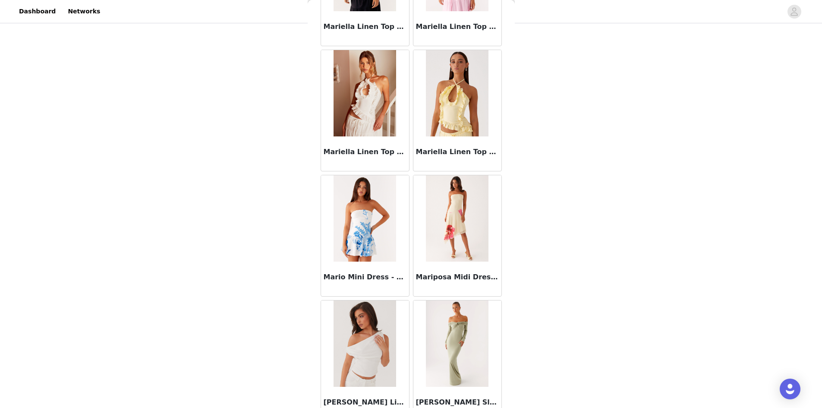
scroll to position [35957, 0]
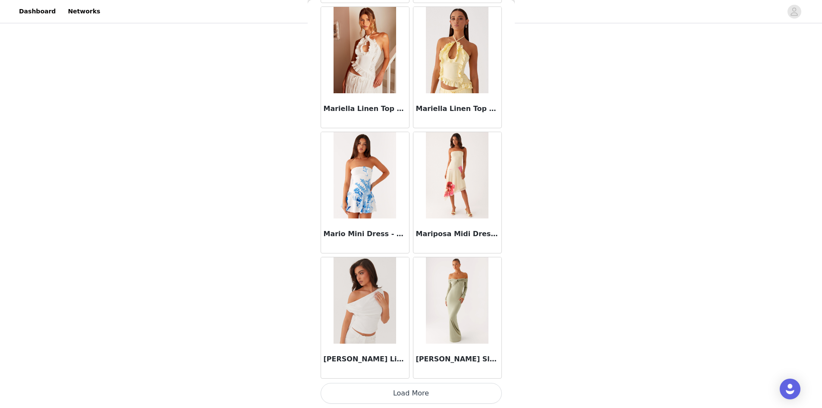
click at [432, 396] on button "Load More" at bounding box center [411, 393] width 181 height 21
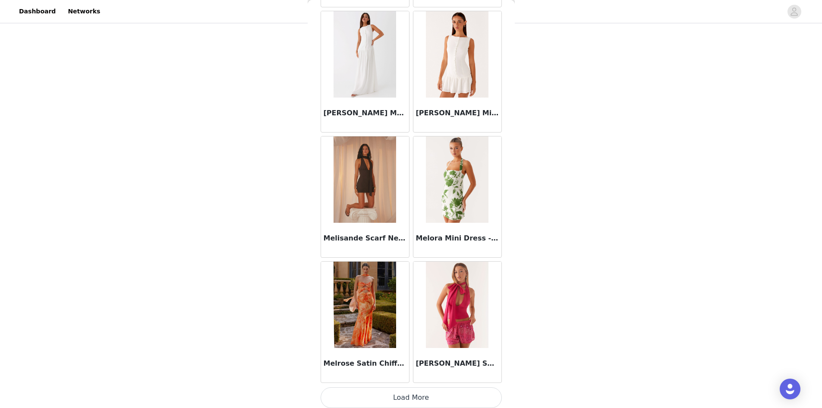
scroll to position [37208, 0]
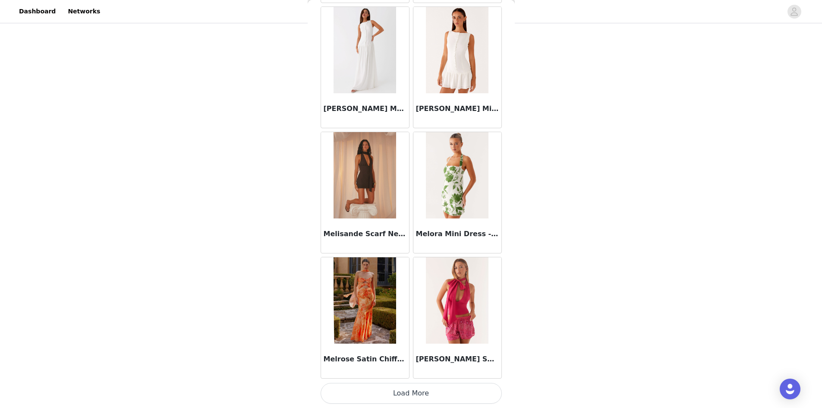
click at [432, 393] on button "Load More" at bounding box center [411, 393] width 181 height 21
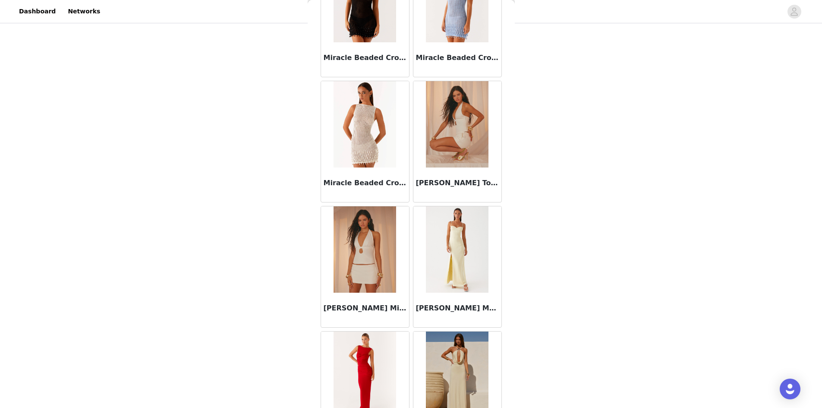
scroll to position [38460, 0]
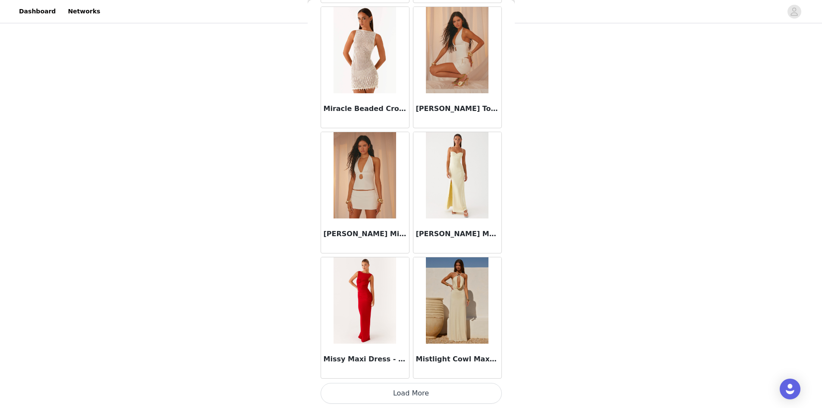
click at [451, 394] on button "Load More" at bounding box center [411, 393] width 181 height 21
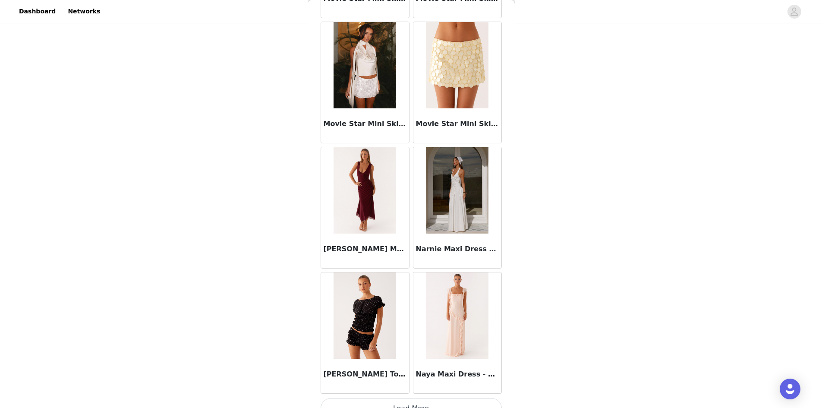
scroll to position [39711, 0]
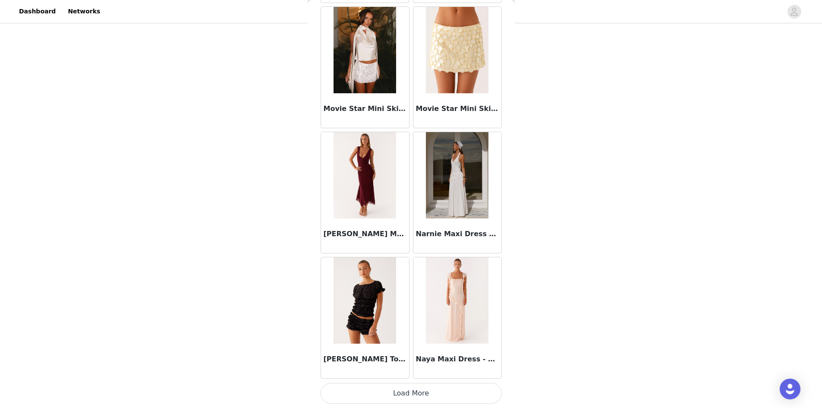
click at [415, 397] on button "Load More" at bounding box center [411, 393] width 181 height 21
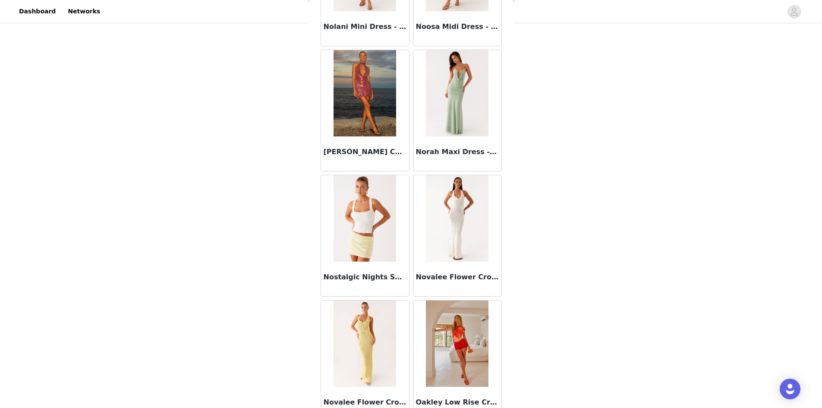
scroll to position [40963, 0]
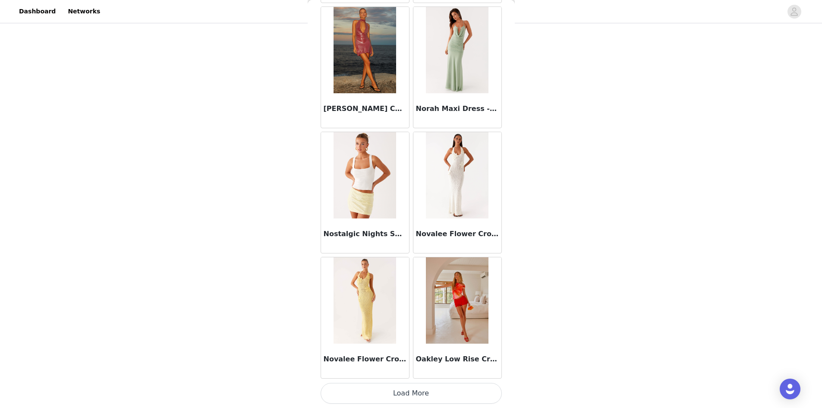
click at [426, 395] on button "Load More" at bounding box center [411, 393] width 181 height 21
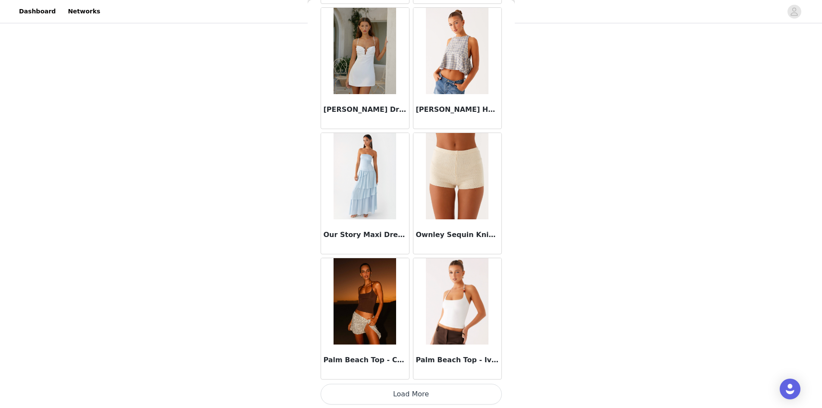
scroll to position [42215, 0]
click at [416, 397] on button "Load More" at bounding box center [411, 393] width 181 height 21
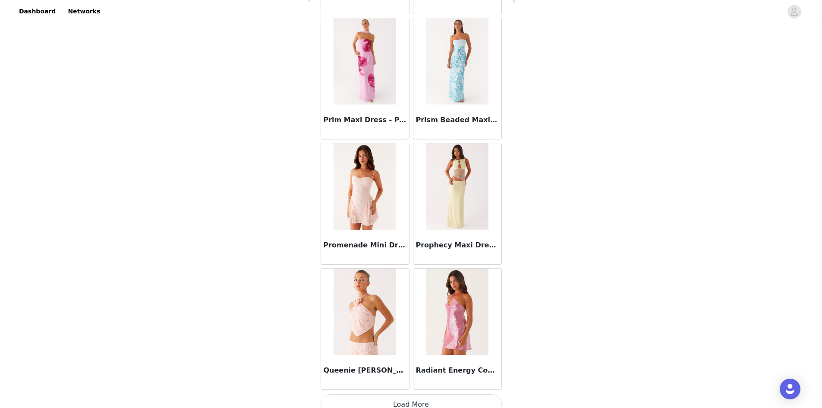
scroll to position [43466, 0]
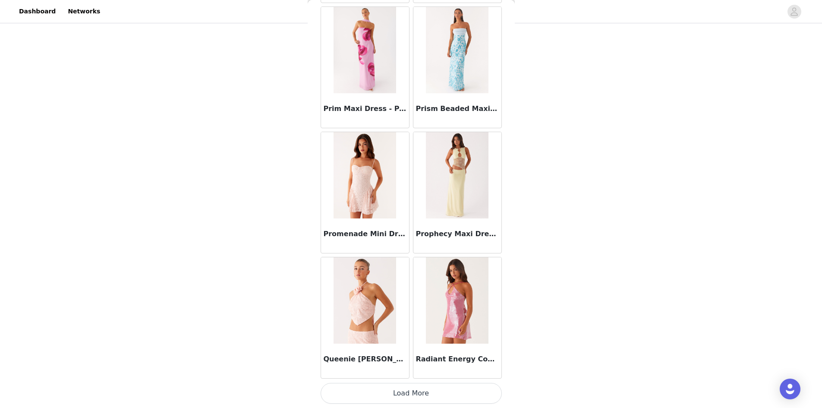
click at [391, 390] on button "Load More" at bounding box center [411, 393] width 181 height 21
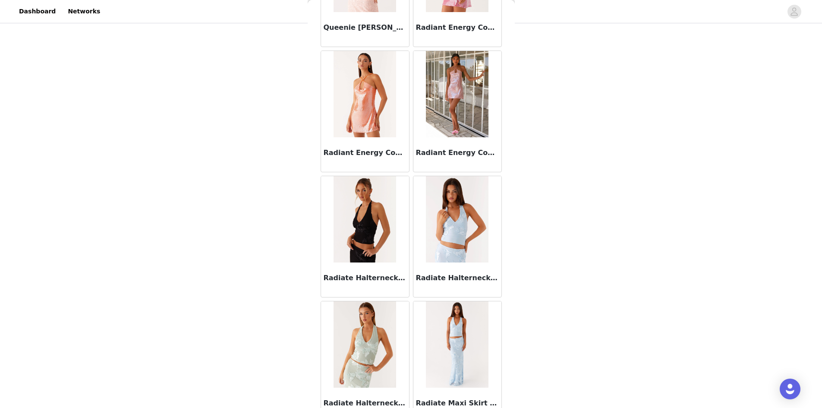
scroll to position [43811, 0]
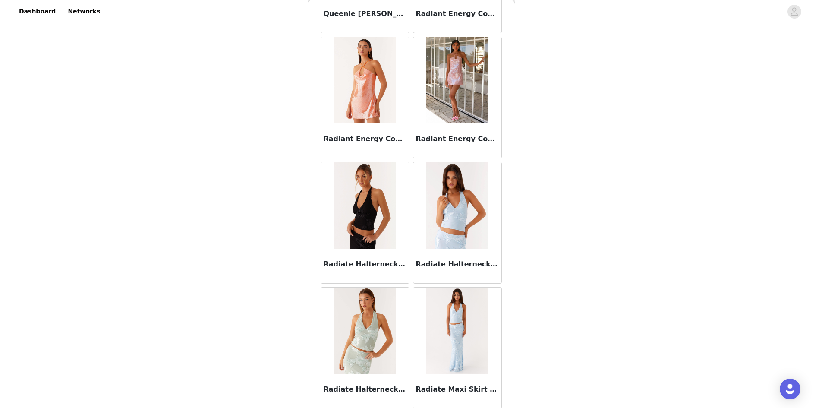
click at [366, 238] on img at bounding box center [365, 205] width 63 height 86
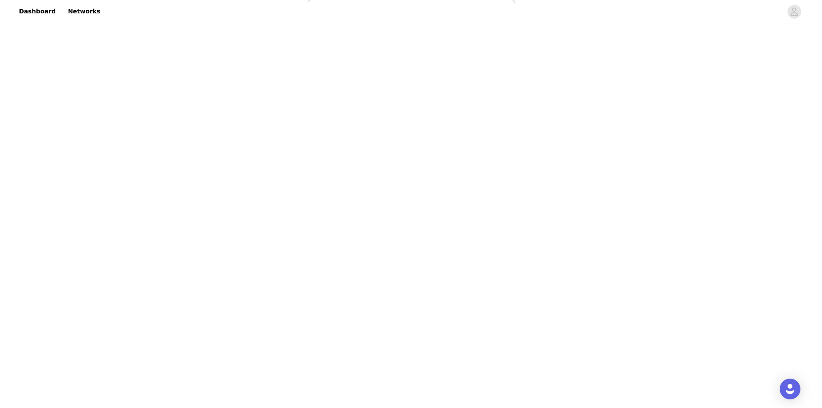
scroll to position [47, 0]
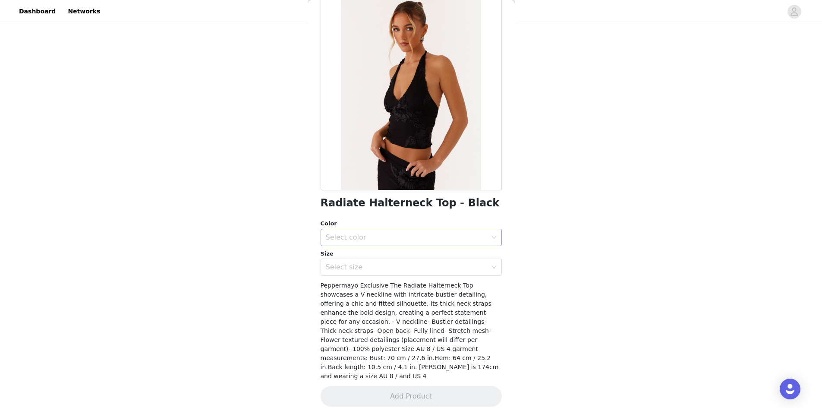
click at [388, 233] on div "Select color" at bounding box center [406, 237] width 161 height 9
click at [382, 250] on li "Black" at bounding box center [408, 256] width 175 height 14
click at [382, 261] on div "Select size" at bounding box center [408, 267] width 165 height 16
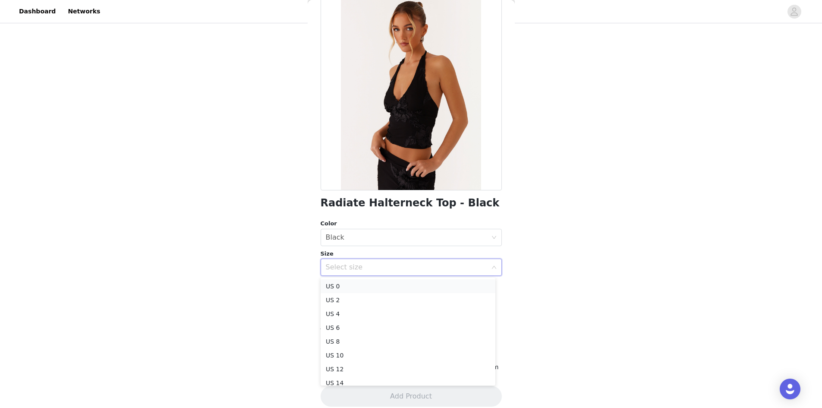
click at [371, 281] on li "US 0" at bounding box center [408, 286] width 175 height 14
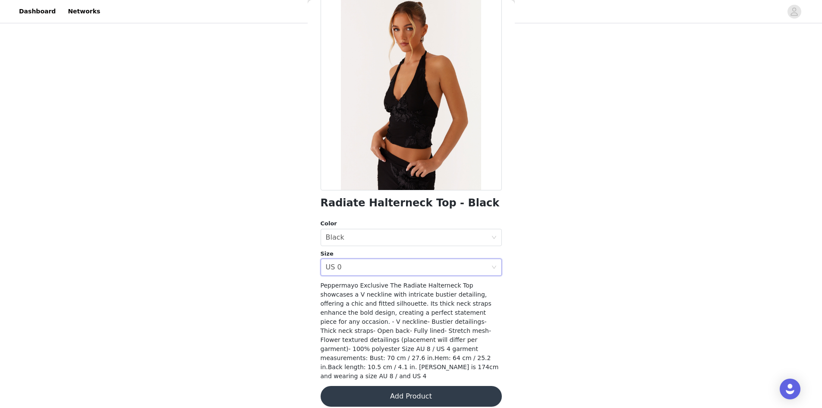
click at [405, 388] on button "Add Product" at bounding box center [411, 396] width 181 height 21
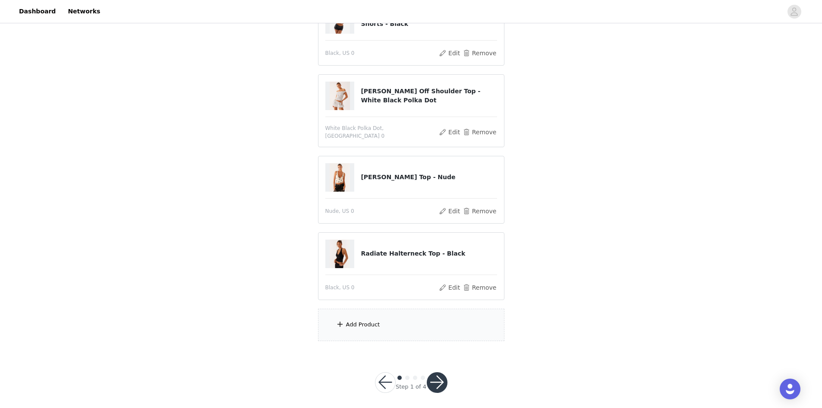
scroll to position [198, 0]
click at [363, 328] on div "Add Product" at bounding box center [411, 324] width 186 height 32
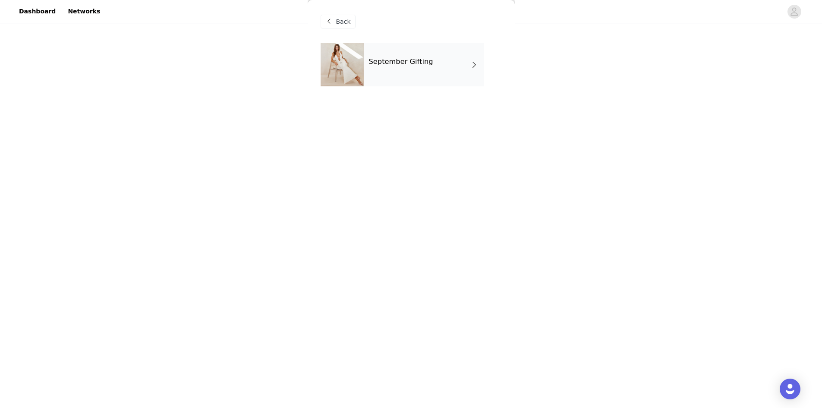
click at [453, 58] on div "September Gifting" at bounding box center [424, 64] width 120 height 43
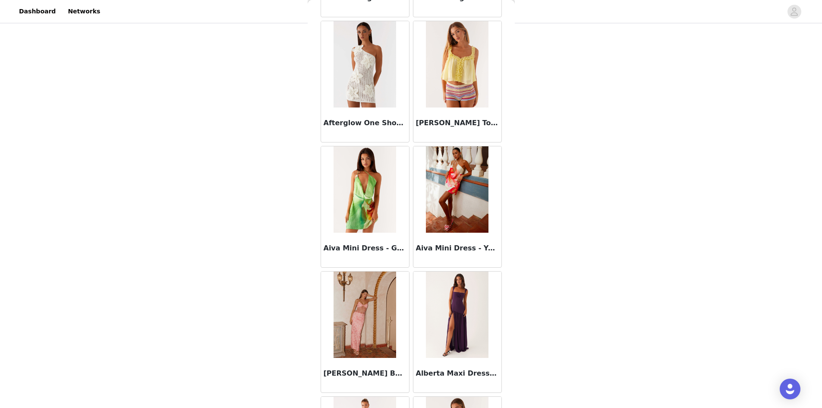
scroll to position [913, 0]
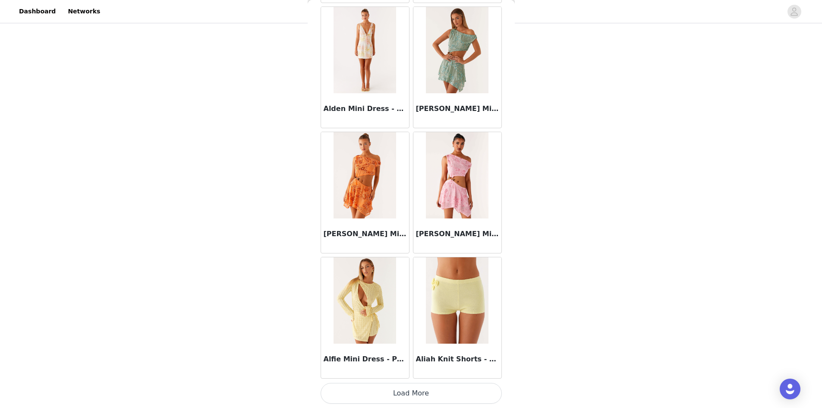
click at [483, 388] on button "Load More" at bounding box center [411, 393] width 181 height 21
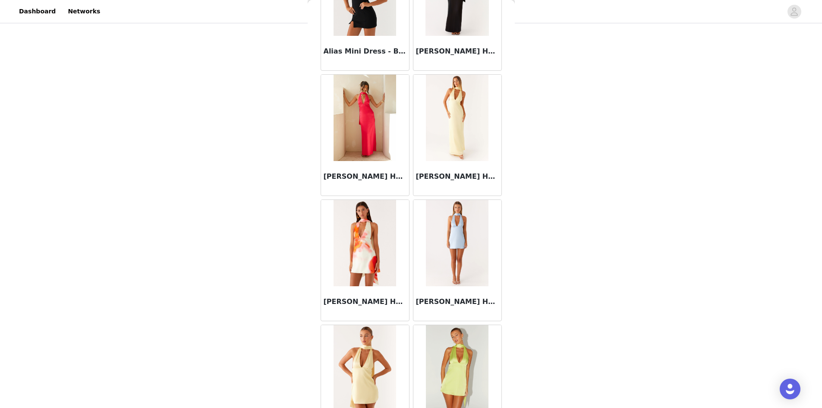
scroll to position [2164, 0]
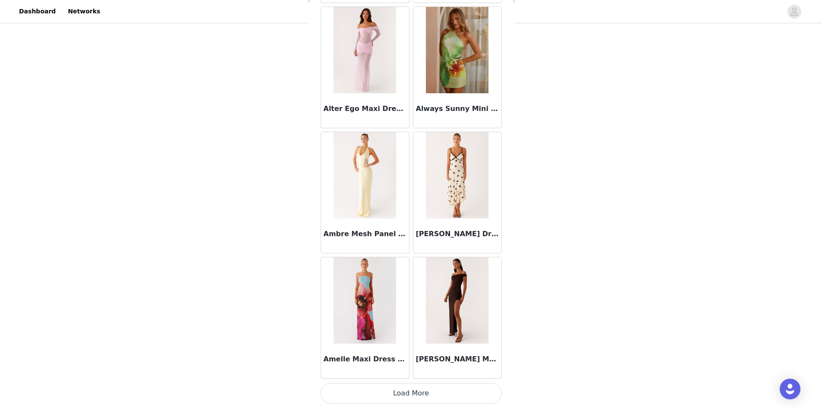
click at [477, 397] on button "Load More" at bounding box center [411, 393] width 181 height 21
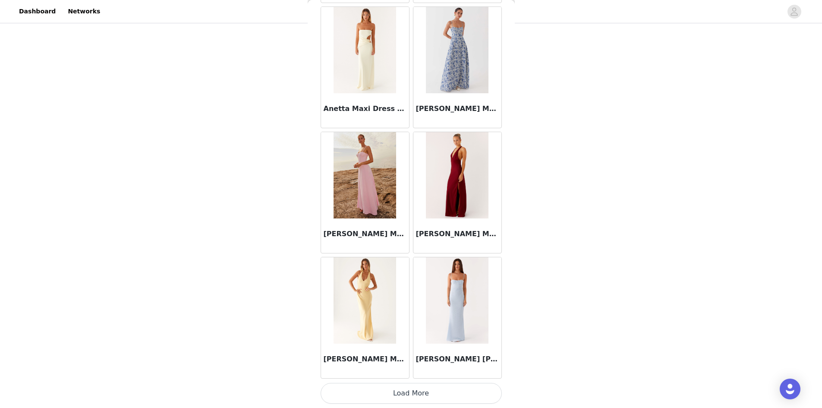
click at [453, 383] on button "Load More" at bounding box center [411, 393] width 181 height 21
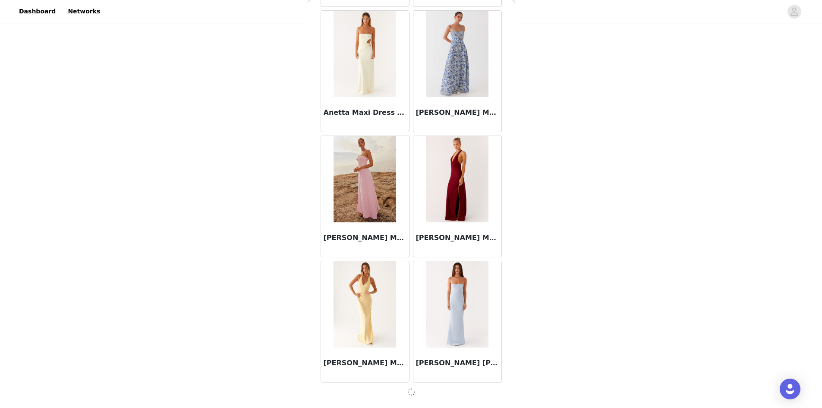
scroll to position [3412, 0]
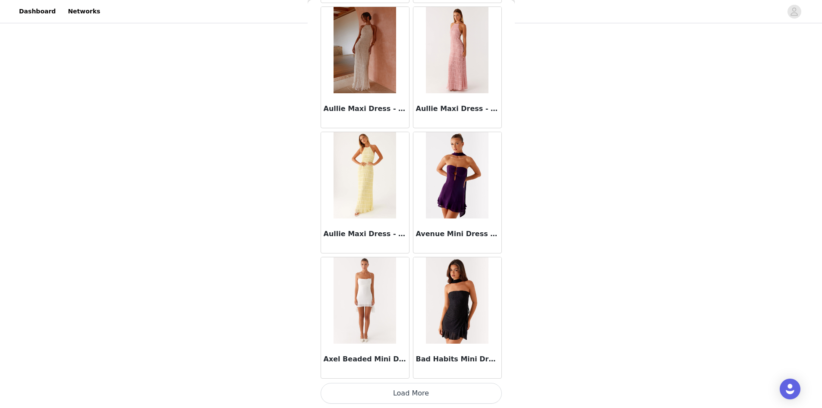
click at [445, 390] on button "Load More" at bounding box center [411, 393] width 181 height 21
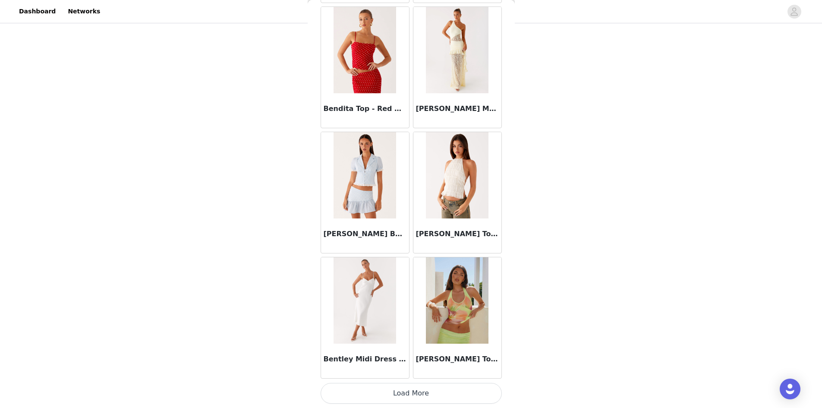
click at [470, 388] on button "Load More" at bounding box center [411, 393] width 181 height 21
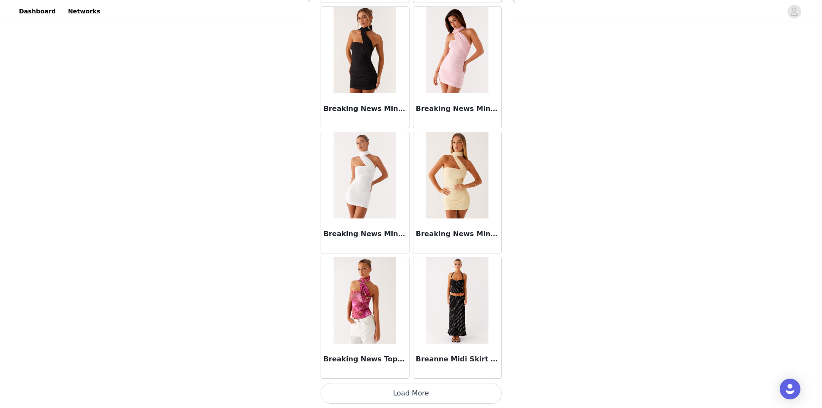
click at [480, 392] on button "Load More" at bounding box center [411, 393] width 181 height 21
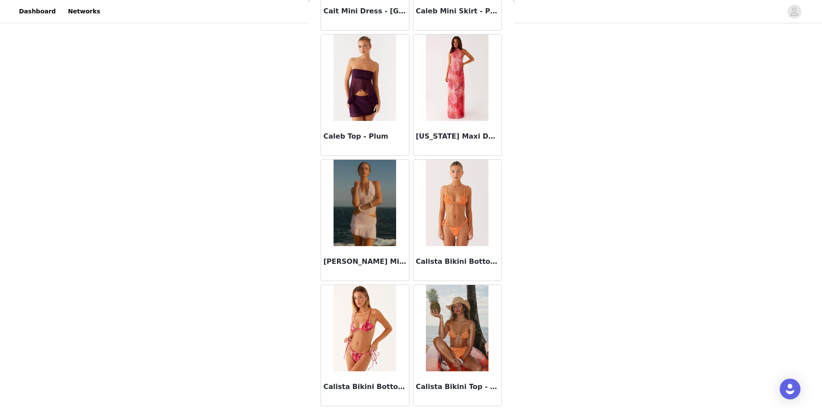
scroll to position [8422, 0]
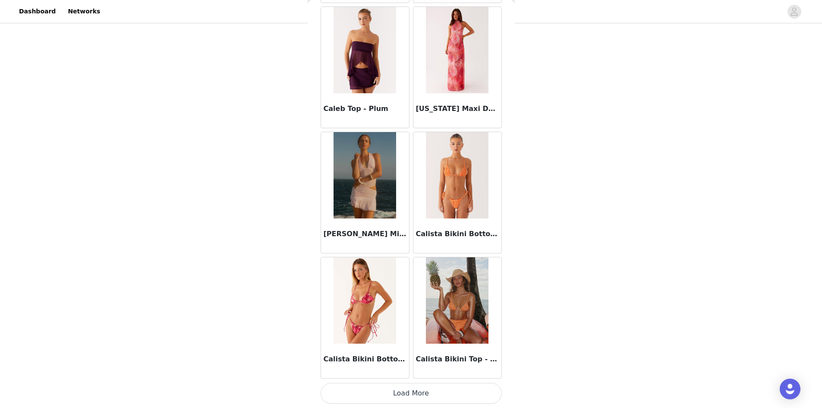
click at [470, 389] on button "Load More" at bounding box center [411, 393] width 181 height 21
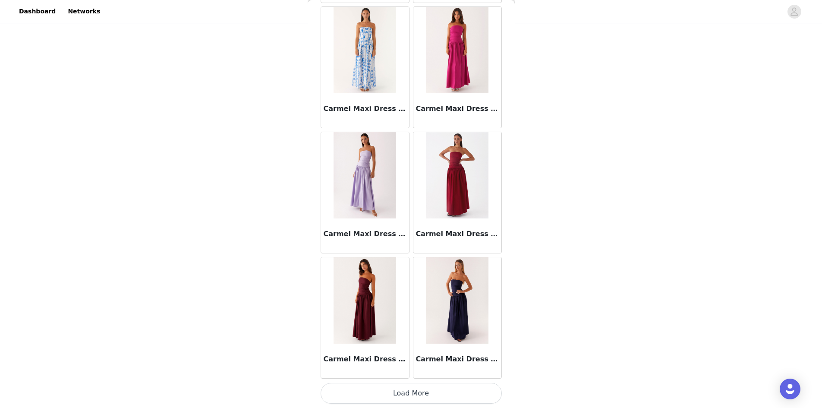
click at [457, 391] on button "Load More" at bounding box center [411, 393] width 181 height 21
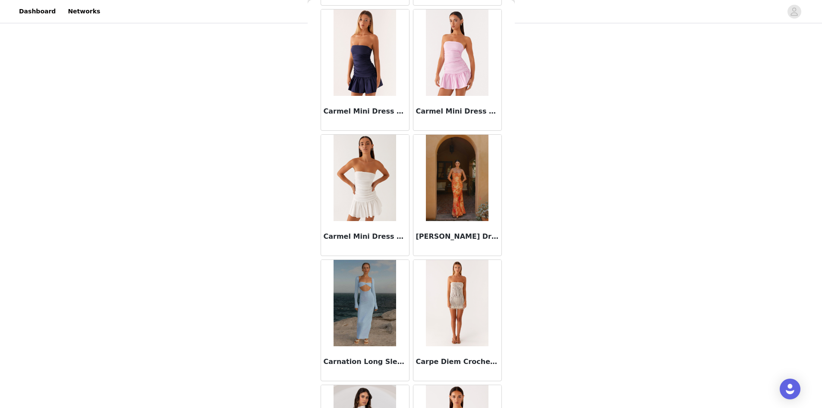
scroll to position [10925, 0]
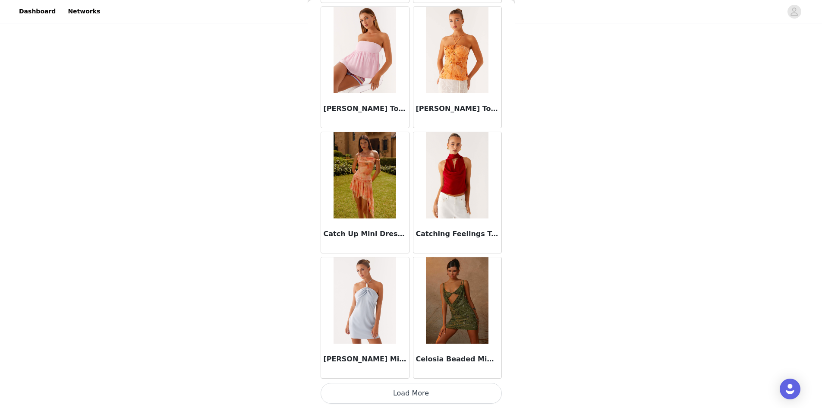
click at [440, 388] on button "Load More" at bounding box center [411, 393] width 181 height 21
click at [513, 356] on div "Back Aamari Maxi Dress - Red Abby Mini Dress - Floral Print [PERSON_NAME] Mini …" at bounding box center [411, 204] width 207 height 408
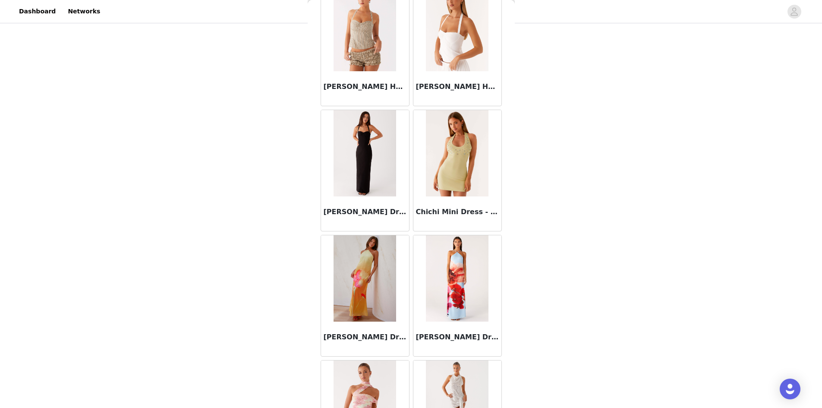
scroll to position [12177, 0]
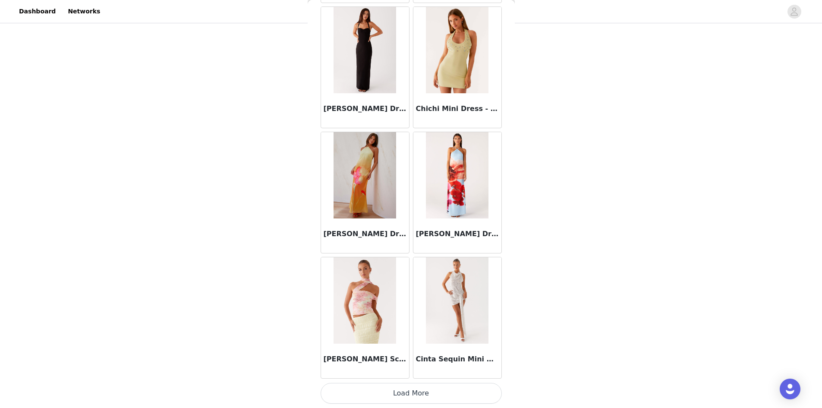
click at [482, 388] on button "Load More" at bounding box center [411, 393] width 181 height 21
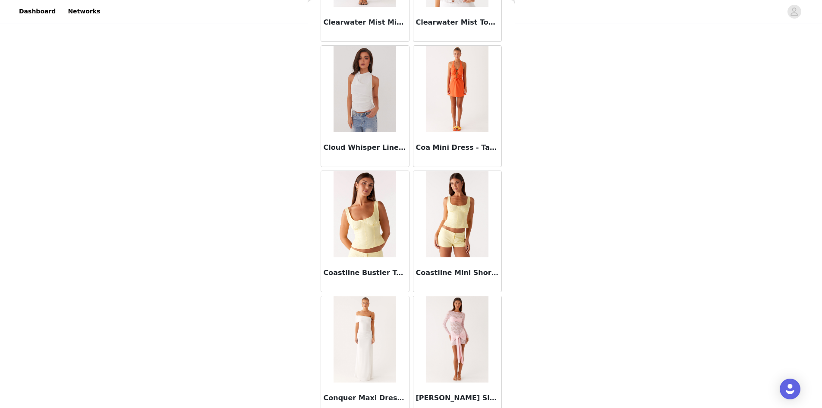
scroll to position [13428, 0]
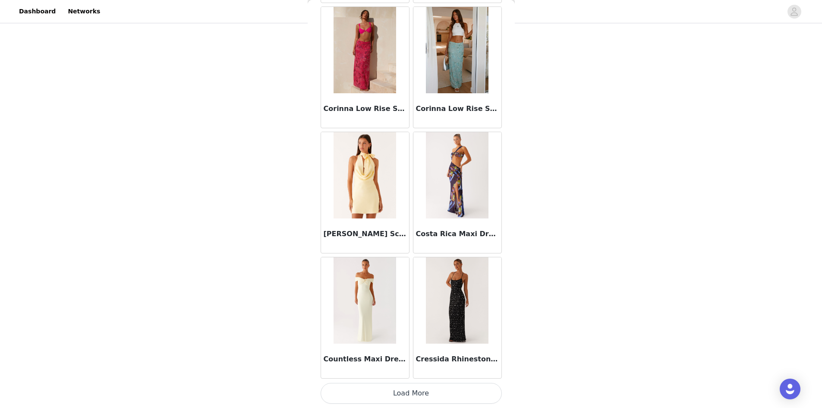
click at [470, 388] on button "Load More" at bounding box center [411, 393] width 181 height 21
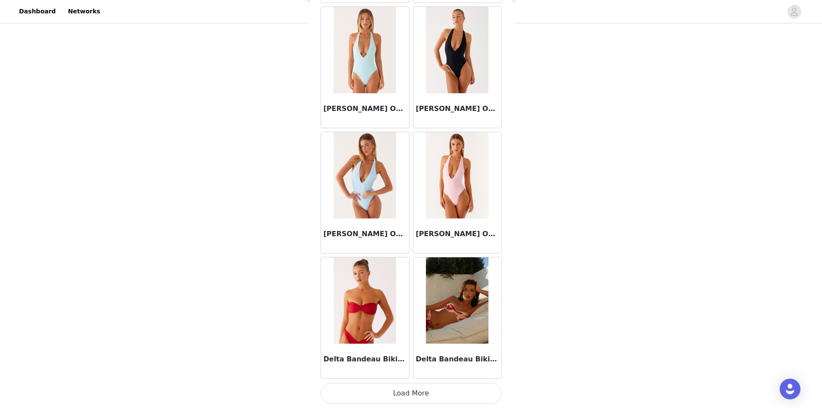
click at [480, 391] on button "Load More" at bounding box center [411, 393] width 181 height 21
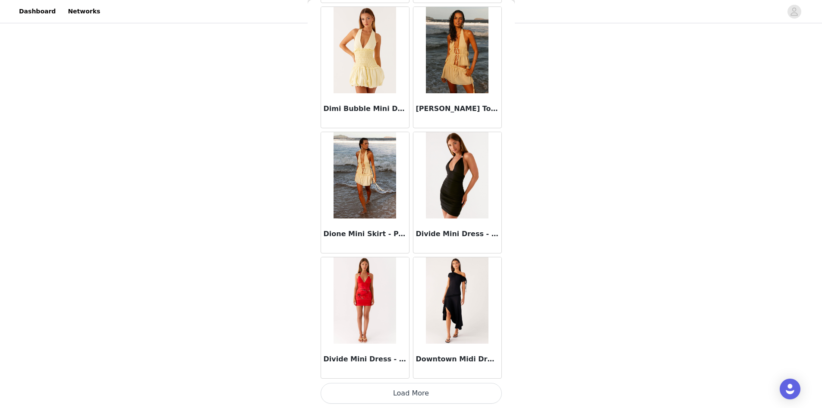
click at [472, 395] on button "Load More" at bounding box center [411, 393] width 181 height 21
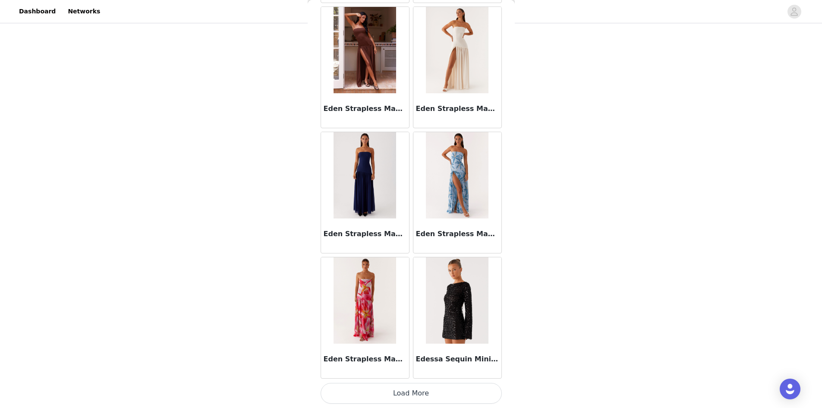
click at [481, 388] on button "Load More" at bounding box center [411, 393] width 181 height 21
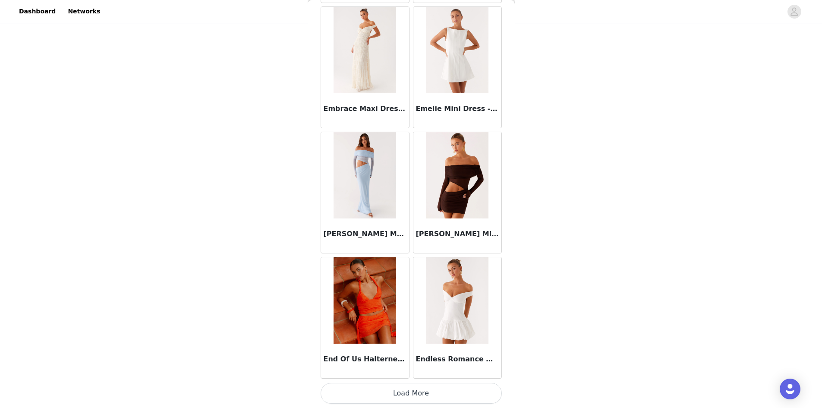
click at [481, 395] on button "Load More" at bounding box center [411, 393] width 181 height 21
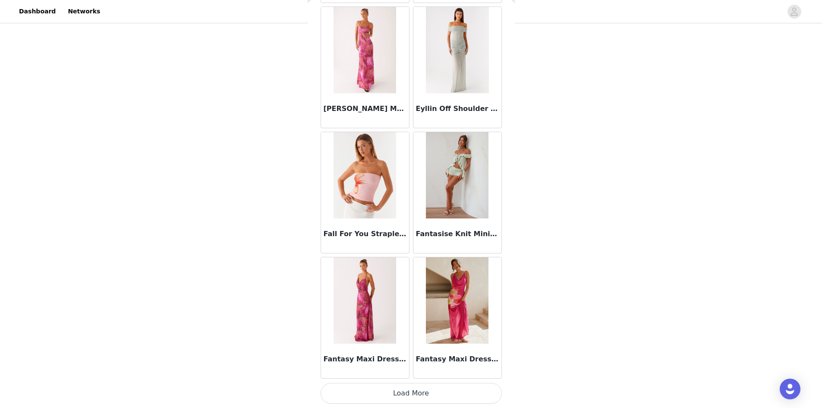
click at [477, 396] on button "Load More" at bounding box center [411, 393] width 181 height 21
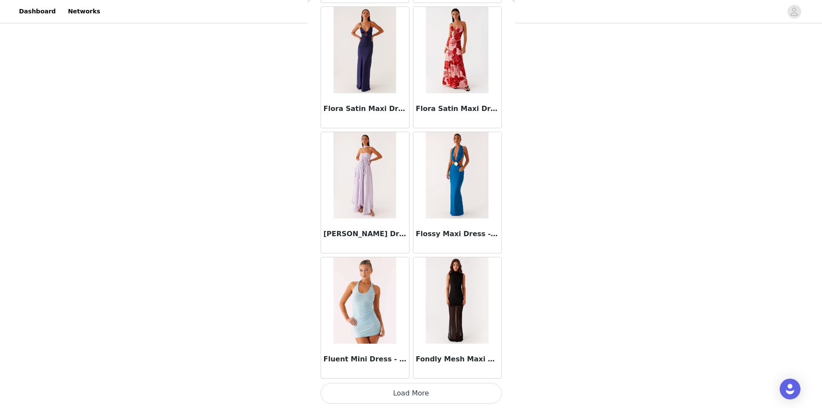
click at [479, 396] on button "Load More" at bounding box center [411, 393] width 181 height 21
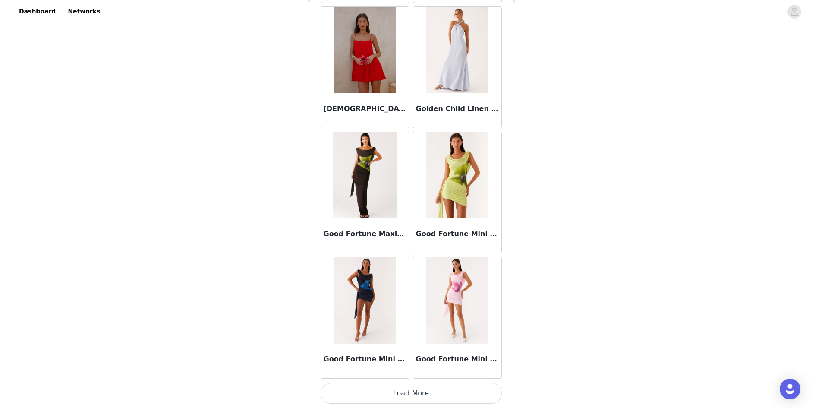
click at [463, 394] on button "Load More" at bounding box center [411, 393] width 181 height 21
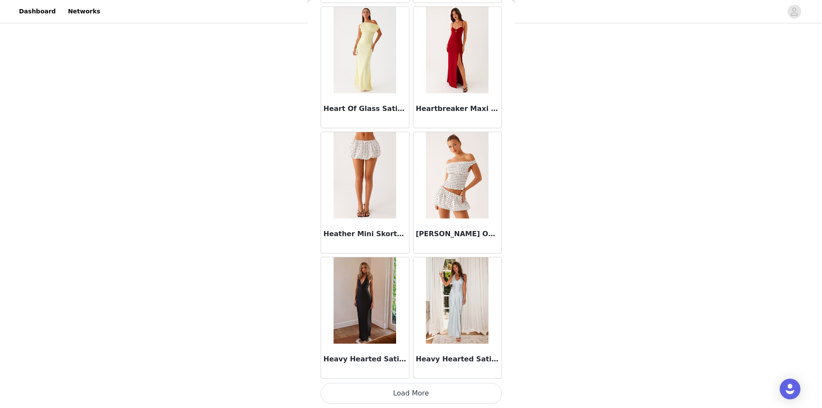
click at [473, 393] on button "Load More" at bounding box center [411, 393] width 181 height 21
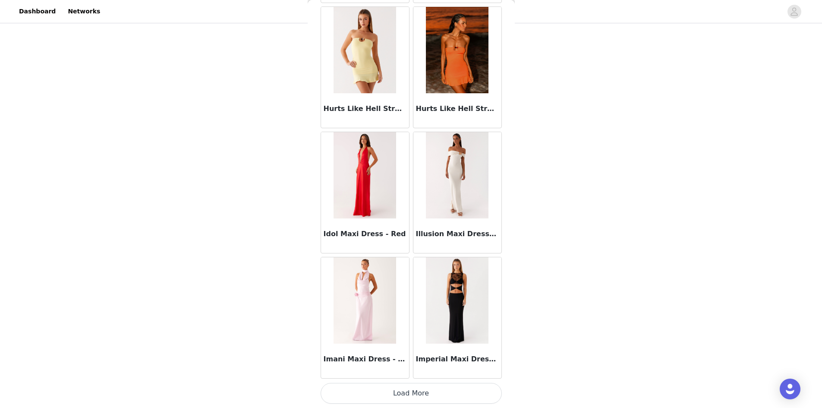
click at [457, 388] on button "Load More" at bounding box center [411, 393] width 181 height 21
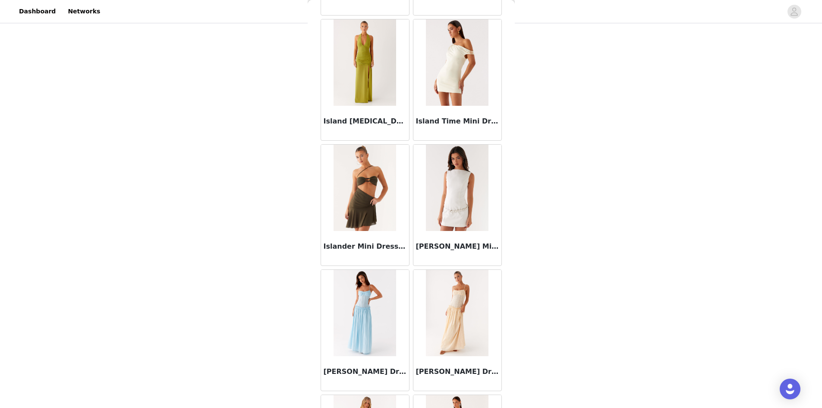
scroll to position [25944, 0]
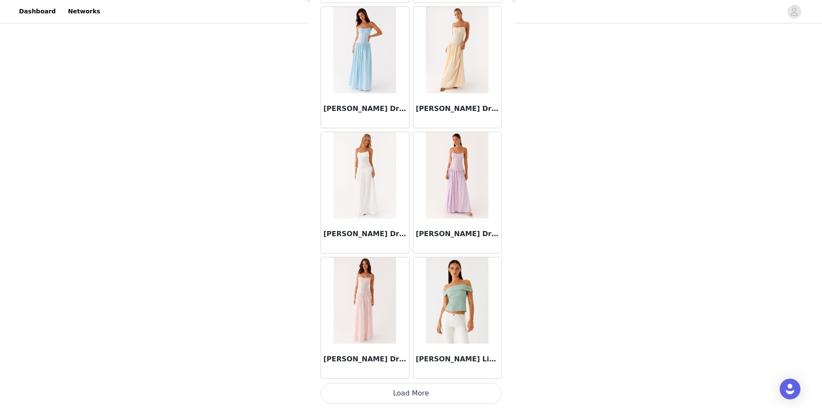
click at [467, 396] on button "Load More" at bounding box center [411, 393] width 181 height 21
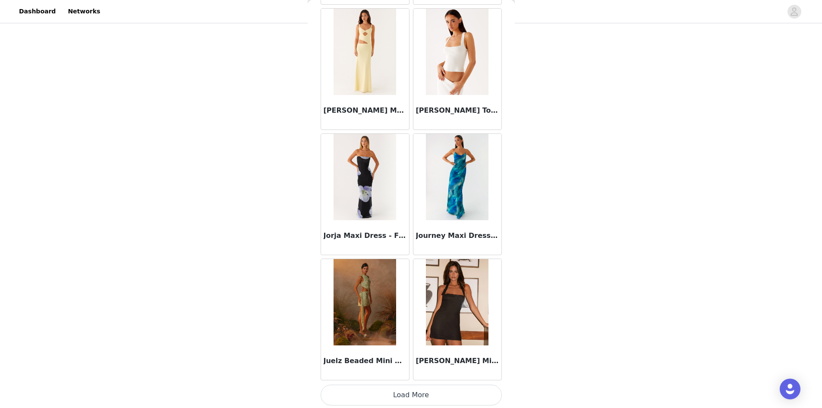
scroll to position [27196, 0]
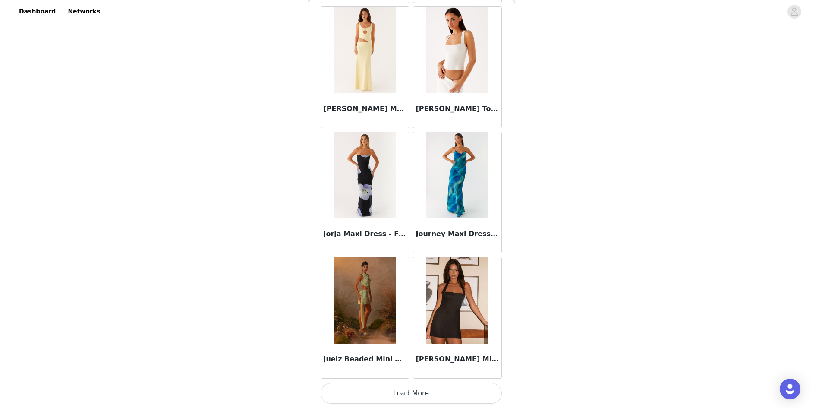
click at [468, 394] on button "Load More" at bounding box center [411, 393] width 181 height 21
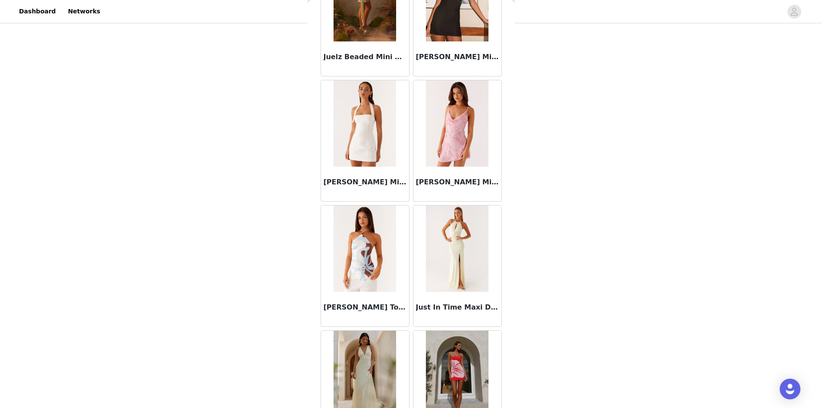
scroll to position [28447, 0]
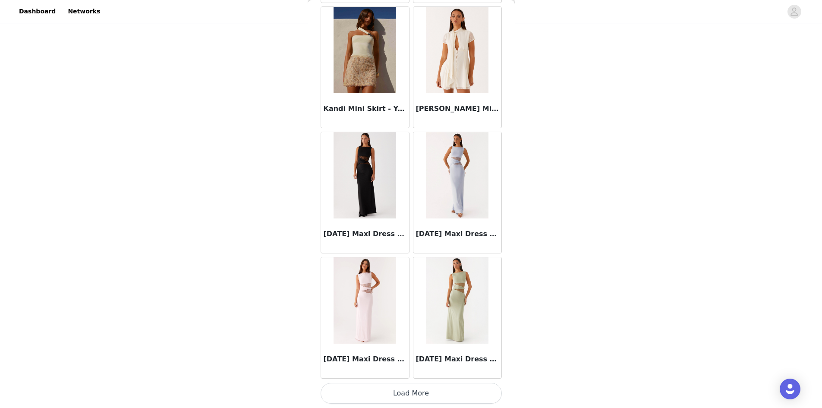
click at [472, 396] on button "Load More" at bounding box center [411, 393] width 181 height 21
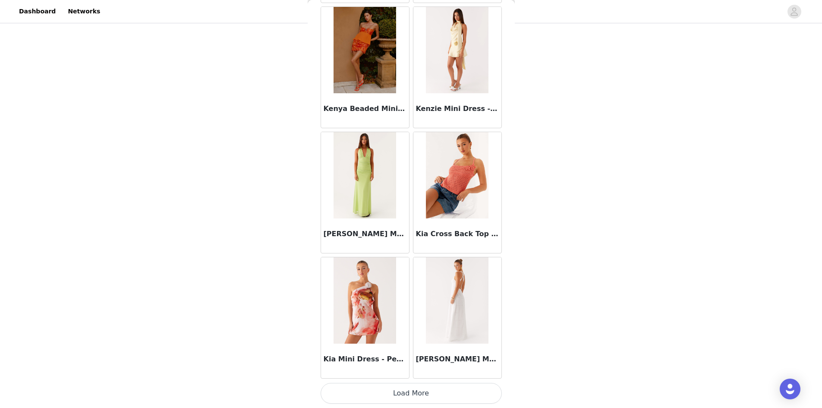
click at [474, 395] on button "Load More" at bounding box center [411, 393] width 181 height 21
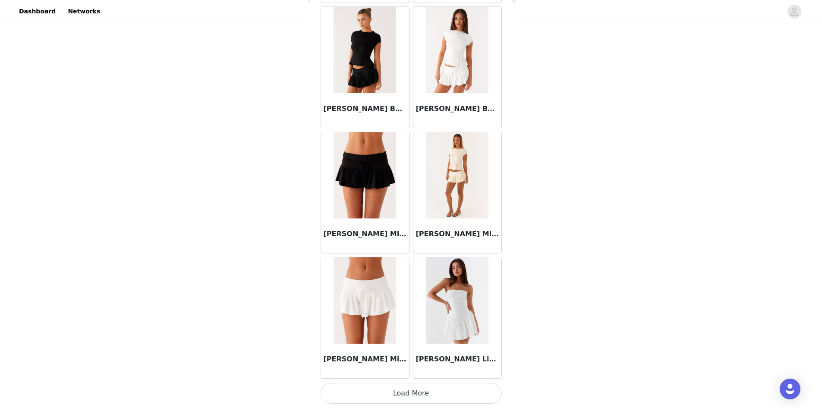
click at [477, 397] on button "Load More" at bounding box center [411, 393] width 181 height 21
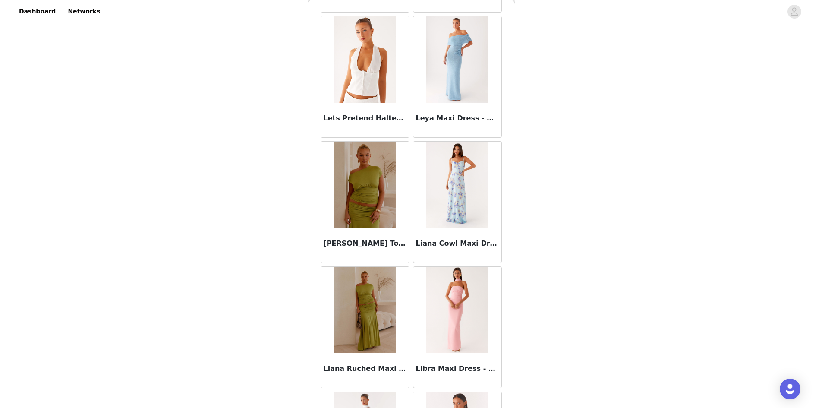
scroll to position [32202, 0]
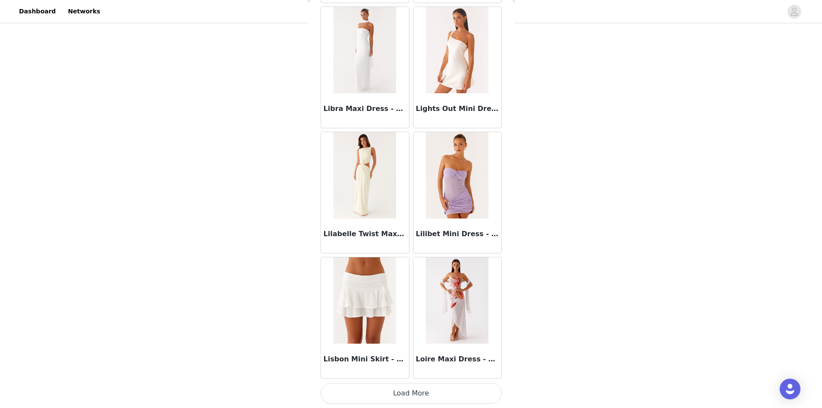
click at [478, 392] on button "Load More" at bounding box center [411, 393] width 181 height 21
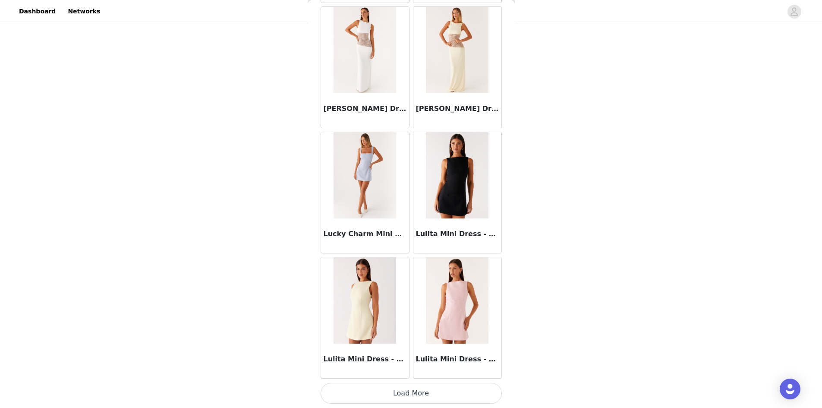
click at [466, 392] on button "Load More" at bounding box center [411, 393] width 181 height 21
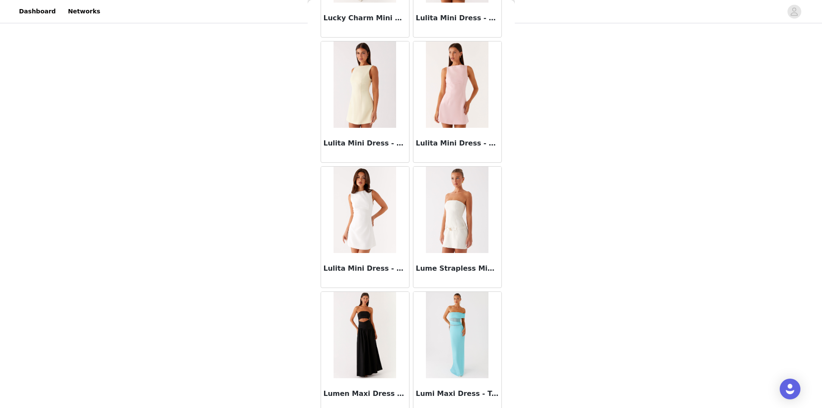
scroll to position [34705, 0]
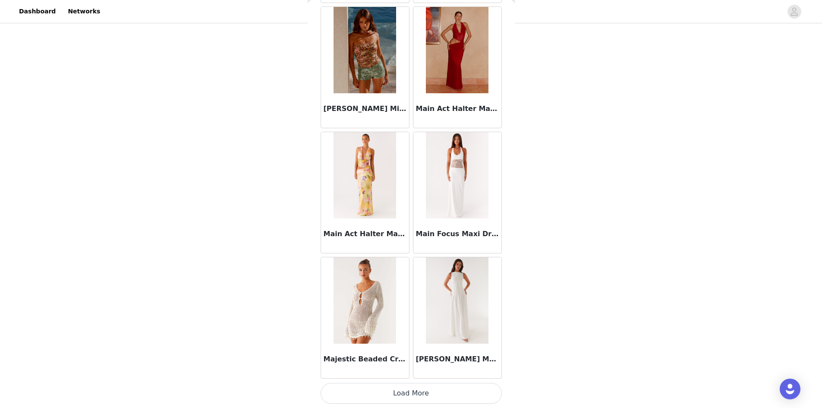
click at [473, 392] on button "Load More" at bounding box center [411, 393] width 181 height 21
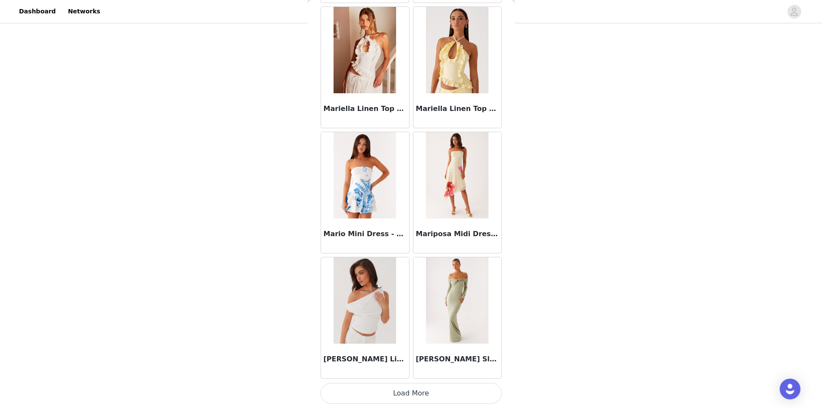
click at [464, 395] on button "Load More" at bounding box center [411, 393] width 181 height 21
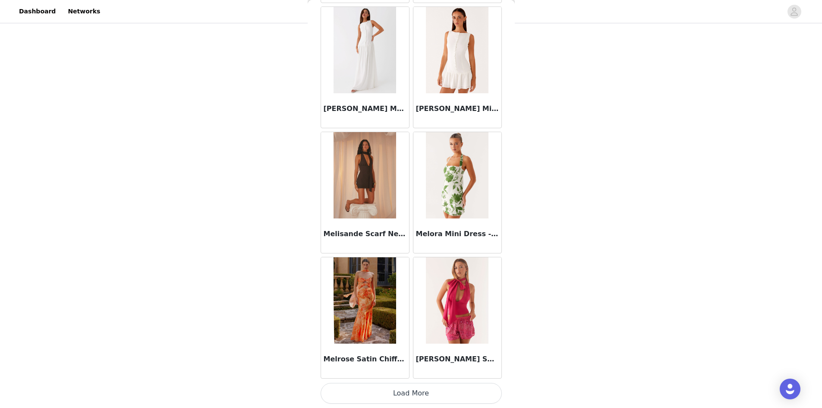
click at [482, 394] on button "Load More" at bounding box center [411, 393] width 181 height 21
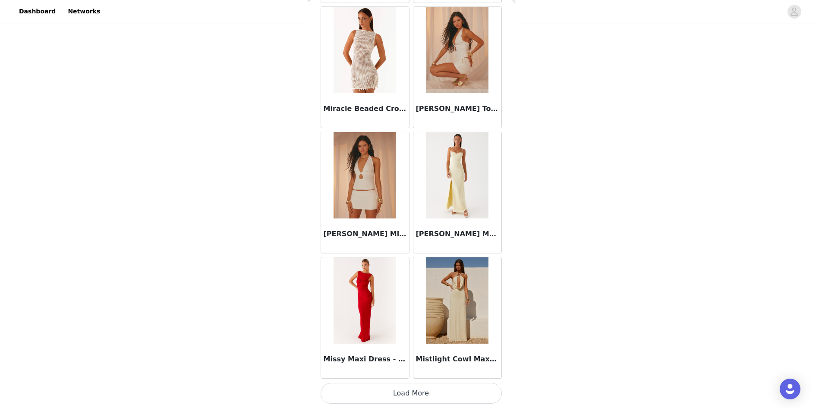
click at [435, 398] on button "Load More" at bounding box center [411, 393] width 181 height 21
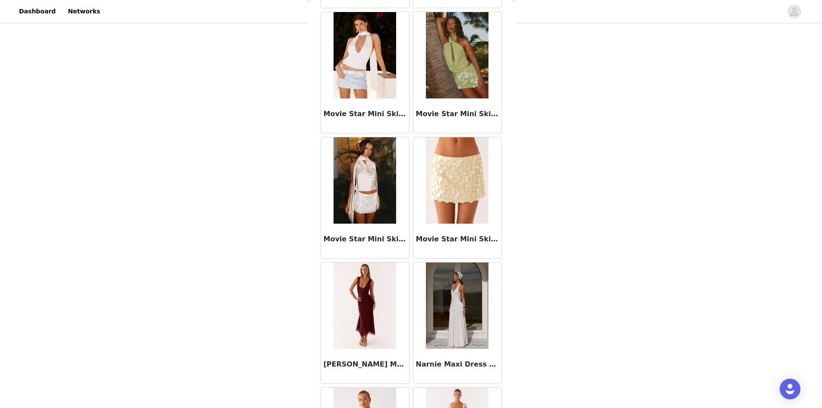
scroll to position [39711, 0]
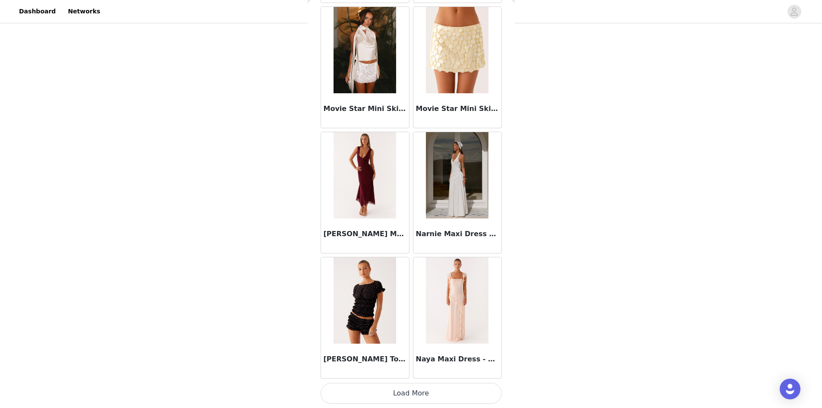
click at [464, 386] on button "Load More" at bounding box center [411, 393] width 181 height 21
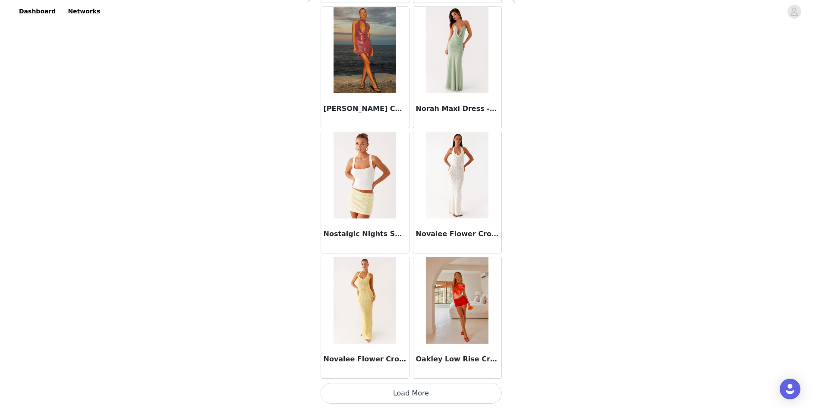
click at [464, 394] on button "Load More" at bounding box center [411, 393] width 181 height 21
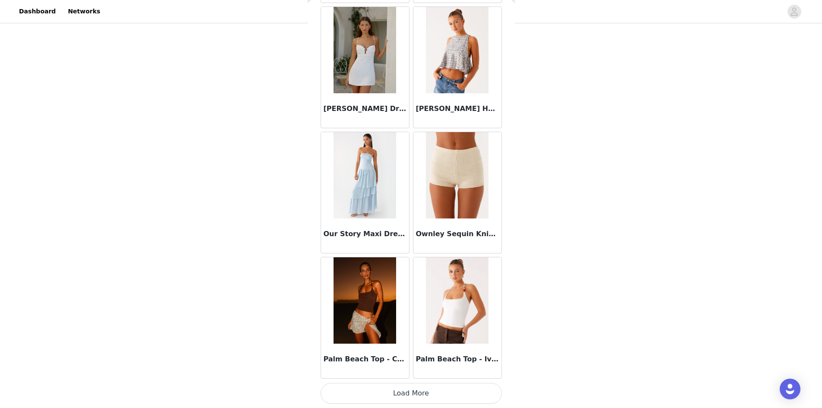
click at [475, 393] on button "Load More" at bounding box center [411, 393] width 181 height 21
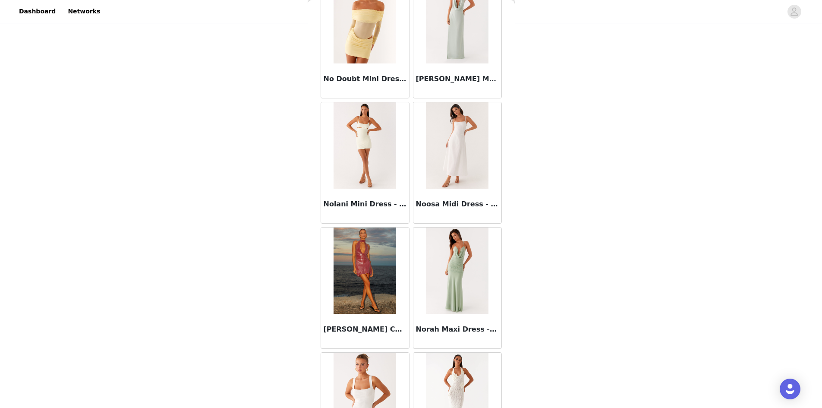
click at [363, 170] on img at bounding box center [365, 145] width 63 height 86
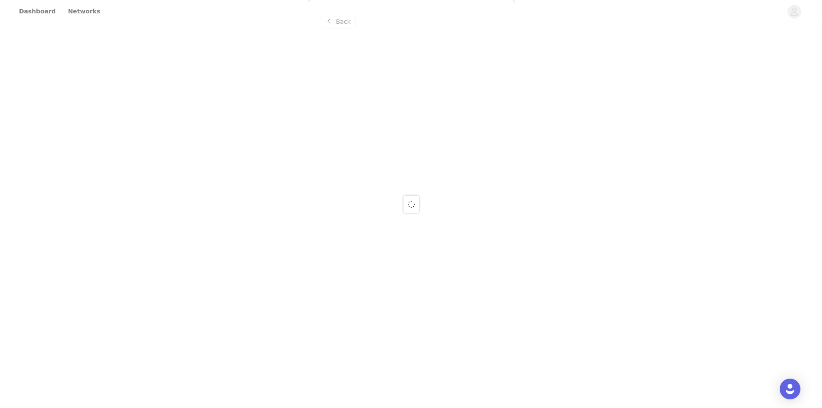
scroll to position [0, 0]
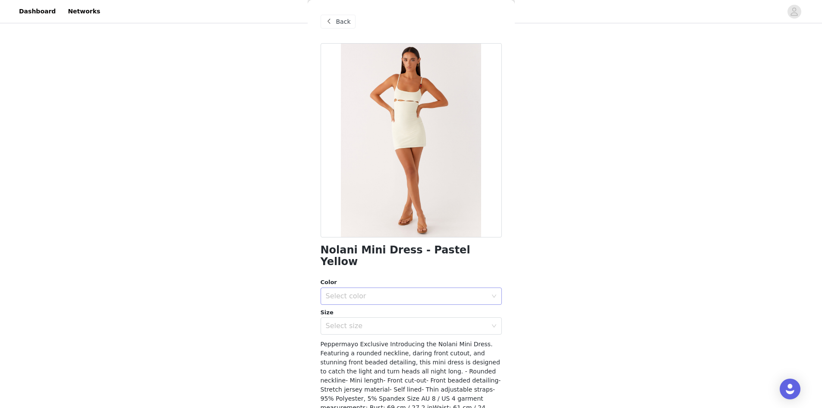
click at [378, 292] on div "Select color" at bounding box center [406, 296] width 161 height 9
click at [378, 301] on li "Pastel Yellow" at bounding box center [408, 303] width 175 height 14
click at [378, 322] on div "Select size" at bounding box center [406, 326] width 161 height 9
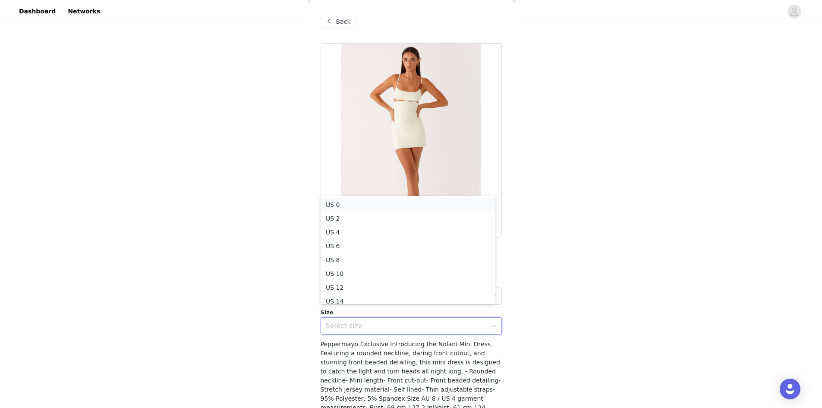
click at [356, 208] on li "US 0" at bounding box center [408, 205] width 175 height 14
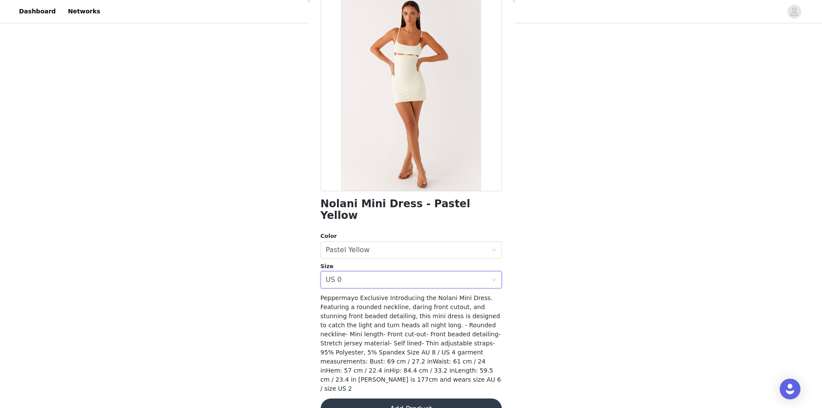
scroll to position [47, 0]
click at [384, 397] on button "Add Product" at bounding box center [411, 407] width 181 height 21
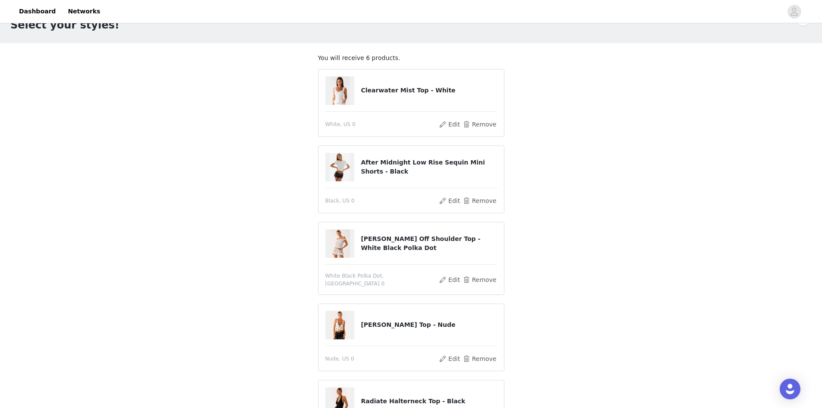
scroll to position [25, 0]
click at [344, 93] on img at bounding box center [340, 92] width 21 height 28
click at [470, 126] on button "Remove" at bounding box center [479, 125] width 35 height 10
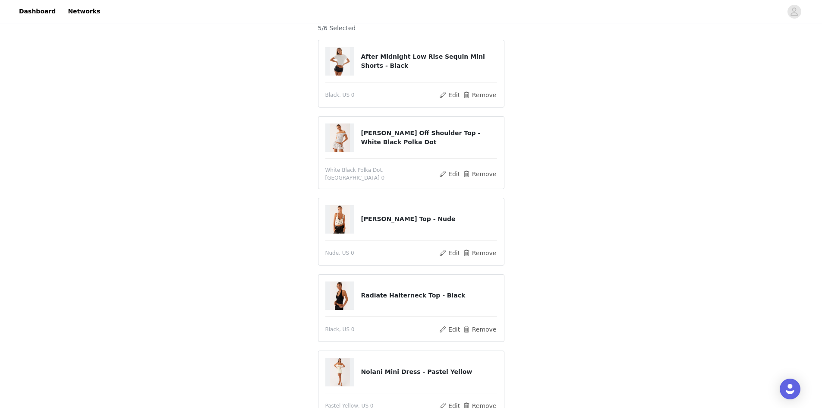
scroll to position [198, 0]
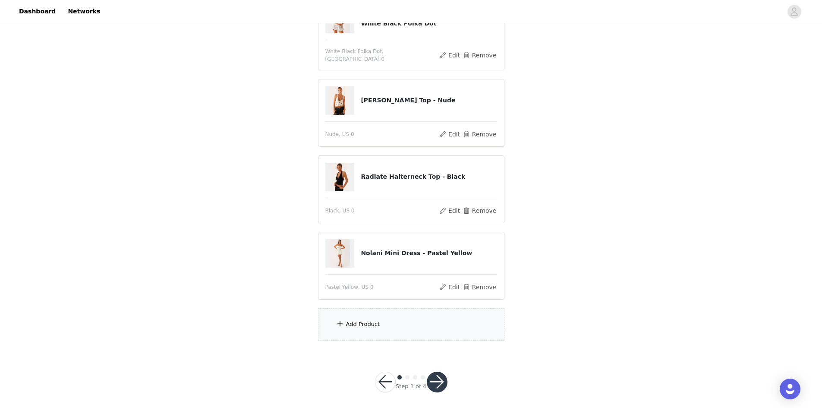
click at [387, 324] on div "Add Product" at bounding box center [411, 324] width 186 height 32
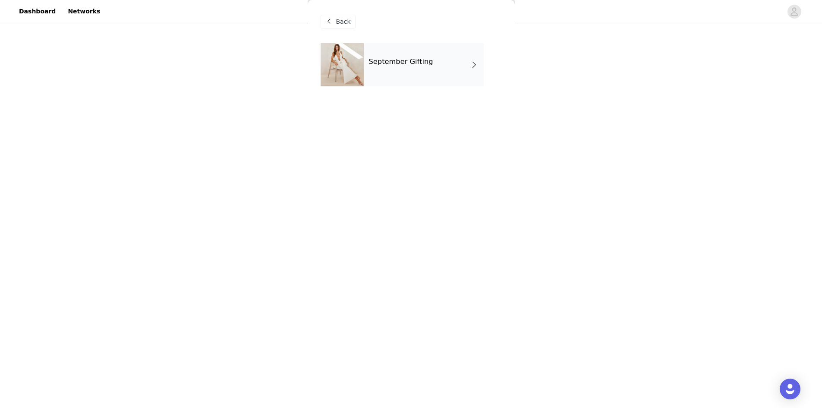
click at [451, 76] on div "September Gifting" at bounding box center [424, 64] width 120 height 43
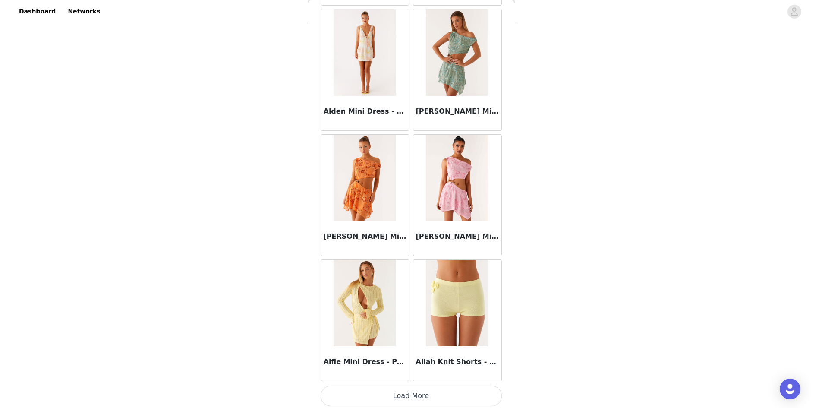
scroll to position [913, 0]
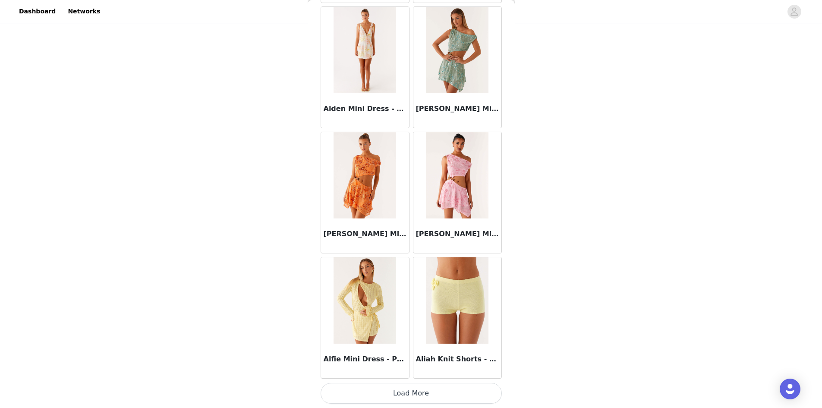
click at [402, 390] on button "Load More" at bounding box center [411, 393] width 181 height 21
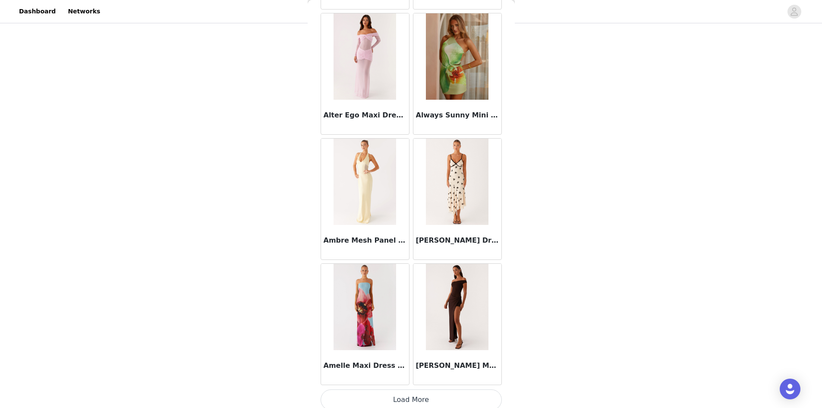
scroll to position [2164, 0]
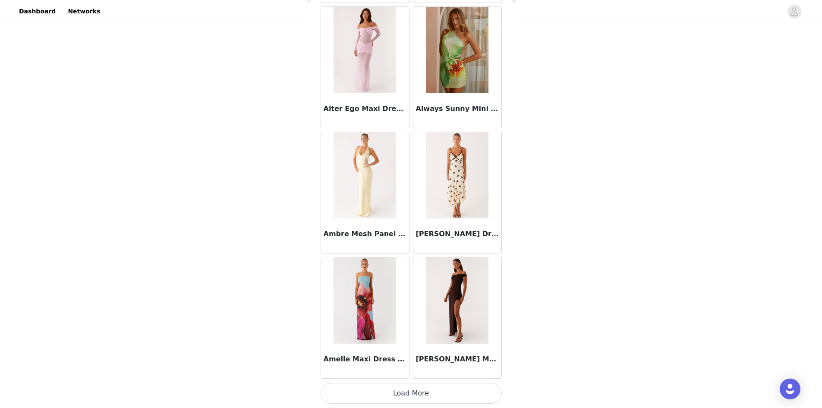
click at [365, 392] on button "Load More" at bounding box center [411, 393] width 181 height 21
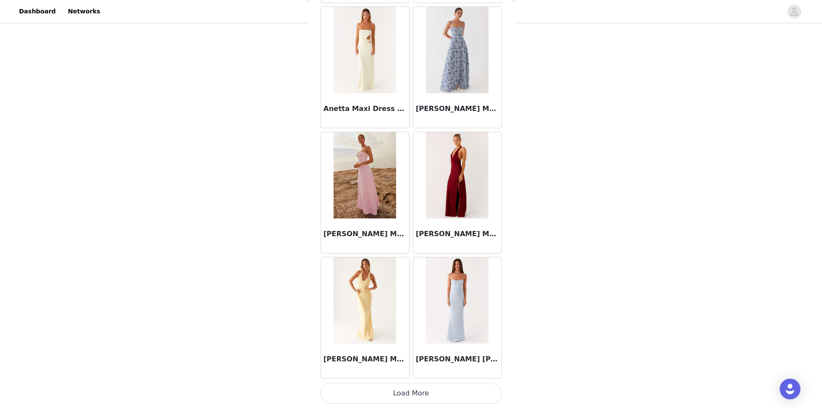
click at [446, 391] on button "Load More" at bounding box center [411, 393] width 181 height 21
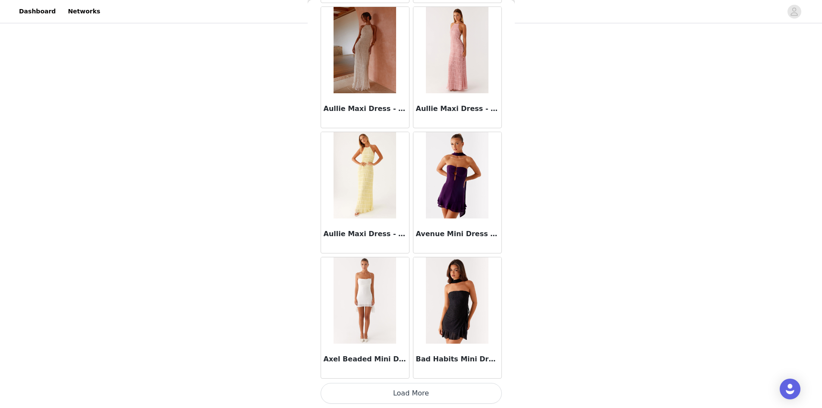
click at [433, 397] on button "Load More" at bounding box center [411, 393] width 181 height 21
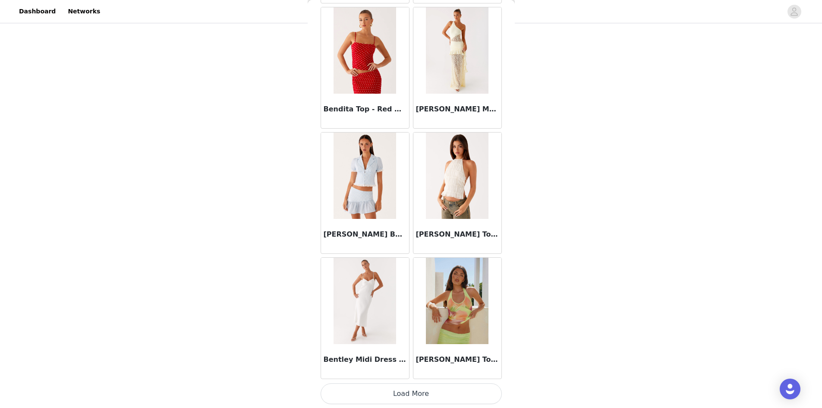
scroll to position [5919, 0]
click at [419, 390] on button "Load More" at bounding box center [411, 393] width 181 height 21
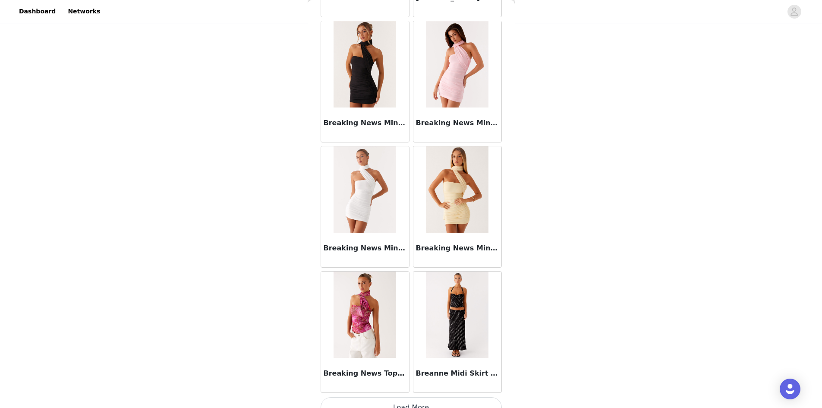
scroll to position [7171, 0]
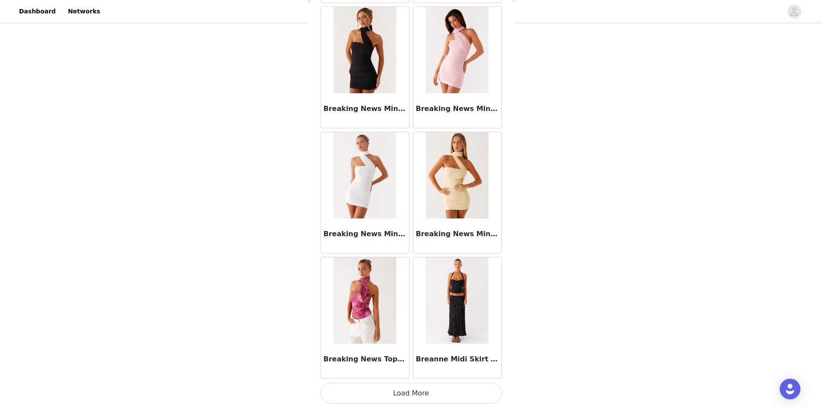
click at [392, 398] on button "Load More" at bounding box center [411, 393] width 181 height 21
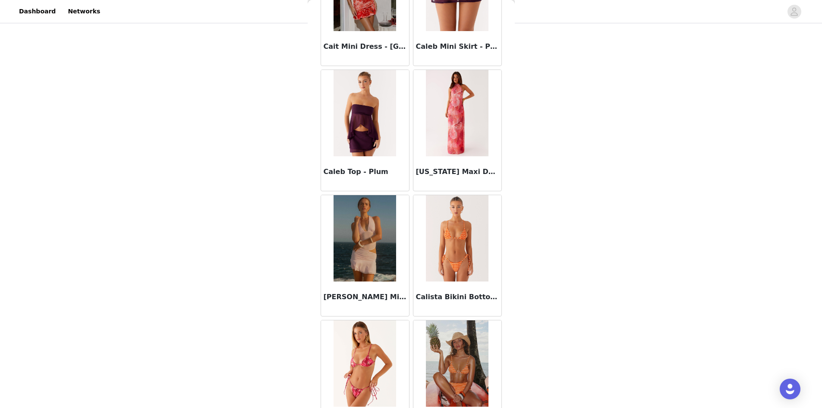
scroll to position [8422, 0]
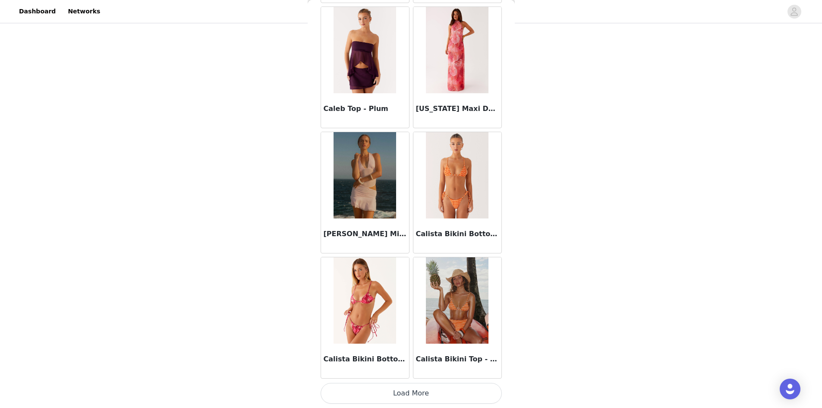
click at [410, 394] on button "Load More" at bounding box center [411, 393] width 181 height 21
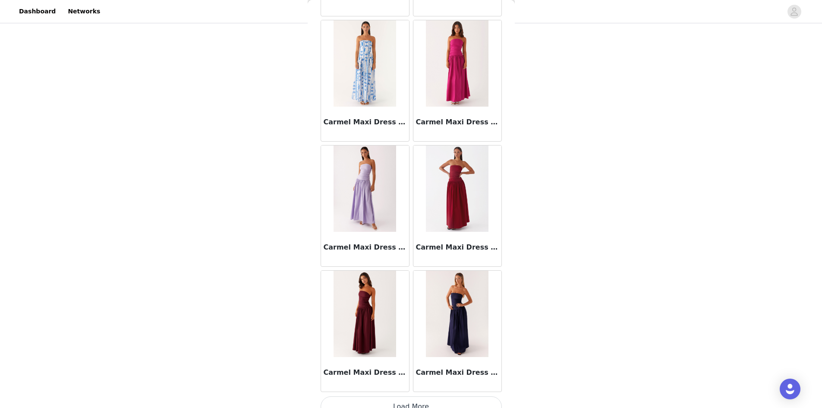
scroll to position [9674, 0]
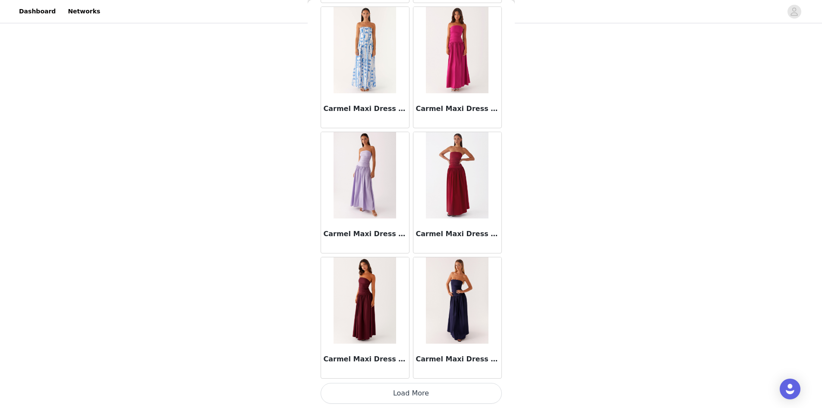
click at [410, 388] on button "Load More" at bounding box center [411, 393] width 181 height 21
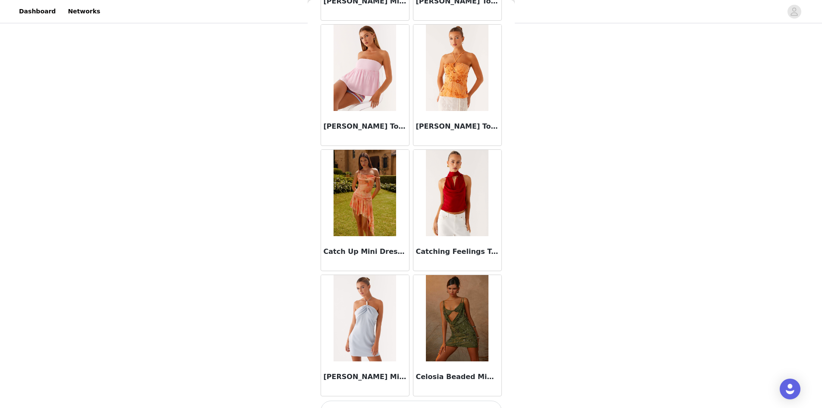
scroll to position [10925, 0]
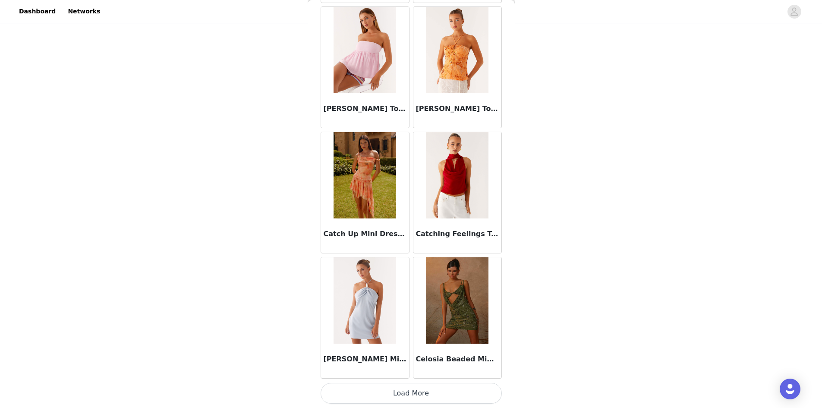
click at [378, 390] on button "Load More" at bounding box center [411, 393] width 181 height 21
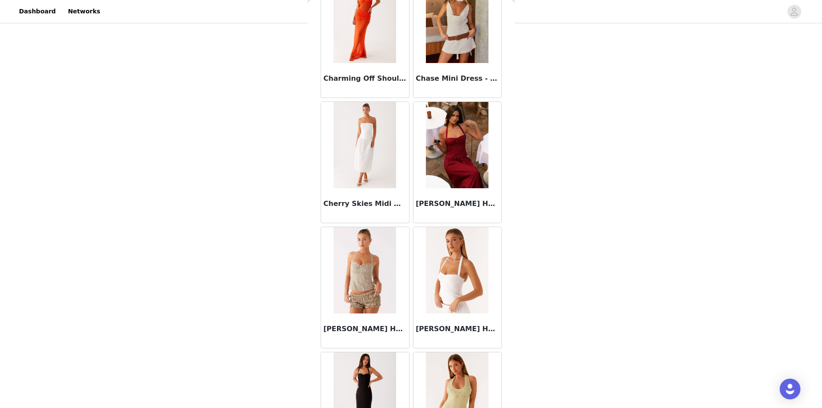
scroll to position [2820, 0]
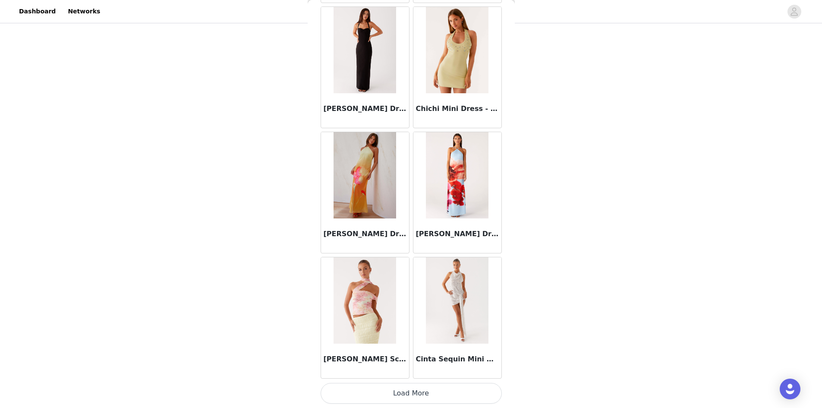
click at [470, 389] on button "Load More" at bounding box center [411, 393] width 181 height 21
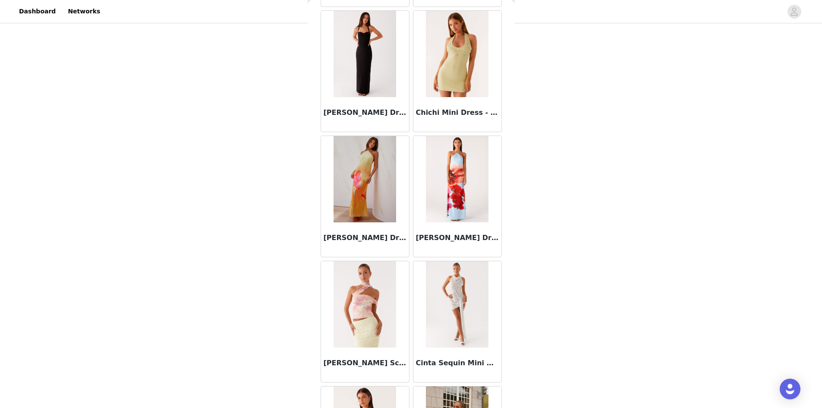
scroll to position [12177, 0]
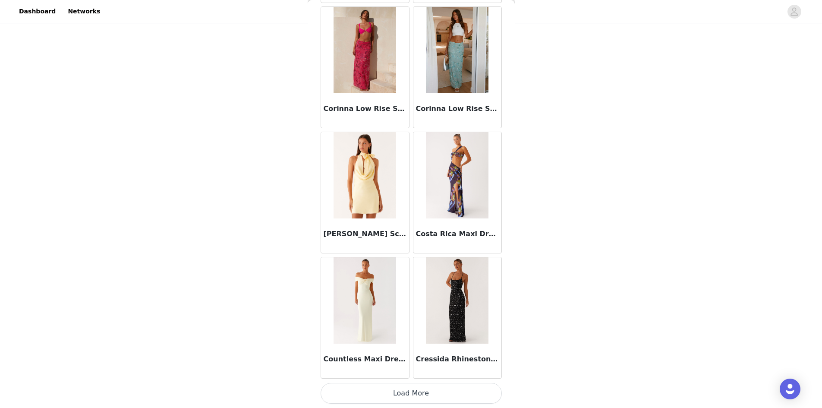
click at [472, 393] on button "Load More" at bounding box center [411, 393] width 181 height 21
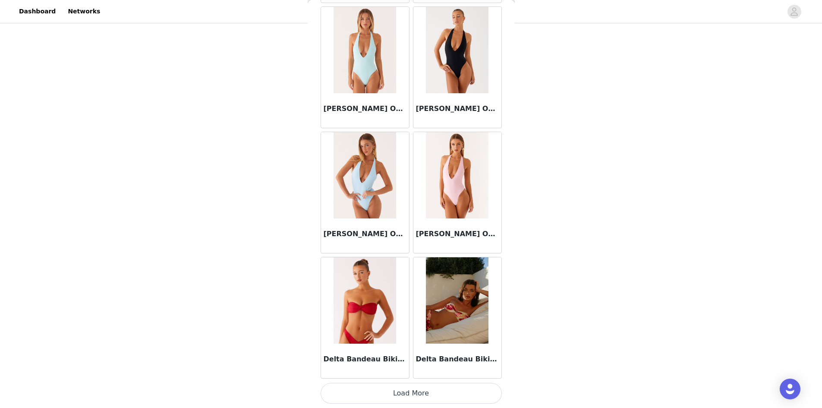
click at [470, 391] on button "Load More" at bounding box center [411, 393] width 181 height 21
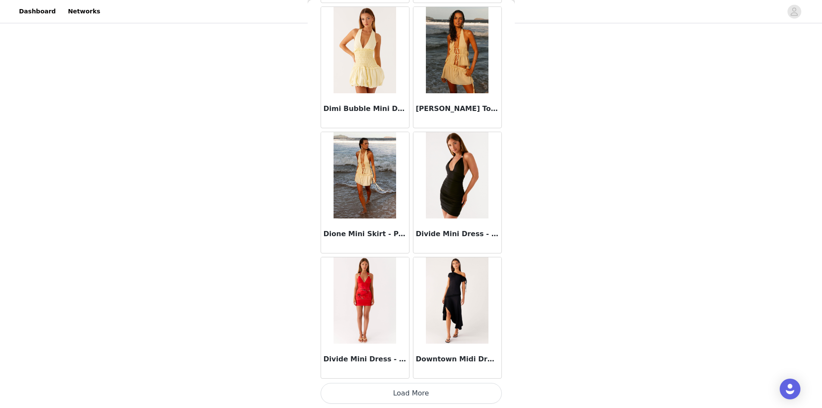
click at [471, 392] on button "Load More" at bounding box center [411, 393] width 181 height 21
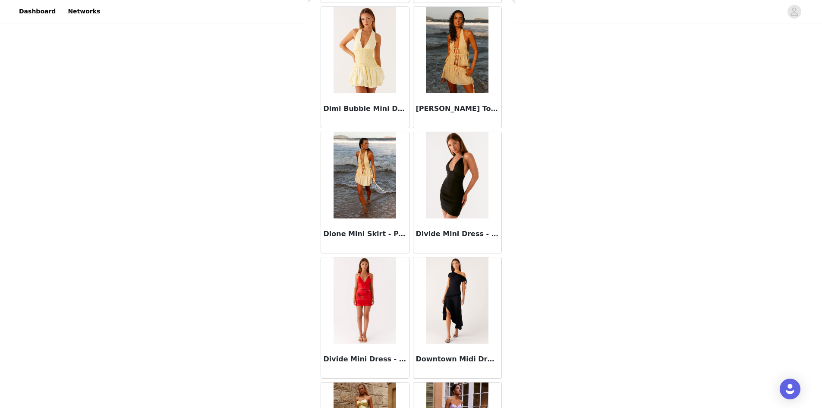
scroll to position [17183, 0]
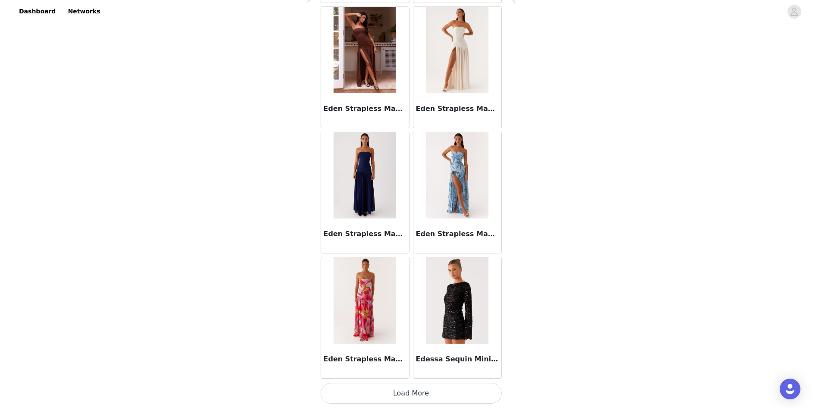
click at [475, 389] on button "Load More" at bounding box center [411, 393] width 181 height 21
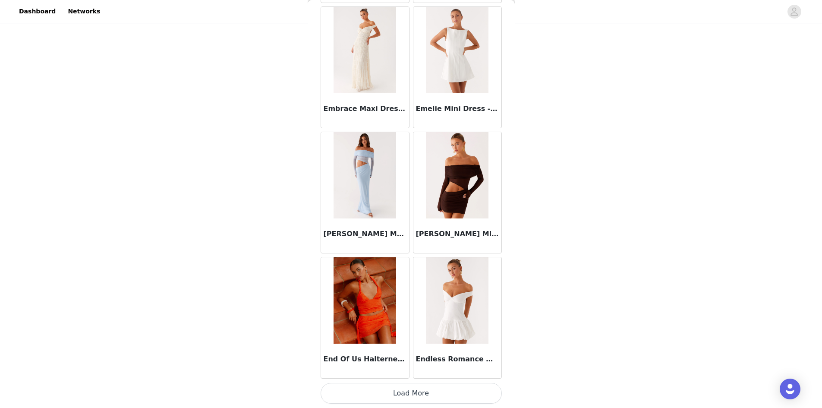
click at [488, 396] on button "Load More" at bounding box center [411, 393] width 181 height 21
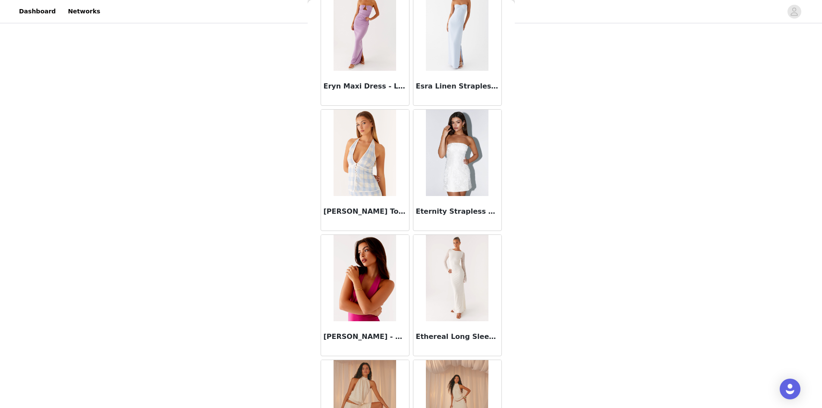
scroll to position [19672, 0]
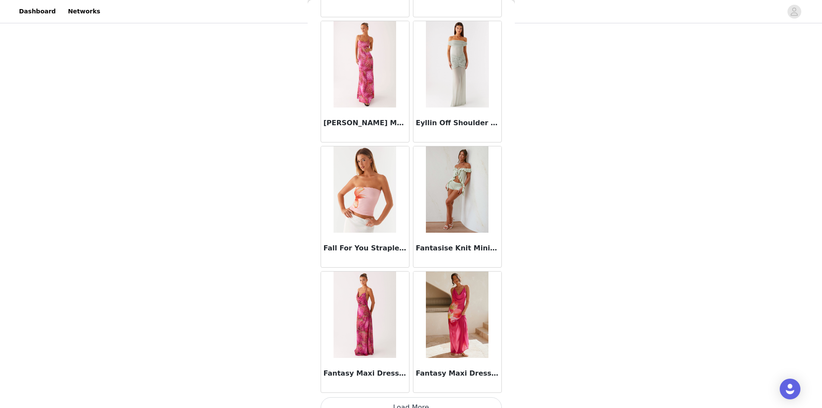
click at [475, 398] on button "Load More" at bounding box center [411, 407] width 181 height 21
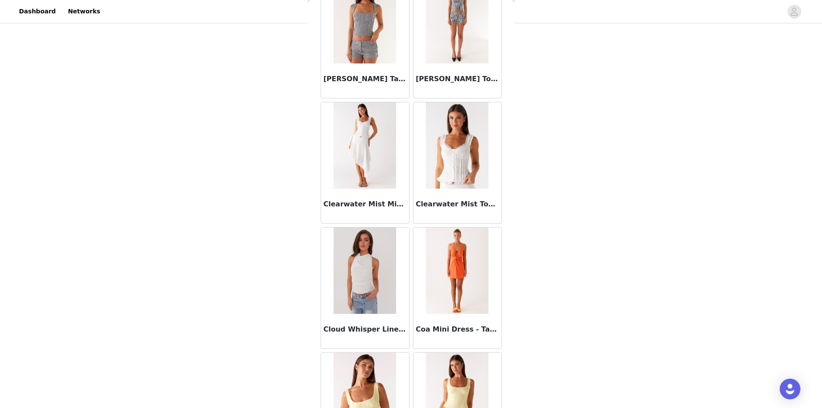
scroll to position [13834, 0]
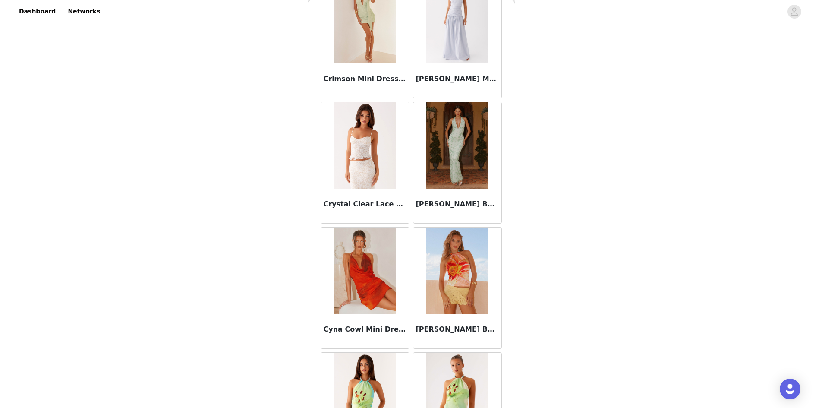
click at [367, 143] on img at bounding box center [365, 145] width 63 height 86
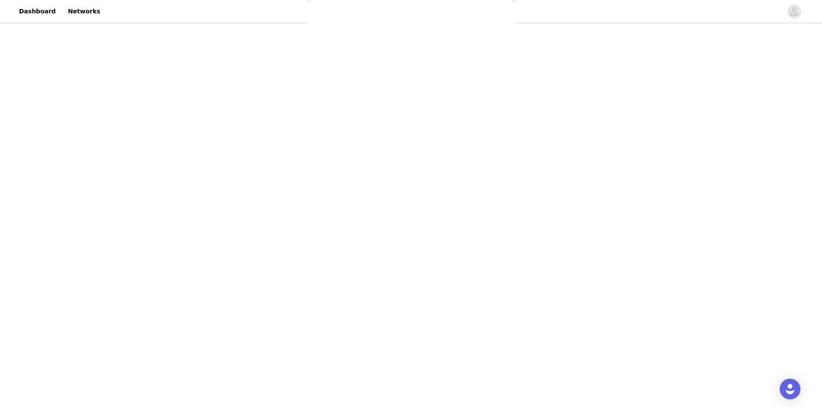
scroll to position [0, 0]
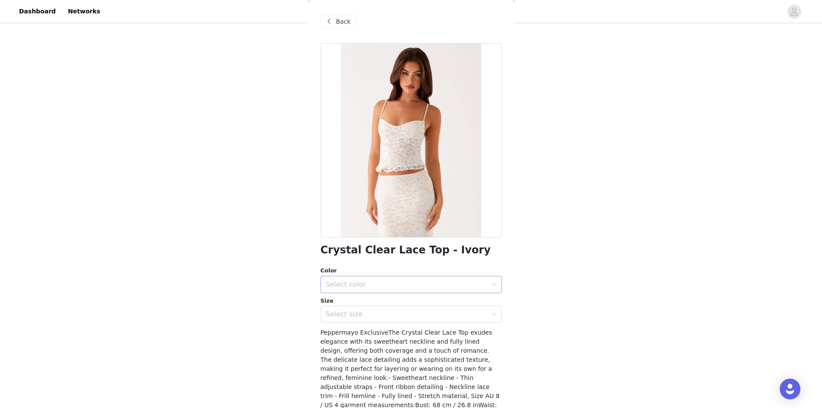
click at [353, 288] on div "Select color" at bounding box center [406, 284] width 161 height 9
click at [356, 305] on li "Ivory" at bounding box center [408, 303] width 175 height 14
click at [355, 312] on div "Select size" at bounding box center [406, 314] width 161 height 9
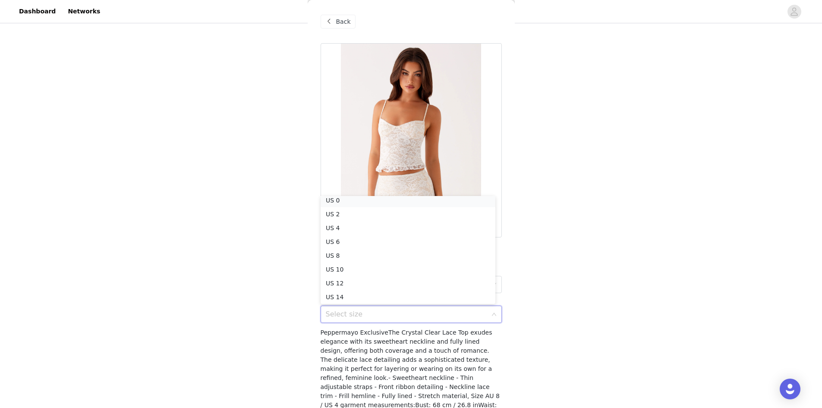
scroll to position [2, 0]
click at [353, 202] on li "US 0" at bounding box center [408, 203] width 175 height 14
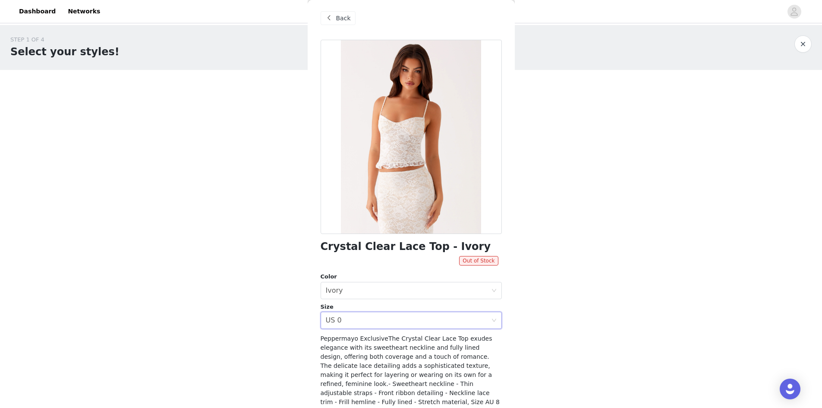
scroll to position [0, 0]
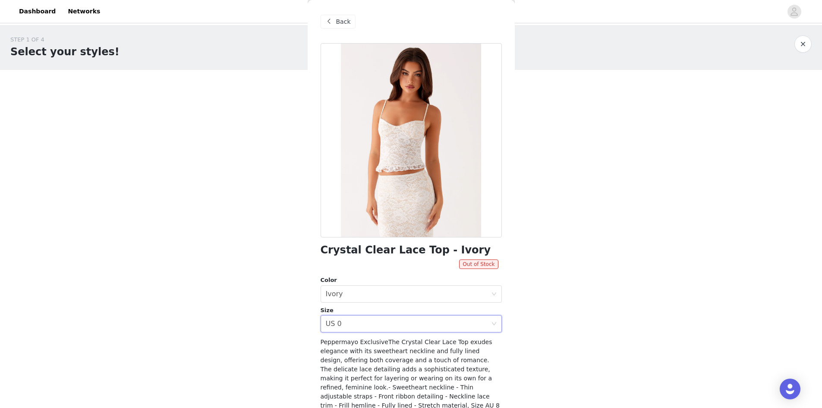
click at [343, 21] on span "Back" at bounding box center [343, 21] width 15 height 9
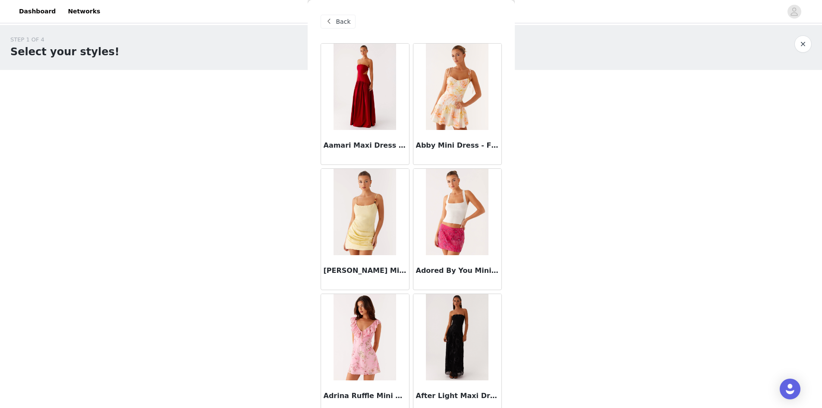
click at [328, 24] on span at bounding box center [329, 21] width 10 height 10
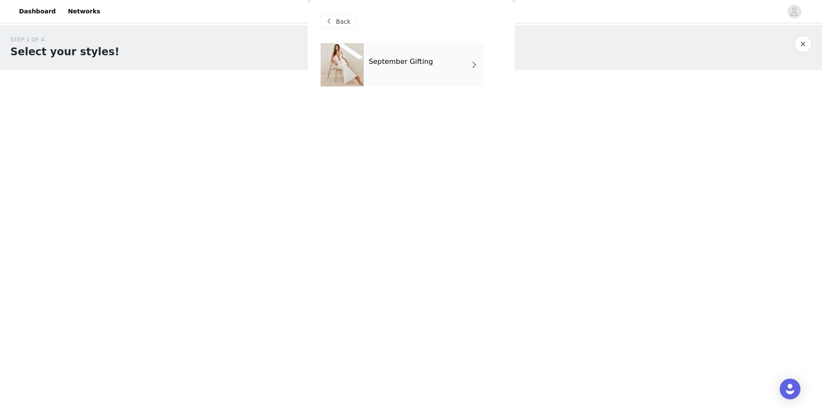
click at [406, 71] on div "September Gifting" at bounding box center [424, 64] width 120 height 43
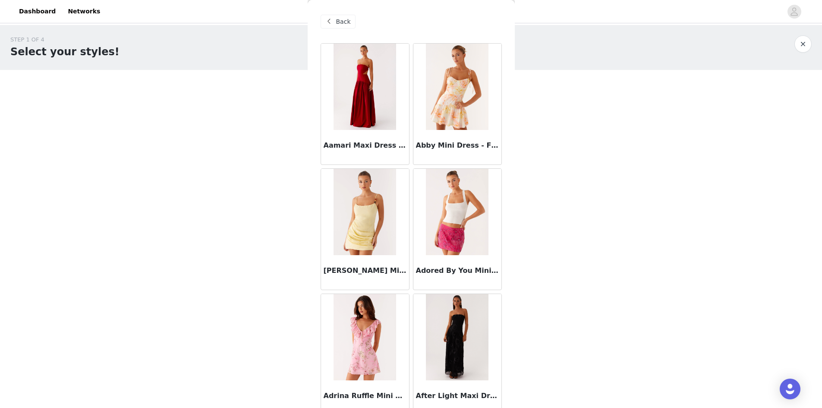
click at [370, 124] on img at bounding box center [365, 87] width 63 height 86
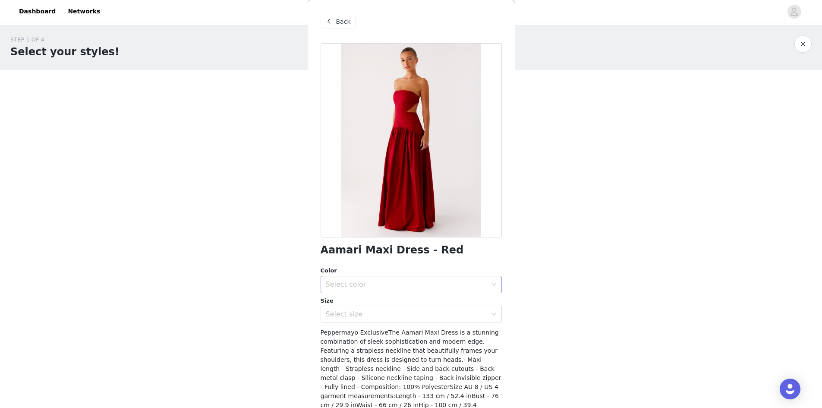
click at [417, 283] on div "Select color" at bounding box center [406, 284] width 161 height 9
click at [414, 305] on li "Red" at bounding box center [408, 303] width 175 height 14
click at [412, 315] on div "Select size" at bounding box center [406, 314] width 161 height 9
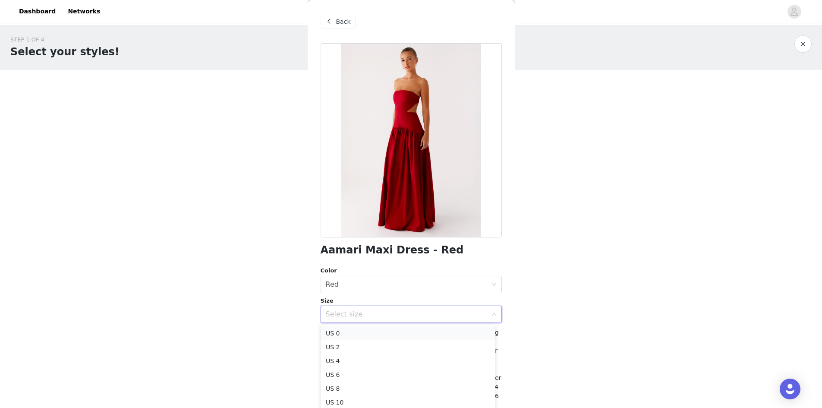
click at [406, 335] on li "US 0" at bounding box center [408, 333] width 175 height 14
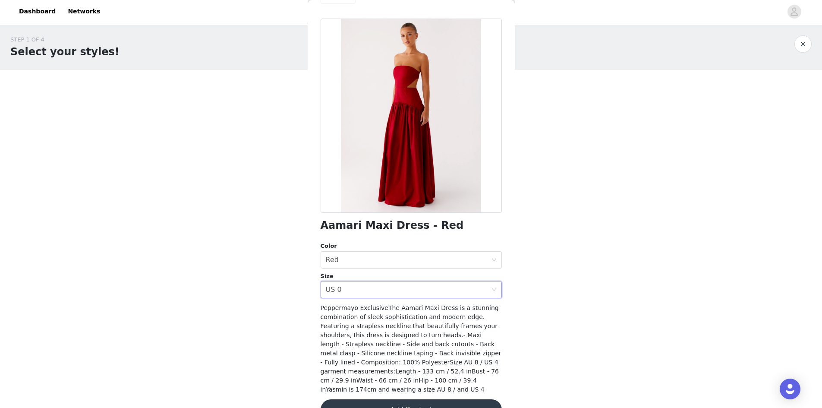
scroll to position [38, 0]
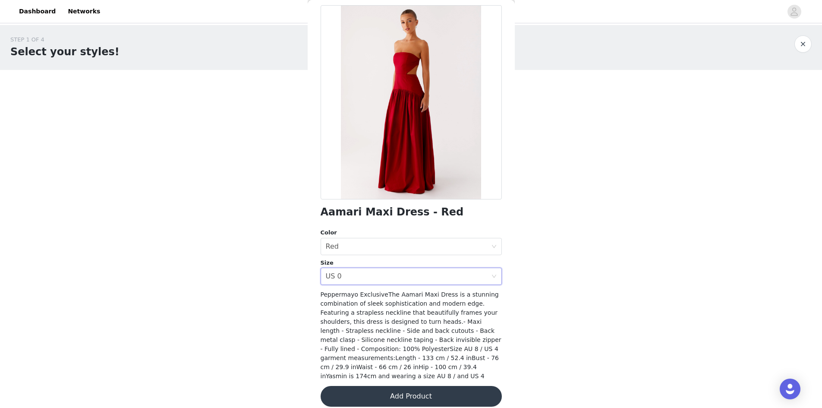
click at [397, 397] on button "Add Product" at bounding box center [411, 396] width 181 height 21
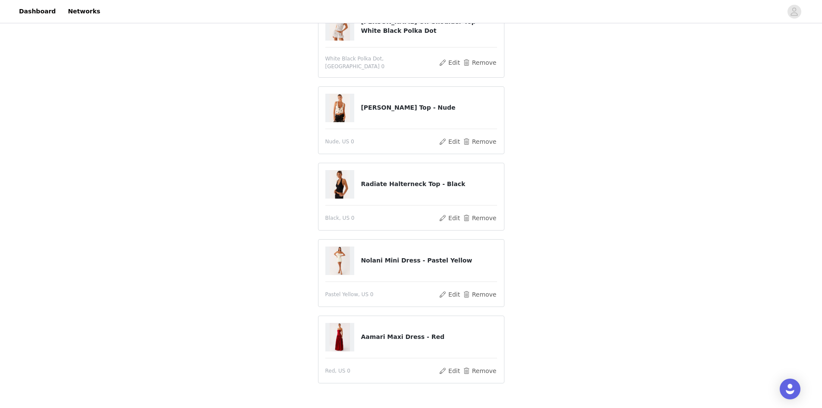
scroll to position [219, 0]
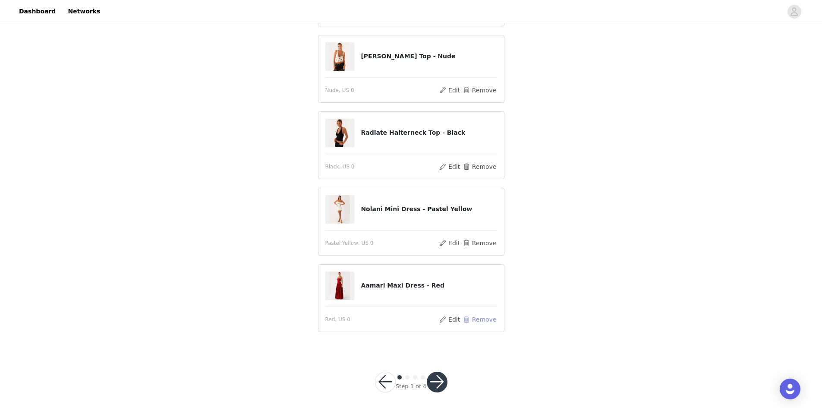
click at [469, 314] on button "Remove" at bounding box center [479, 319] width 35 height 10
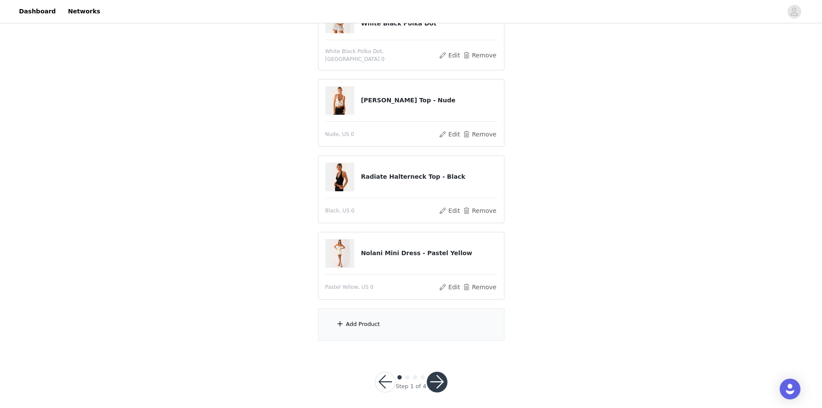
click at [449, 310] on div "Add Product" at bounding box center [411, 324] width 186 height 32
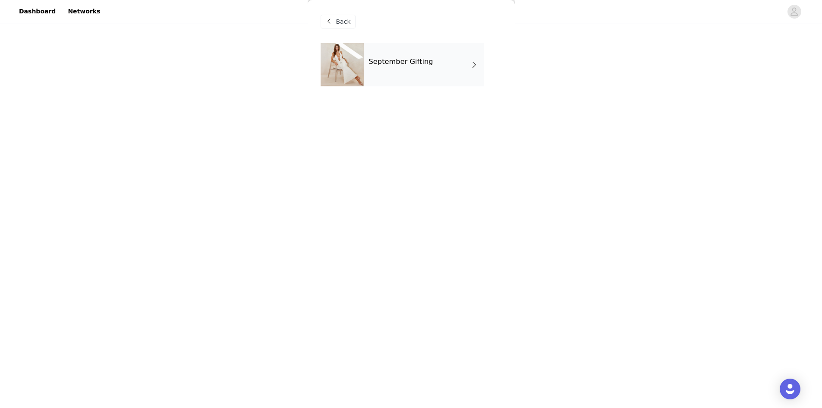
click at [415, 53] on div "September Gifting" at bounding box center [424, 64] width 120 height 43
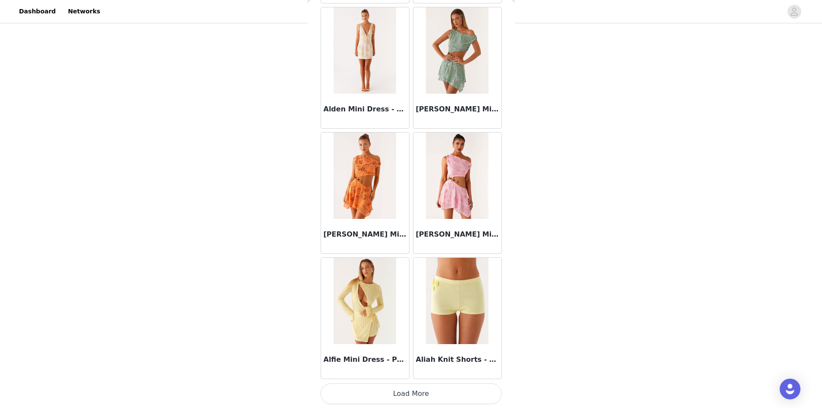
scroll to position [913, 0]
click at [443, 399] on button "Load More" at bounding box center [411, 393] width 181 height 21
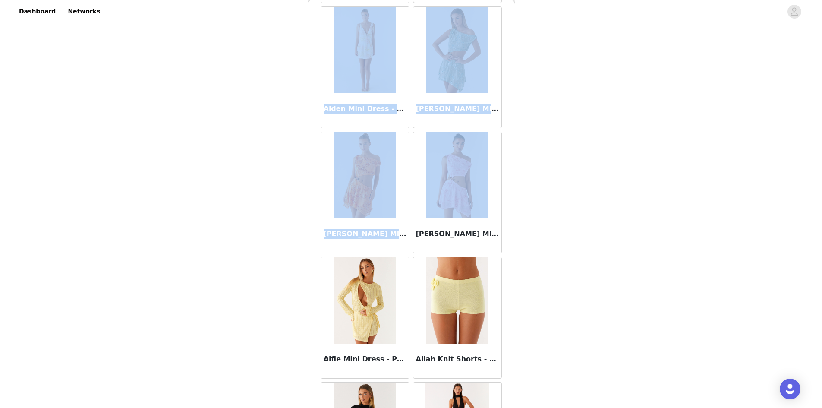
drag, startPoint x: 507, startPoint y: 165, endPoint x: 503, endPoint y: 214, distance: 48.5
click at [516, 279] on div "STEP 1 OF 4 Select your styles! You will receive 6 products. 5/6 Selected After…" at bounding box center [411, 89] width 822 height 524
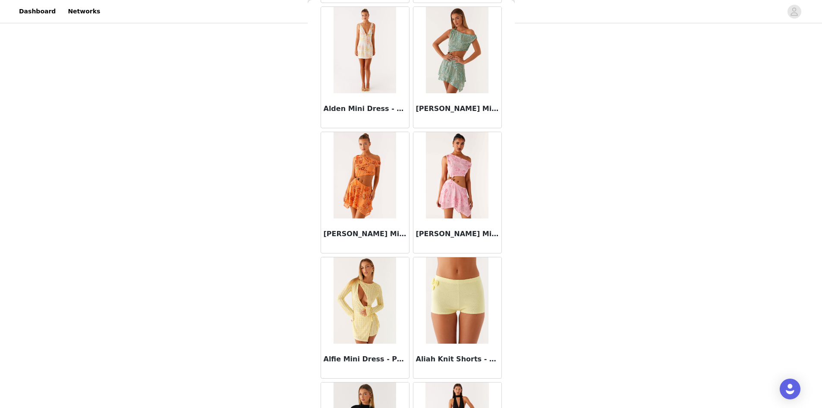
click at [563, 210] on div "STEP 1 OF 4 Select your styles! You will receive 6 products. 5/6 Selected After…" at bounding box center [411, 89] width 822 height 524
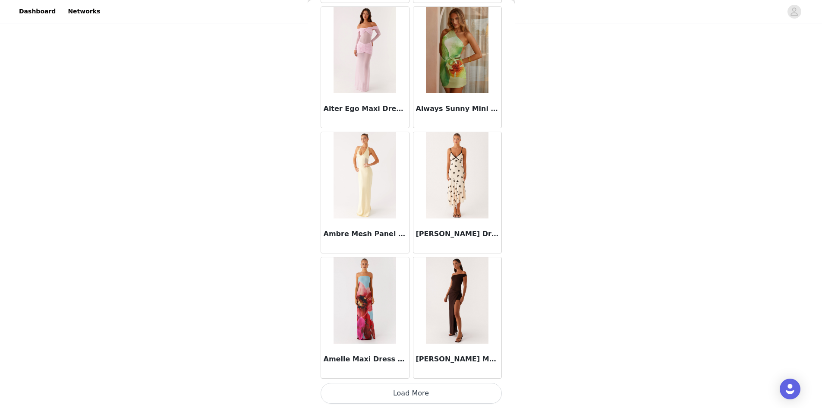
click at [433, 389] on button "Load More" at bounding box center [411, 393] width 181 height 21
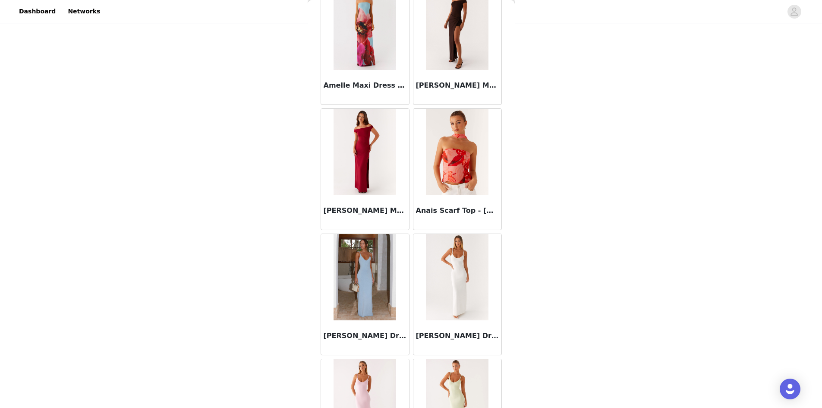
scroll to position [3416, 0]
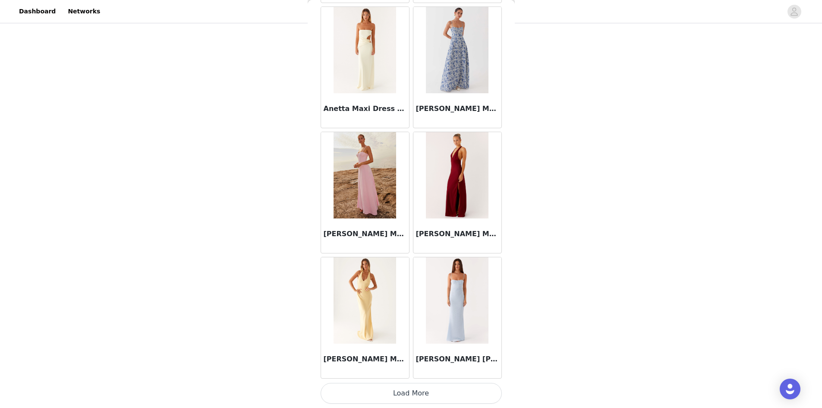
click at [467, 388] on button "Load More" at bounding box center [411, 393] width 181 height 21
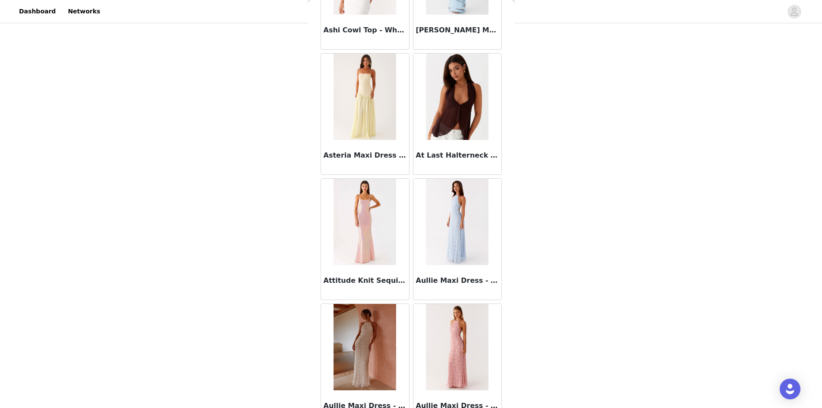
scroll to position [4667, 0]
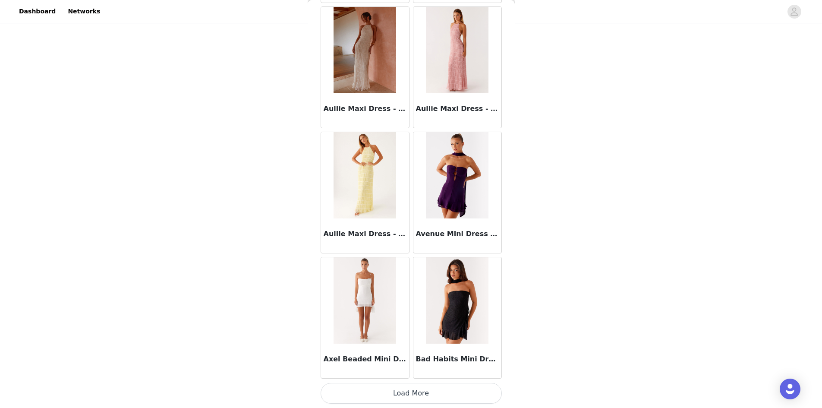
click at [457, 395] on button "Load More" at bounding box center [411, 393] width 181 height 21
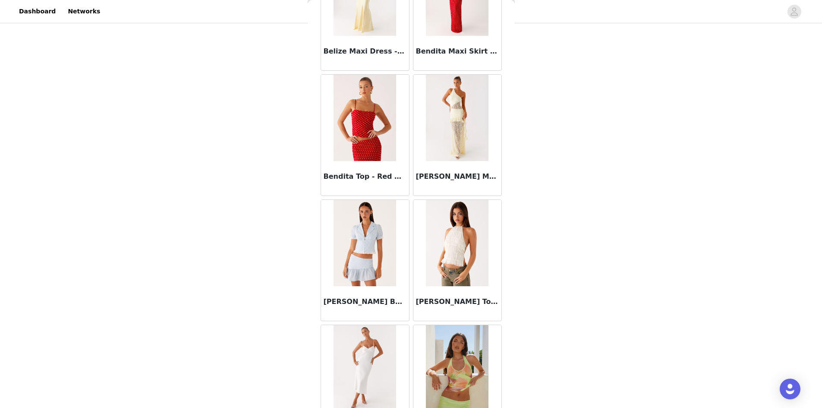
scroll to position [5919, 0]
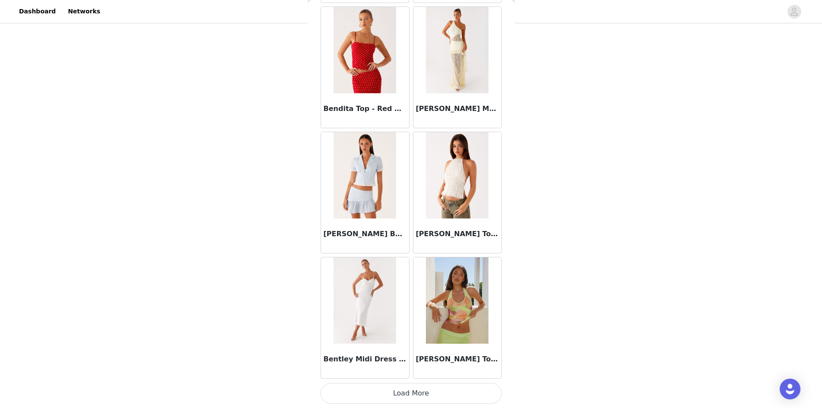
click at [491, 397] on button "Load More" at bounding box center [411, 393] width 181 height 21
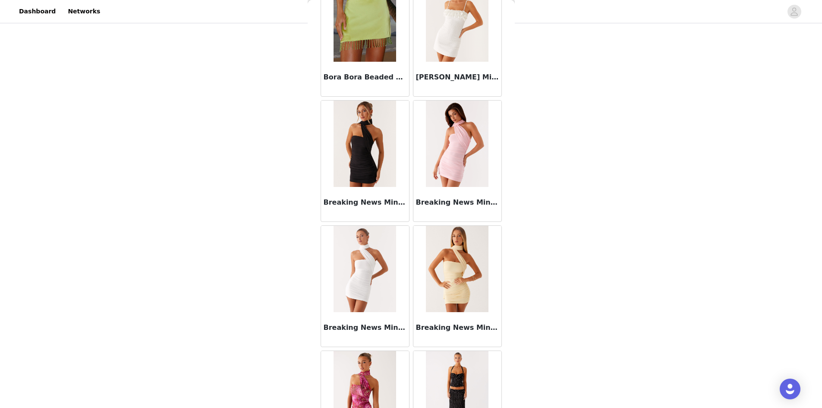
scroll to position [7171, 0]
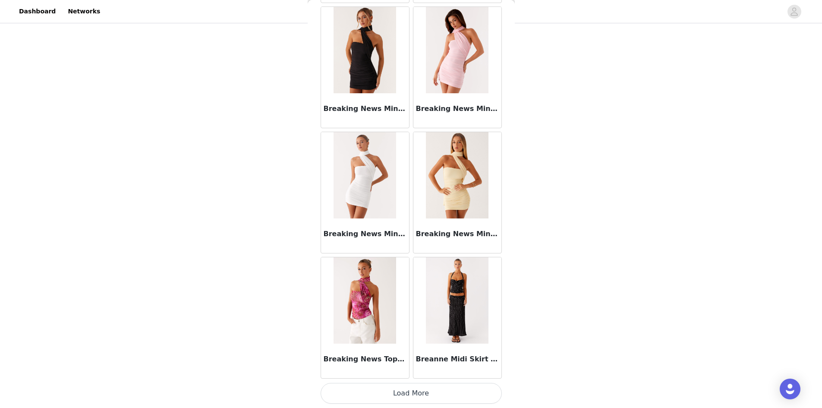
click at [476, 396] on button "Load More" at bounding box center [411, 393] width 181 height 21
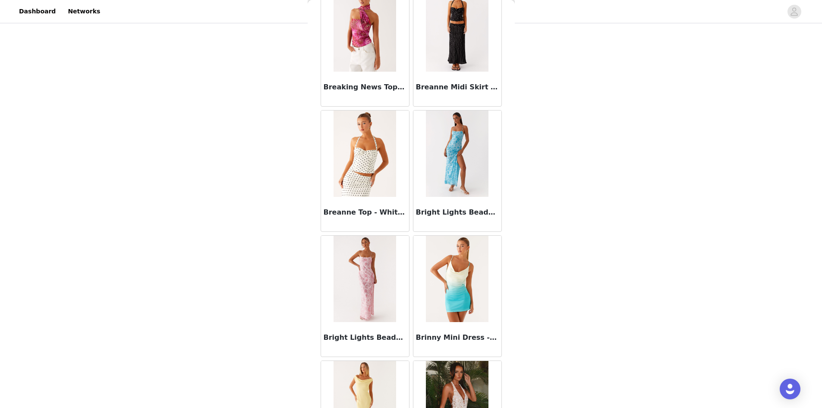
scroll to position [8422, 0]
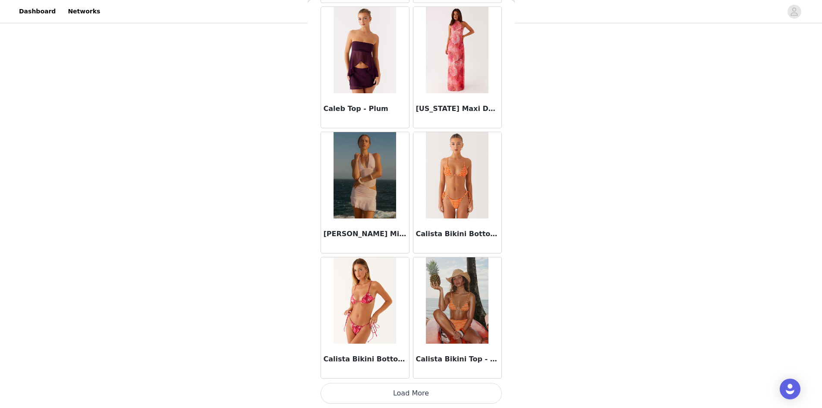
click at [467, 397] on button "Load More" at bounding box center [411, 393] width 181 height 21
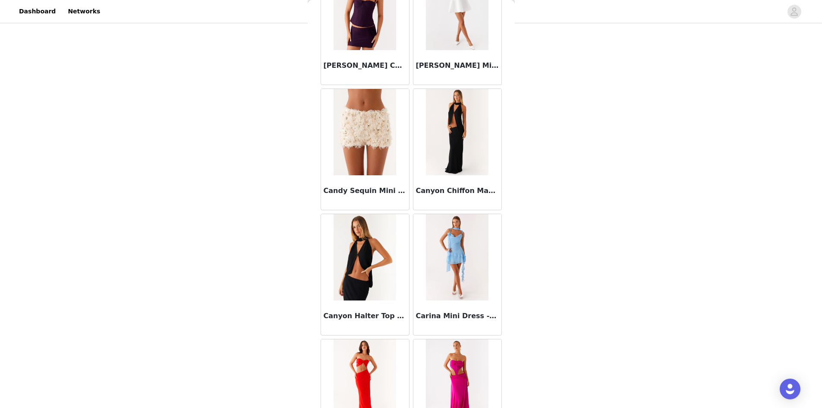
scroll to position [9674, 0]
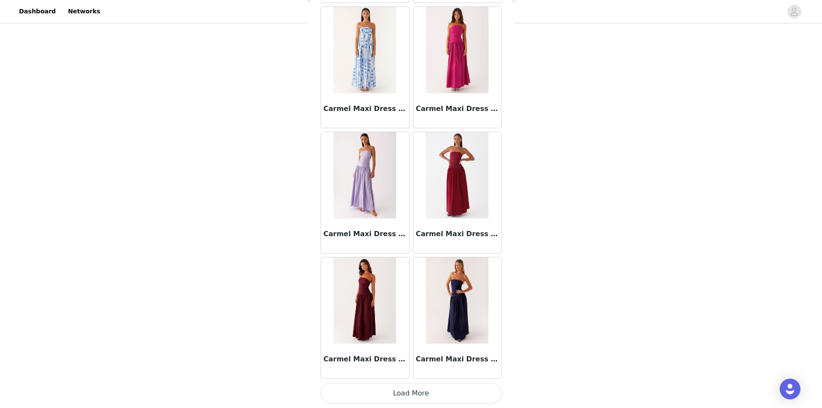
click at [475, 388] on button "Load More" at bounding box center [411, 393] width 181 height 21
drag, startPoint x: 516, startPoint y: 342, endPoint x: 509, endPoint y: 351, distance: 11.4
click at [514, 351] on div "STEP 1 OF 4 Select your styles! You will receive 6 products. 5/6 Selected After…" at bounding box center [411, 89] width 822 height 524
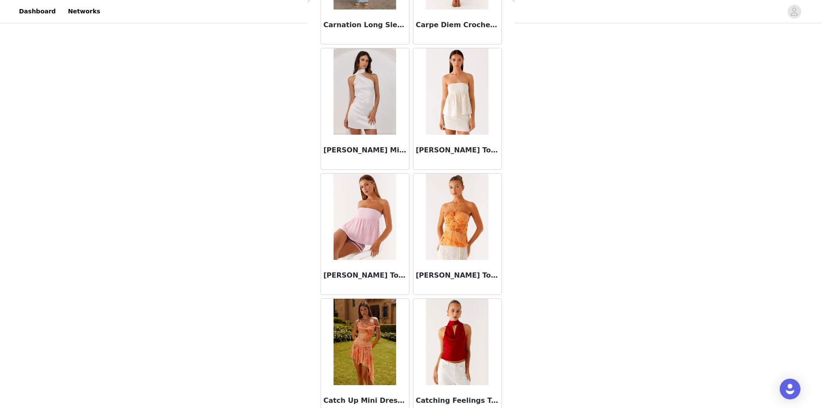
scroll to position [10925, 0]
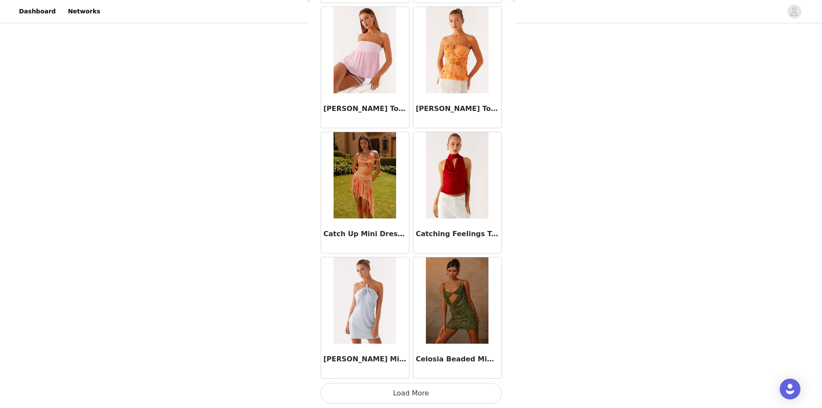
click at [476, 395] on button "Load More" at bounding box center [411, 393] width 181 height 21
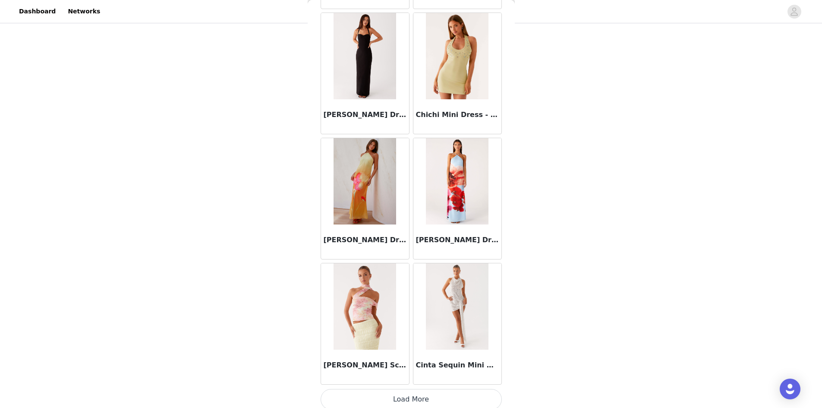
scroll to position [12177, 0]
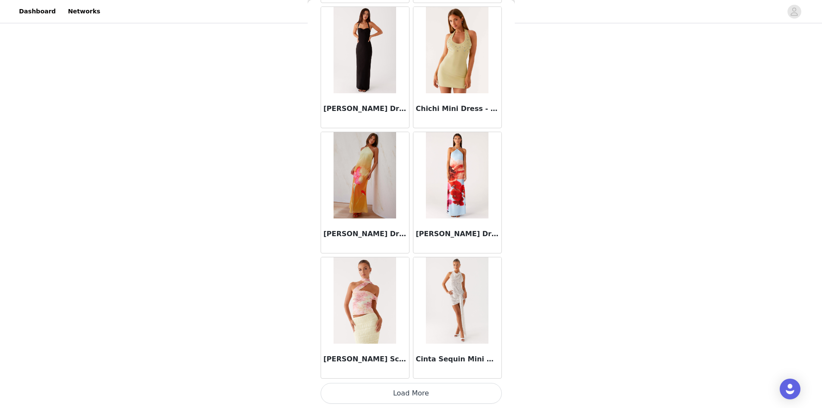
click at [442, 387] on button "Load More" at bounding box center [411, 393] width 181 height 21
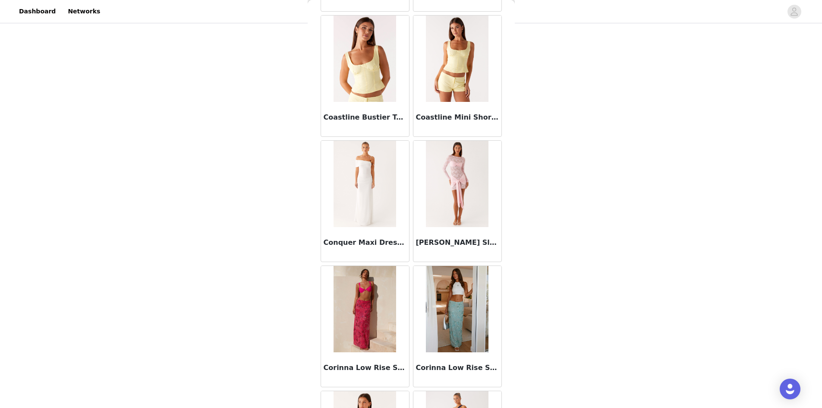
scroll to position [13428, 0]
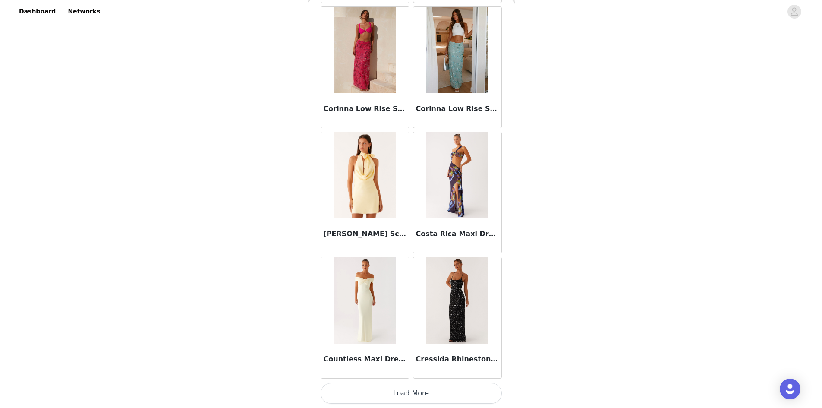
click at [428, 386] on button "Load More" at bounding box center [411, 393] width 181 height 21
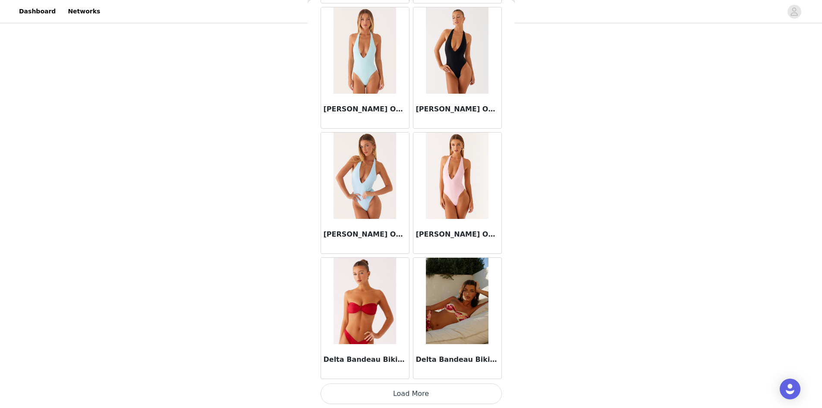
scroll to position [14680, 0]
click at [407, 388] on button "Load More" at bounding box center [411, 393] width 181 height 21
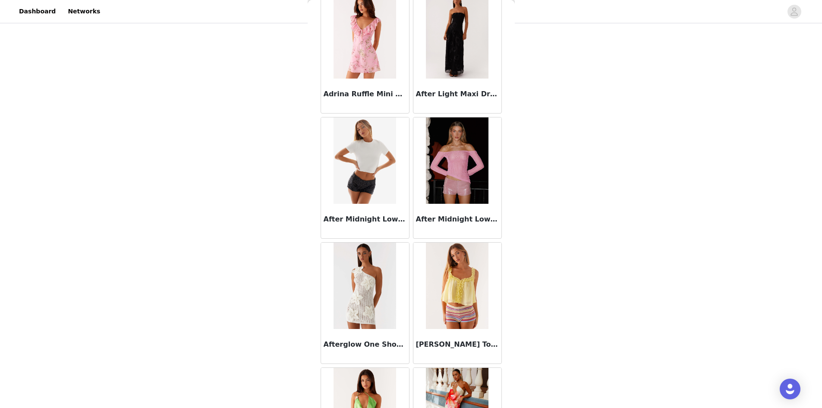
scroll to position [302, 0]
click at [452, 221] on h3 "After Midnight Low Rise Sequin Mini Shorts - Pink" at bounding box center [457, 219] width 83 height 10
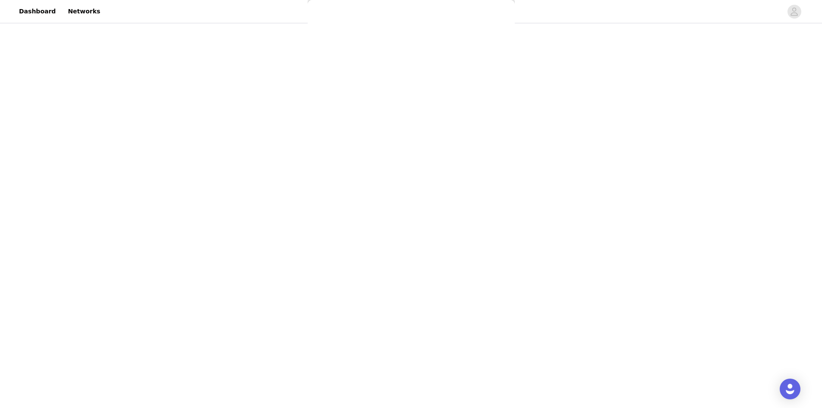
scroll to position [59, 0]
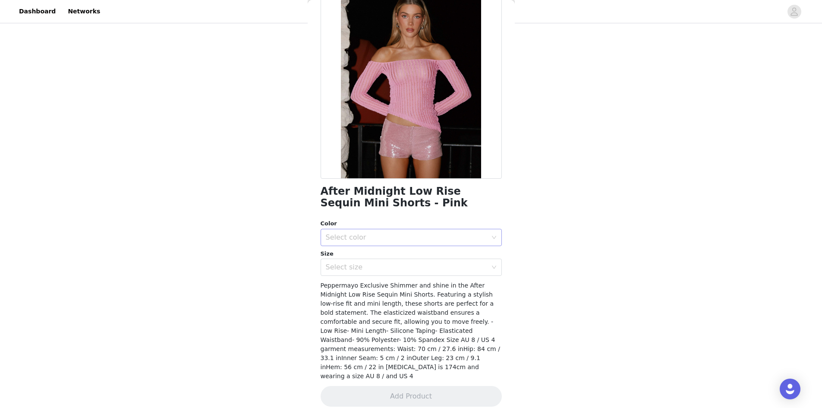
click at [389, 238] on div "Select color" at bounding box center [406, 237] width 161 height 9
click at [388, 254] on li "Pink" at bounding box center [408, 256] width 175 height 14
click at [389, 264] on div "Select size" at bounding box center [406, 267] width 161 height 9
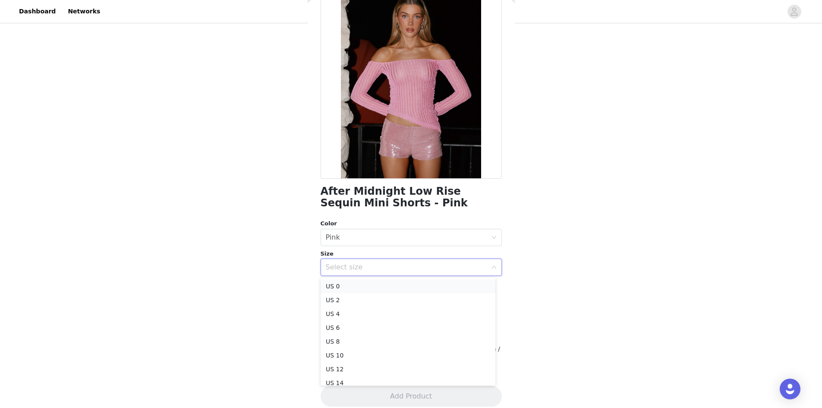
click at [369, 290] on li "US 0" at bounding box center [408, 286] width 175 height 14
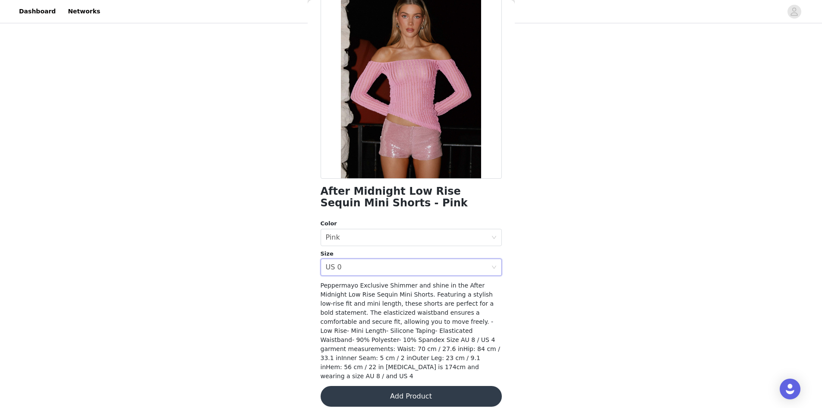
click at [404, 391] on button "Add Product" at bounding box center [411, 396] width 181 height 21
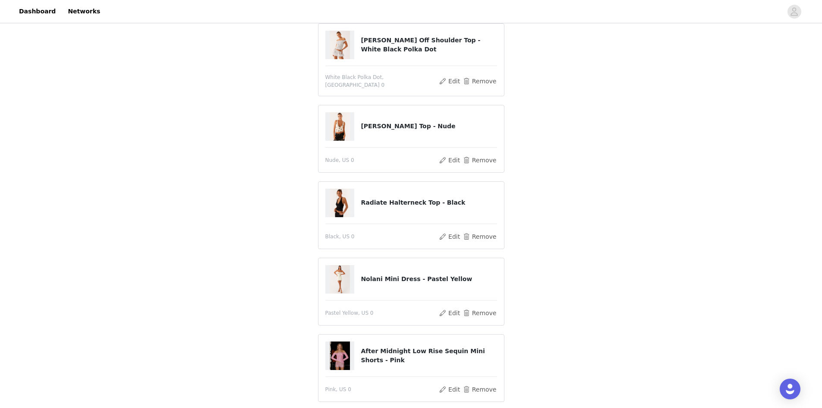
scroll to position [219, 0]
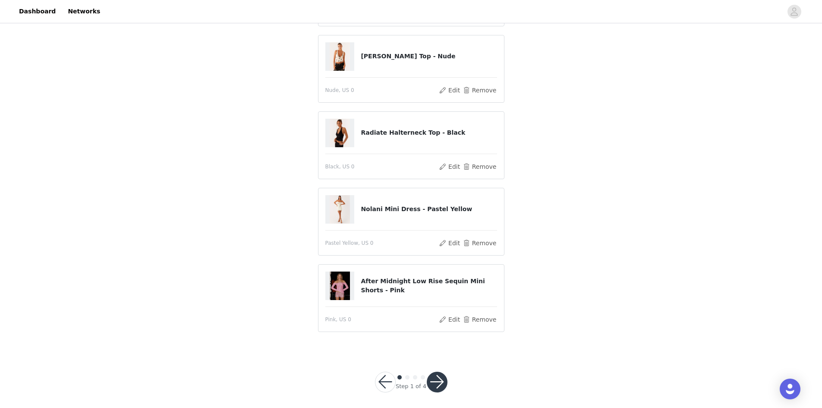
click at [434, 377] on button "button" at bounding box center [437, 382] width 21 height 21
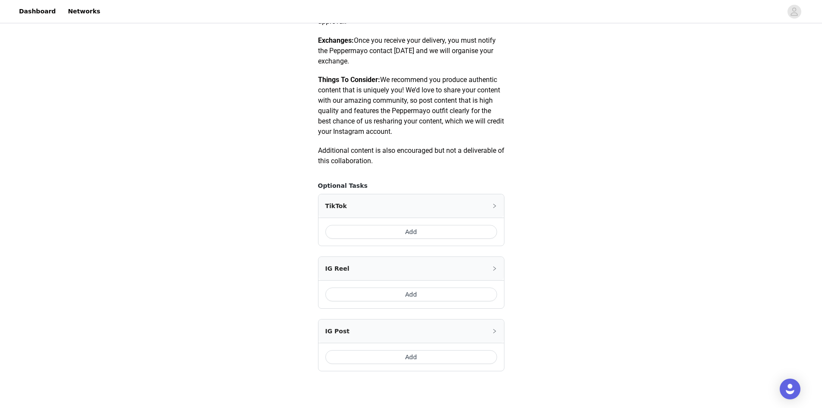
scroll to position [432, 0]
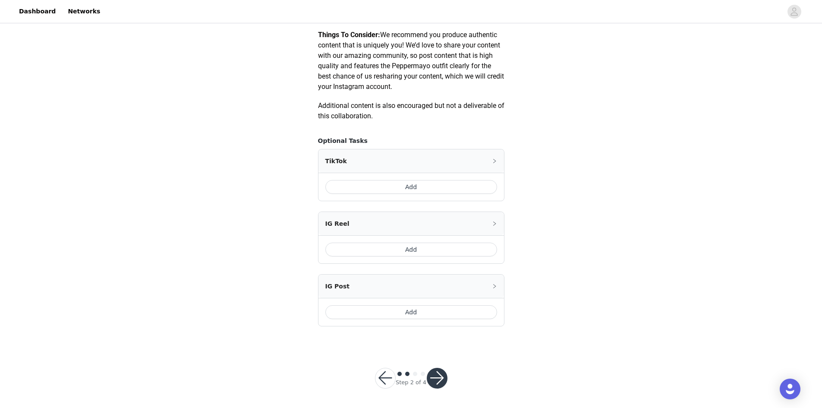
click at [359, 189] on button "Add" at bounding box center [411, 187] width 172 height 14
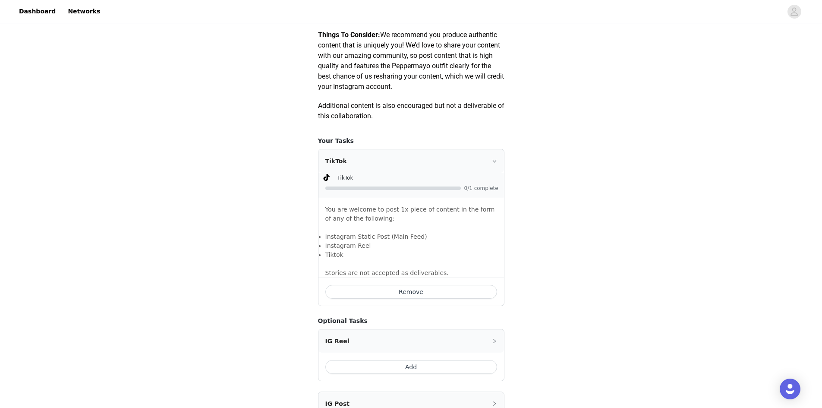
click at [410, 293] on button "Remove" at bounding box center [411, 292] width 172 height 14
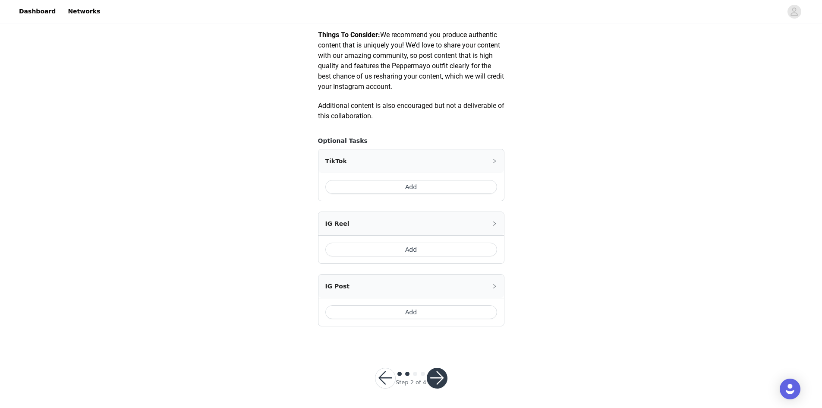
click at [449, 167] on div "TikTok" at bounding box center [412, 160] width 186 height 23
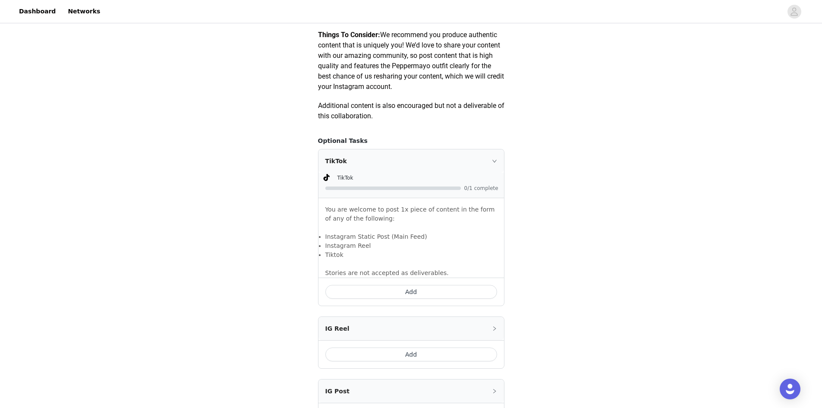
click at [395, 289] on button "Add" at bounding box center [411, 292] width 172 height 14
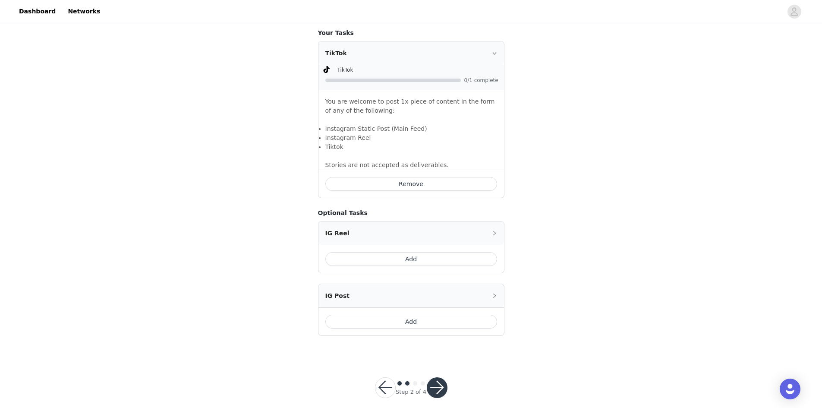
scroll to position [550, 0]
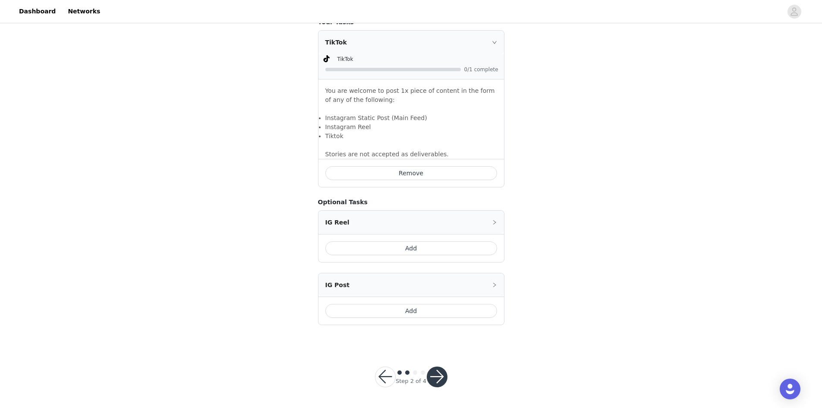
click at [436, 378] on button "button" at bounding box center [437, 376] width 21 height 21
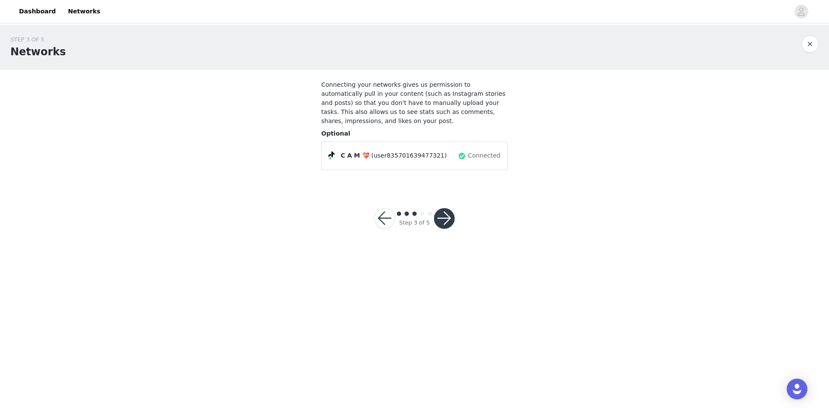
click at [441, 209] on button "button" at bounding box center [444, 218] width 21 height 21
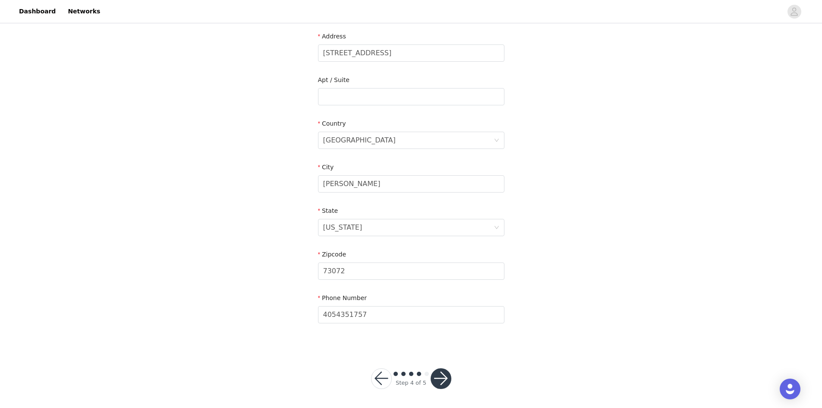
scroll to position [181, 0]
click at [444, 380] on button "button" at bounding box center [441, 376] width 21 height 21
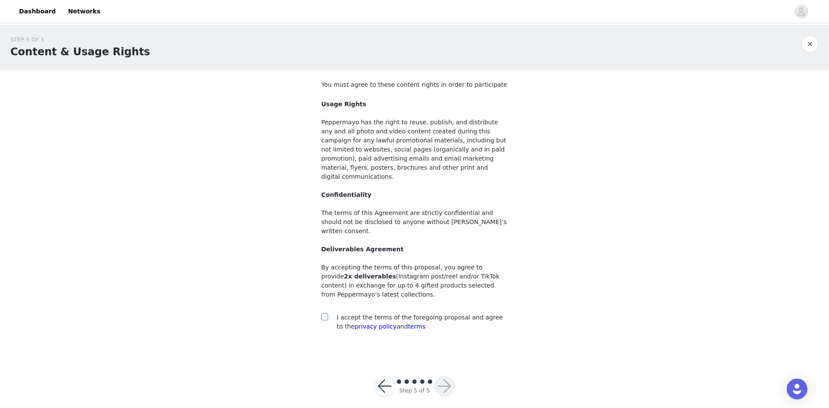
drag, startPoint x: 326, startPoint y: 299, endPoint x: 401, endPoint y: 362, distance: 98.0
click at [326, 313] on input "checkbox" at bounding box center [324, 316] width 6 height 6
checkbox input "true"
click at [437, 376] on button "button" at bounding box center [444, 386] width 21 height 21
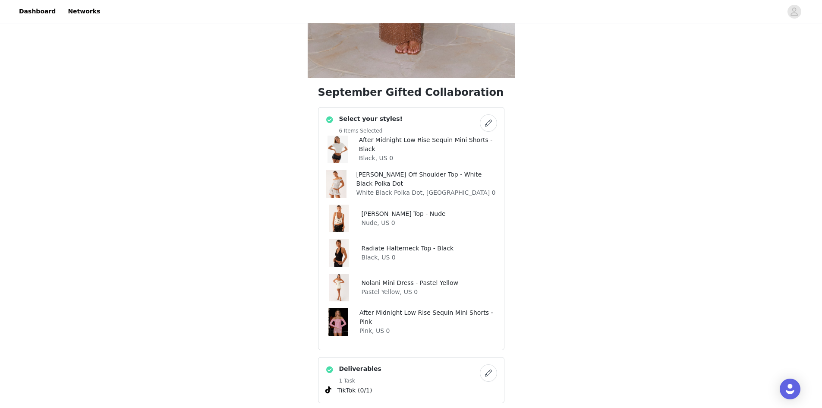
scroll to position [259, 0]
